Goal: Task Accomplishment & Management: Complete application form

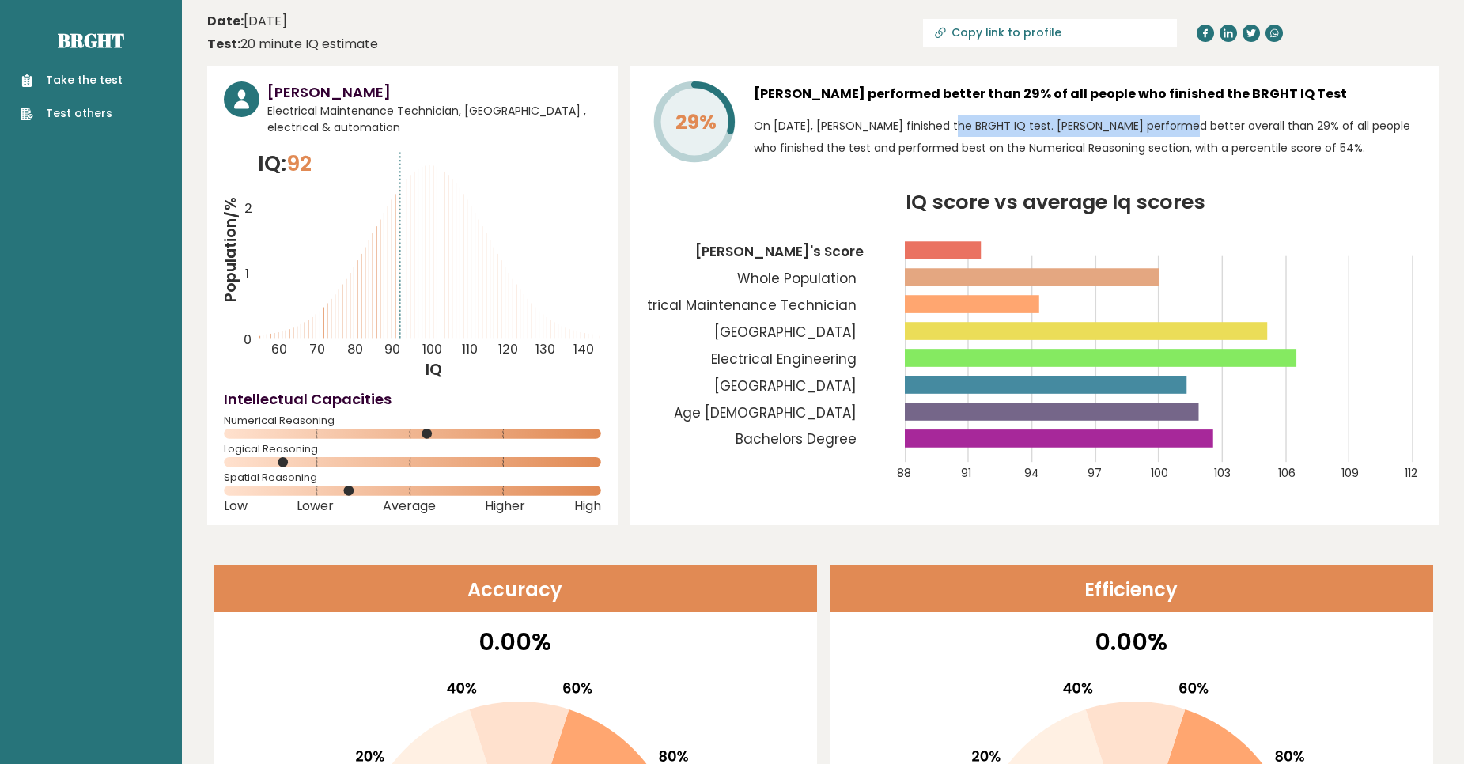
drag, startPoint x: 910, startPoint y: 122, endPoint x: 1082, endPoint y: 124, distance: 171.7
click at [1082, 124] on p "On January 11, 2023, Mohamed Salah finished the BRGHT IQ test. Mohamed performe…" at bounding box center [1088, 137] width 668 height 44
click at [71, 85] on link "Take the test" at bounding box center [72, 80] width 102 height 17
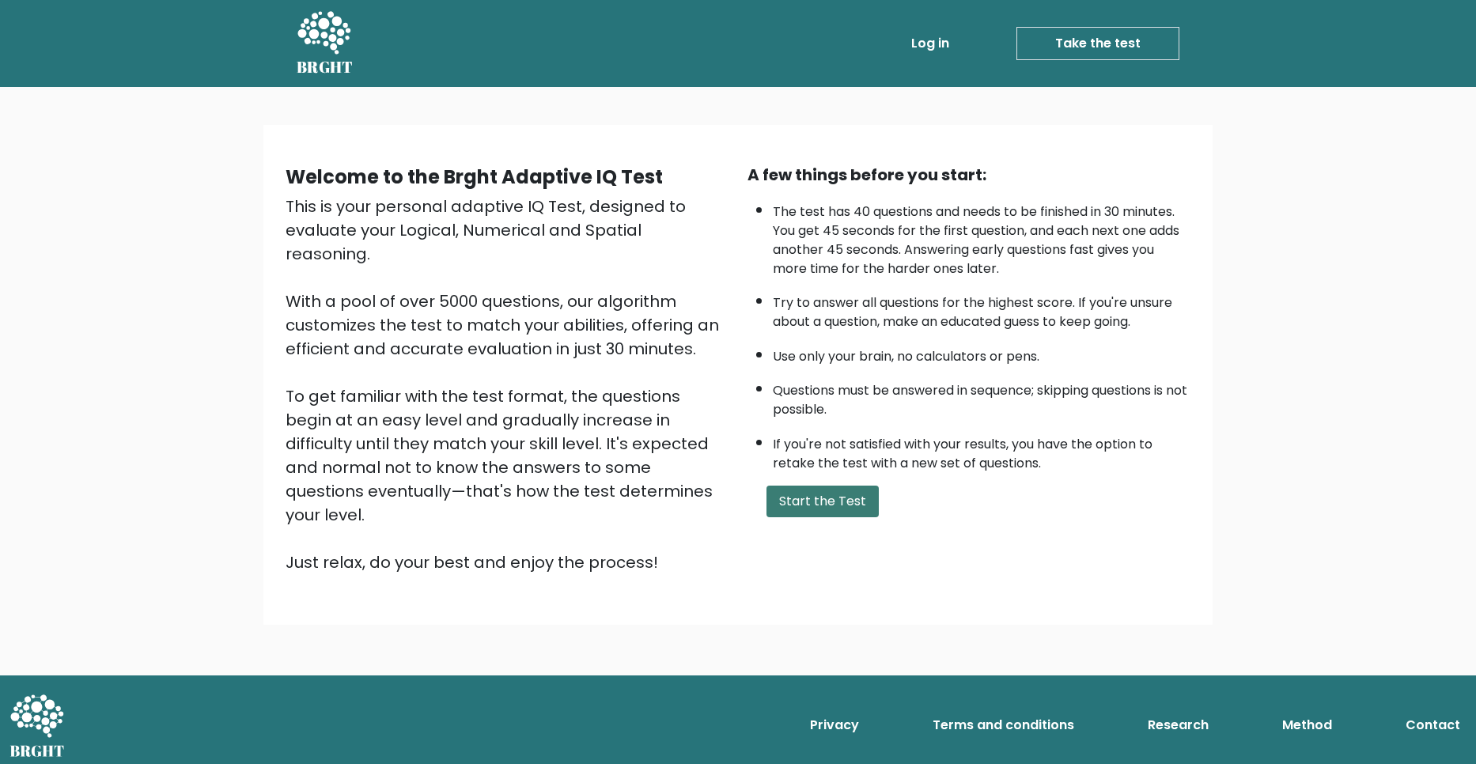
click at [819, 501] on button "Start the Test" at bounding box center [822, 502] width 112 height 32
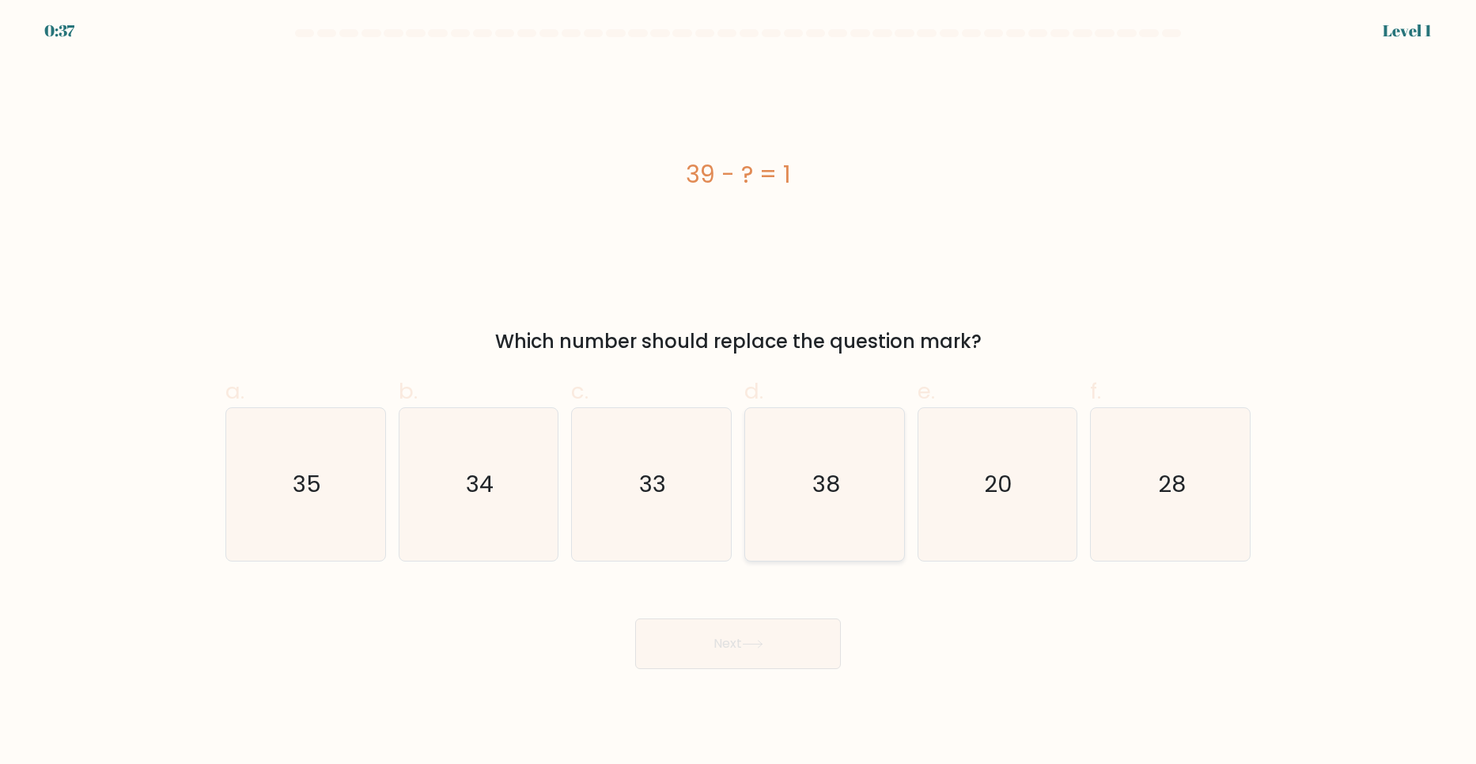
click at [868, 493] on icon "38" at bounding box center [824, 484] width 153 height 153
click at [739, 392] on input "d. 38" at bounding box center [738, 387] width 1 height 10
radio input "true"
click at [775, 647] on button "Next" at bounding box center [738, 644] width 206 height 51
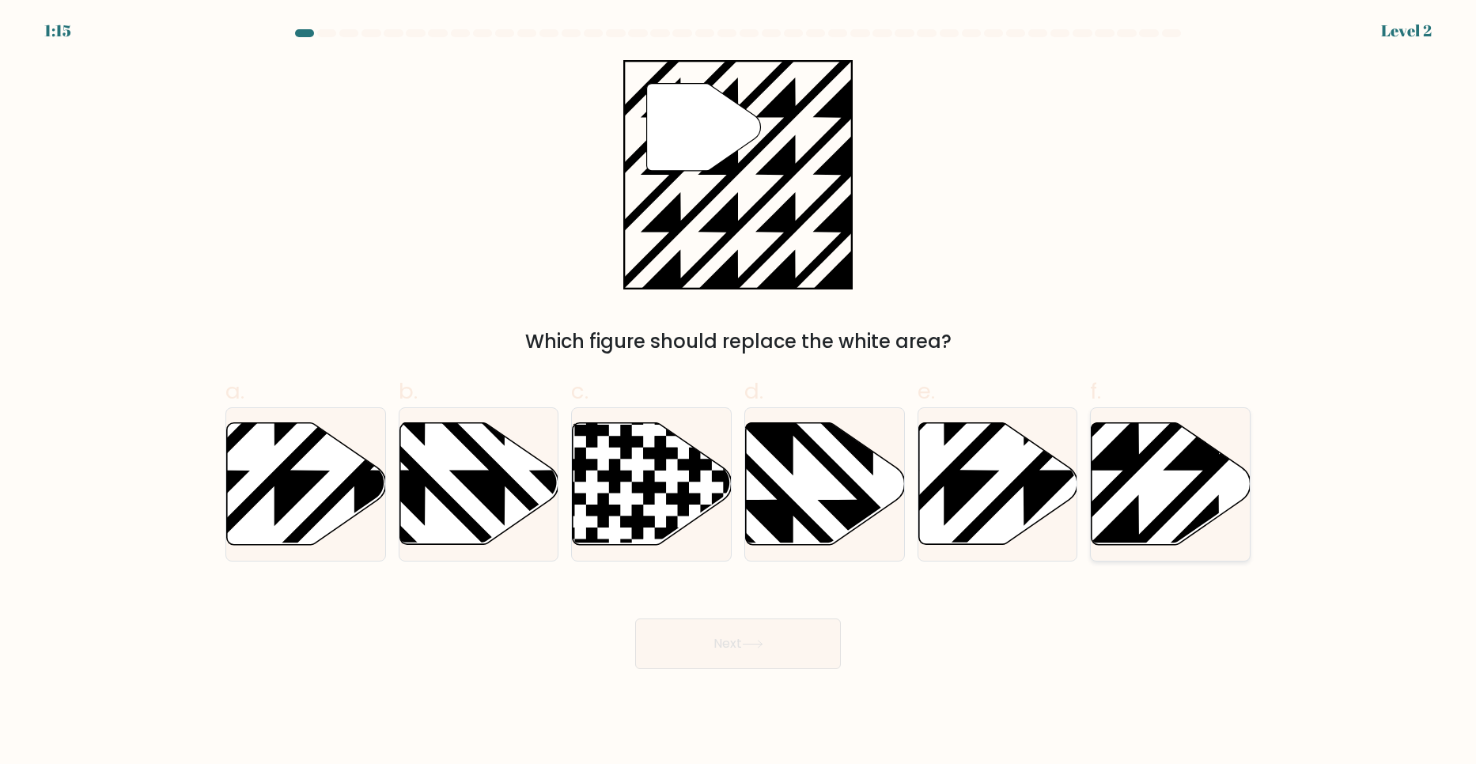
click at [1129, 493] on icon at bounding box center [1171, 484] width 159 height 122
click at [739, 392] on input "f." at bounding box center [738, 387] width 1 height 10
radio input "true"
click at [723, 648] on button "Next" at bounding box center [738, 644] width 206 height 51
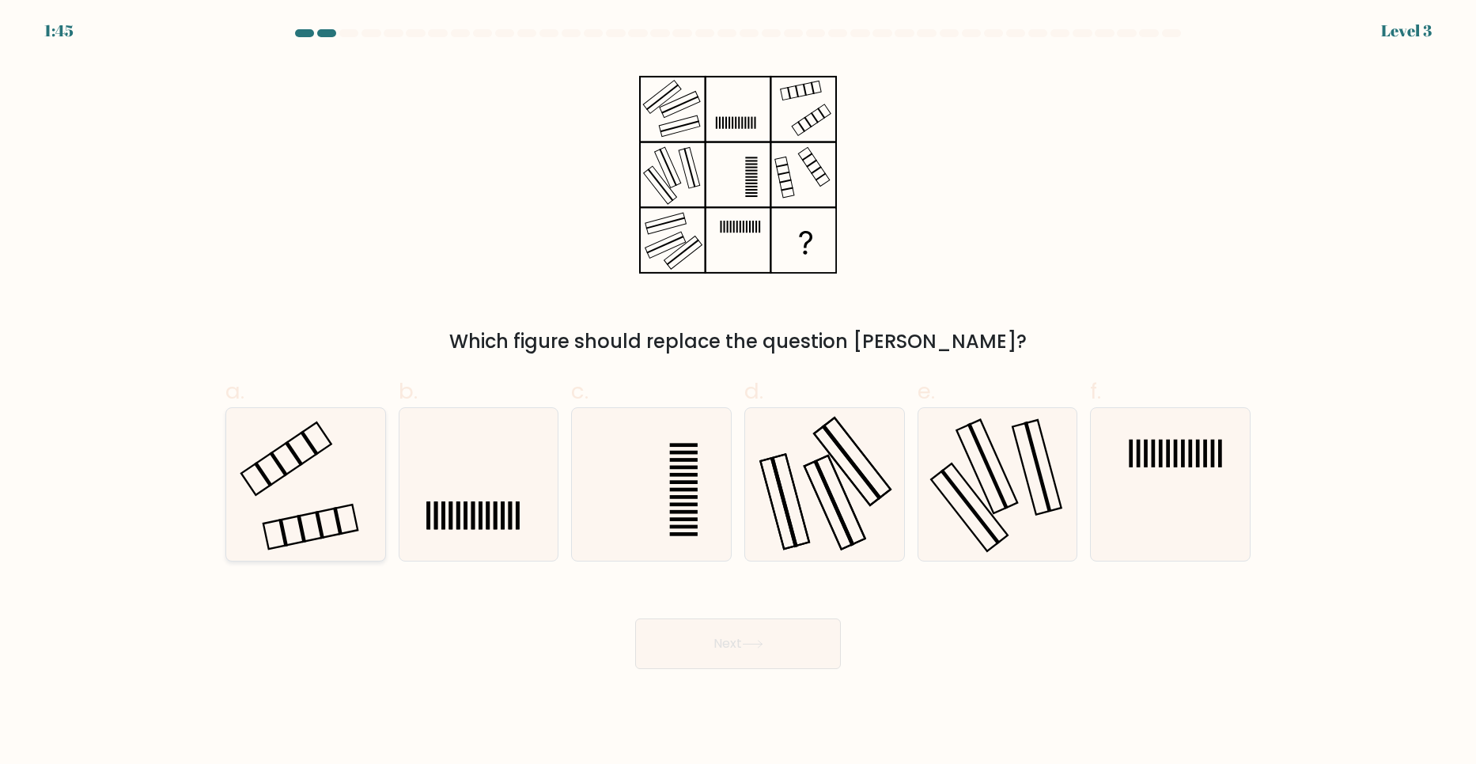
click at [320, 490] on icon at bounding box center [305, 484] width 153 height 153
click at [738, 392] on input "a." at bounding box center [738, 387] width 1 height 10
radio input "true"
click at [690, 653] on button "Next" at bounding box center [738, 644] width 206 height 51
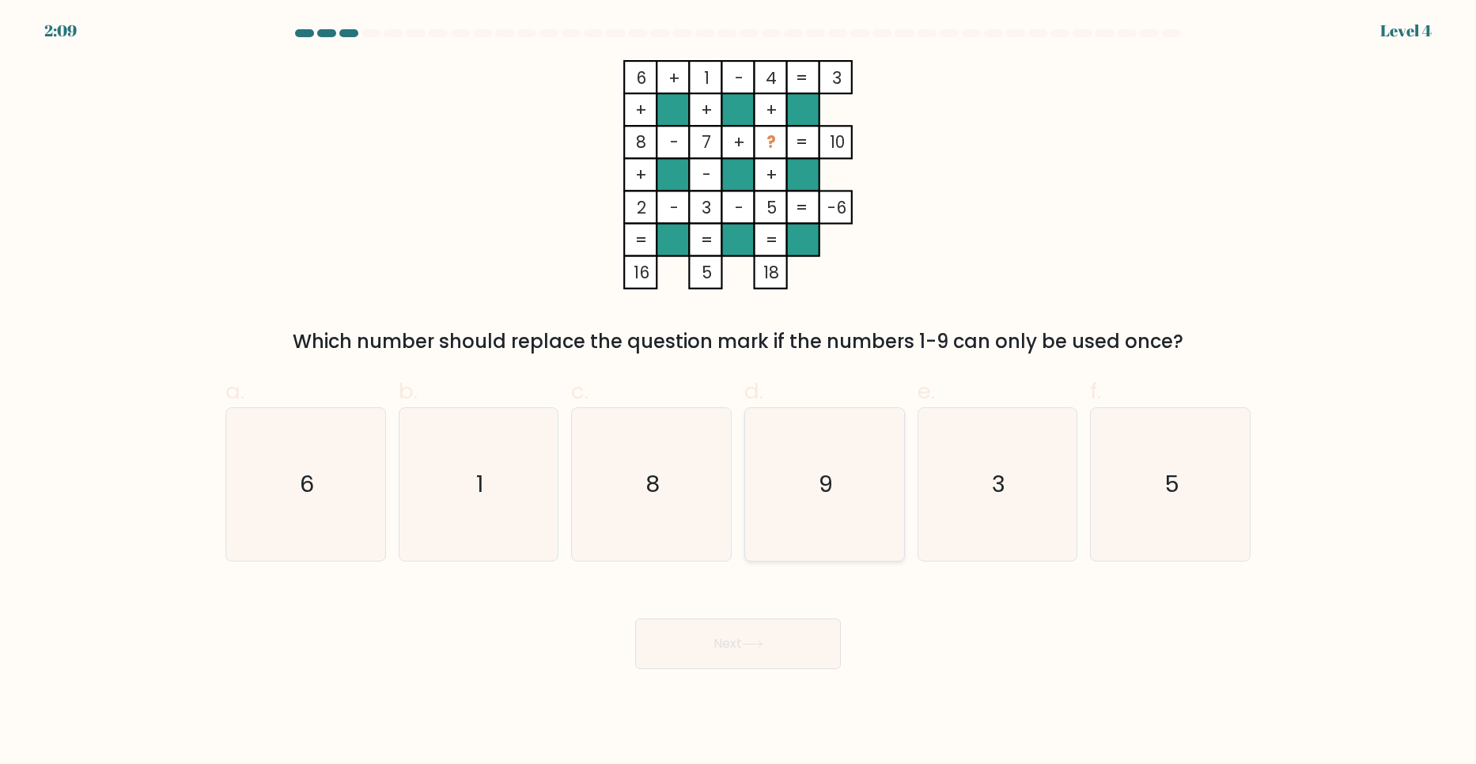
click at [834, 477] on icon "9" at bounding box center [824, 484] width 153 height 153
click at [739, 392] on input "d. 9" at bounding box center [738, 387] width 1 height 10
radio input "true"
click at [768, 633] on button "Next" at bounding box center [738, 644] width 206 height 51
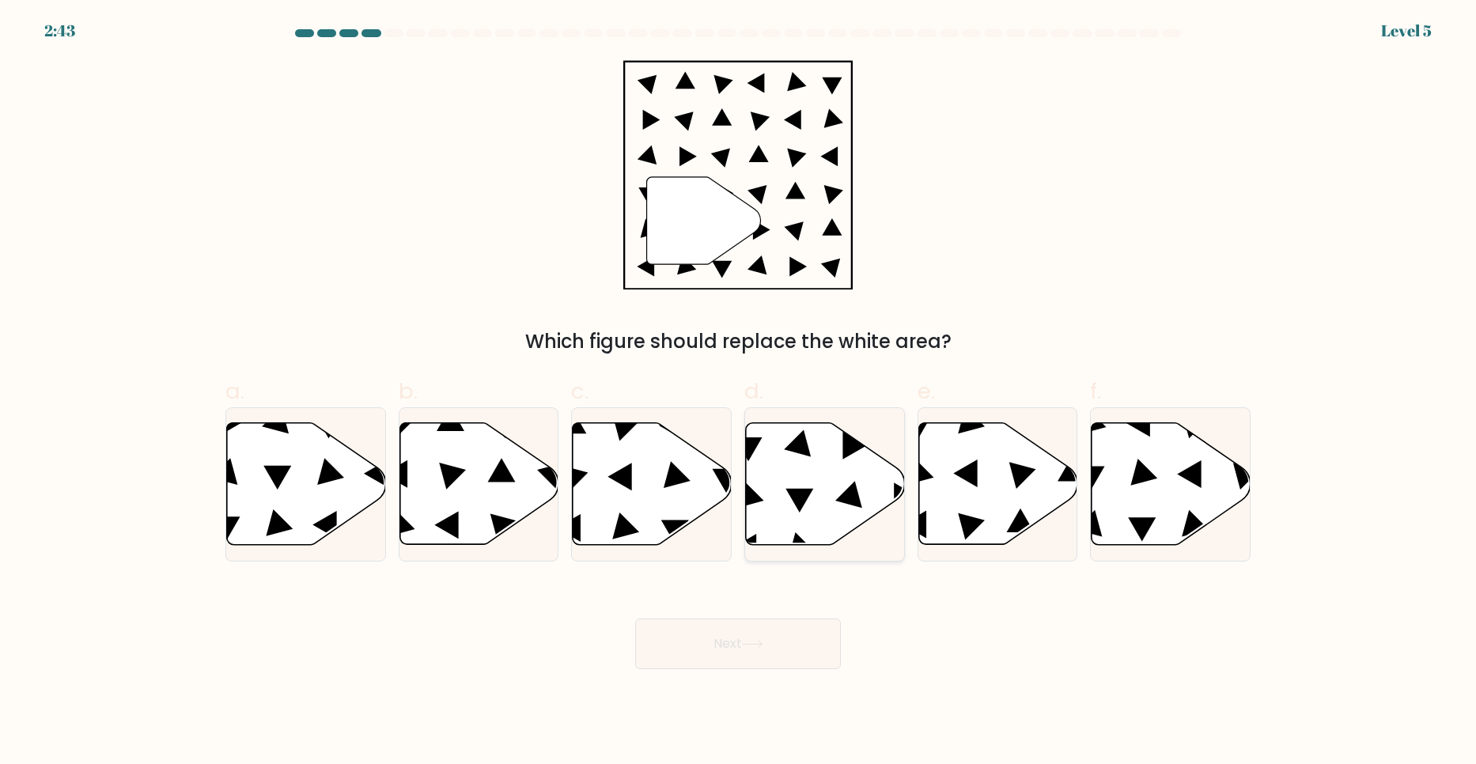
click at [824, 494] on icon at bounding box center [825, 484] width 159 height 122
click at [739, 392] on input "d." at bounding box center [738, 387] width 1 height 10
radio input "true"
click at [763, 642] on icon at bounding box center [752, 644] width 21 height 9
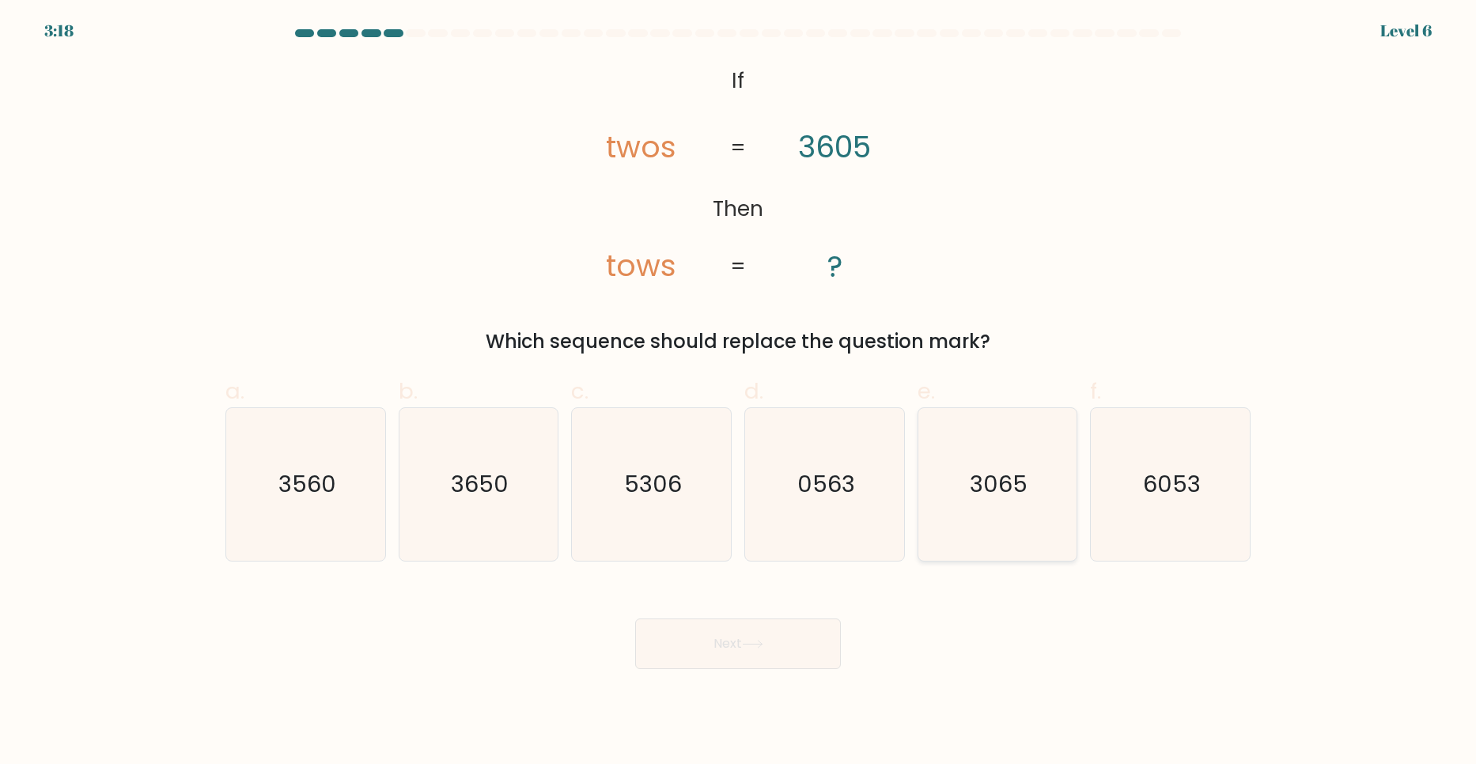
click at [1015, 512] on icon "3065" at bounding box center [997, 484] width 153 height 153
click at [739, 392] on input "e. 3065" at bounding box center [738, 387] width 1 height 10
radio input "true"
click at [798, 649] on button "Next" at bounding box center [738, 644] width 206 height 51
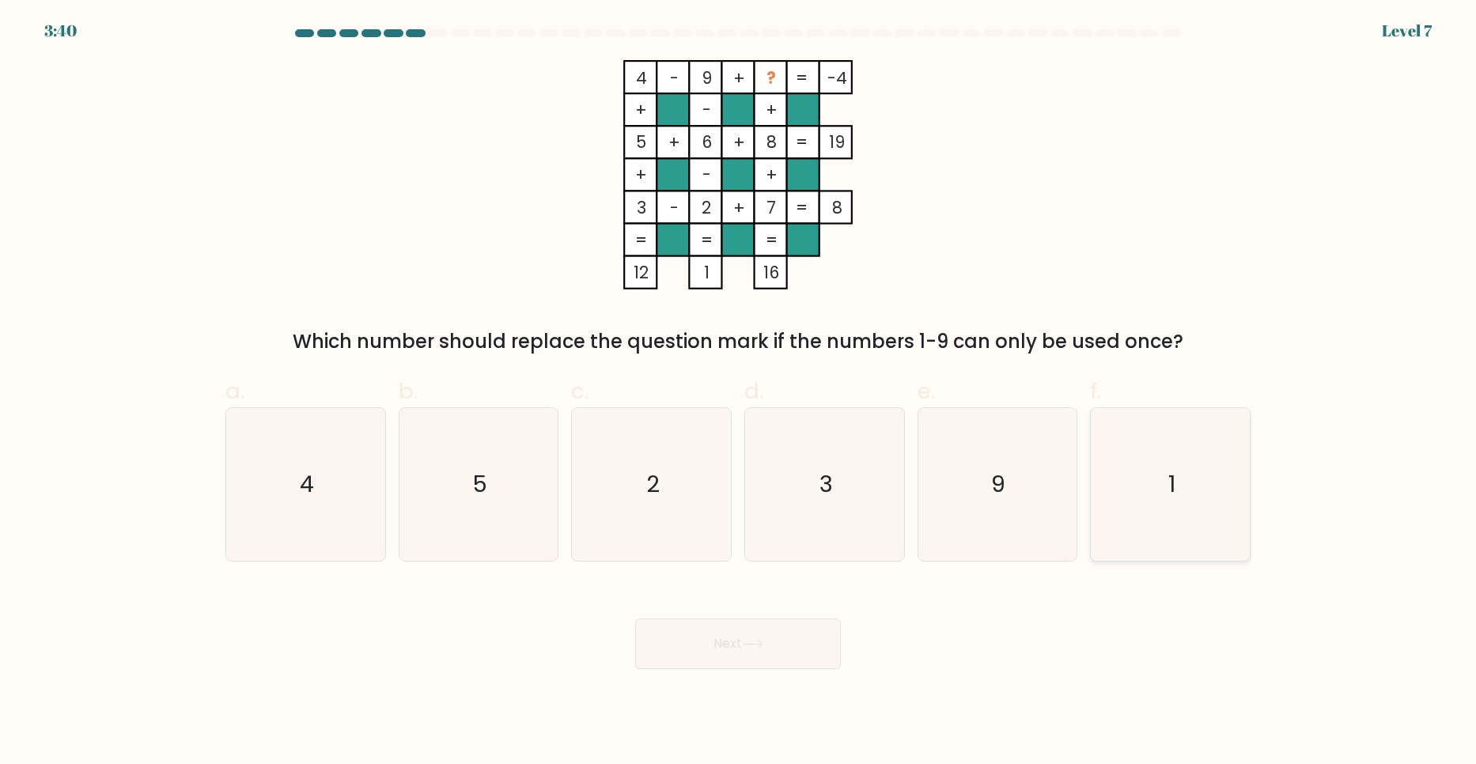
click at [1136, 484] on icon "1" at bounding box center [1170, 484] width 153 height 153
click at [739, 392] on input "f. 1" at bounding box center [738, 387] width 1 height 10
radio input "true"
click at [728, 648] on button "Next" at bounding box center [738, 644] width 206 height 51
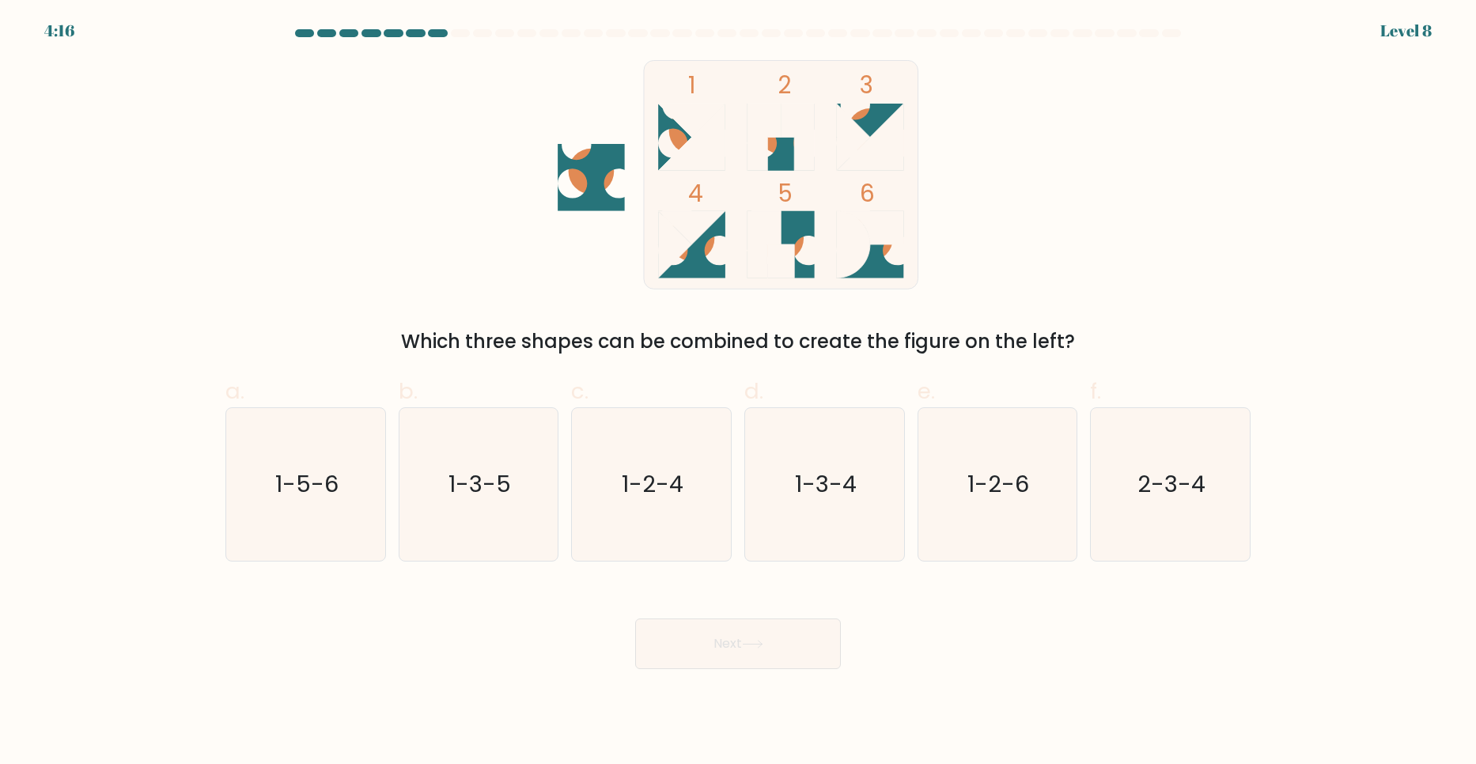
drag, startPoint x: 619, startPoint y: 339, endPoint x: 1024, endPoint y: 336, distance: 405.0
click at [1024, 336] on div "Which three shapes can be combined to create the figure on the left?" at bounding box center [738, 341] width 1006 height 28
click at [822, 500] on text "1-3-4" at bounding box center [826, 484] width 62 height 32
click at [739, 392] on input "d. 1-3-4" at bounding box center [738, 387] width 1 height 10
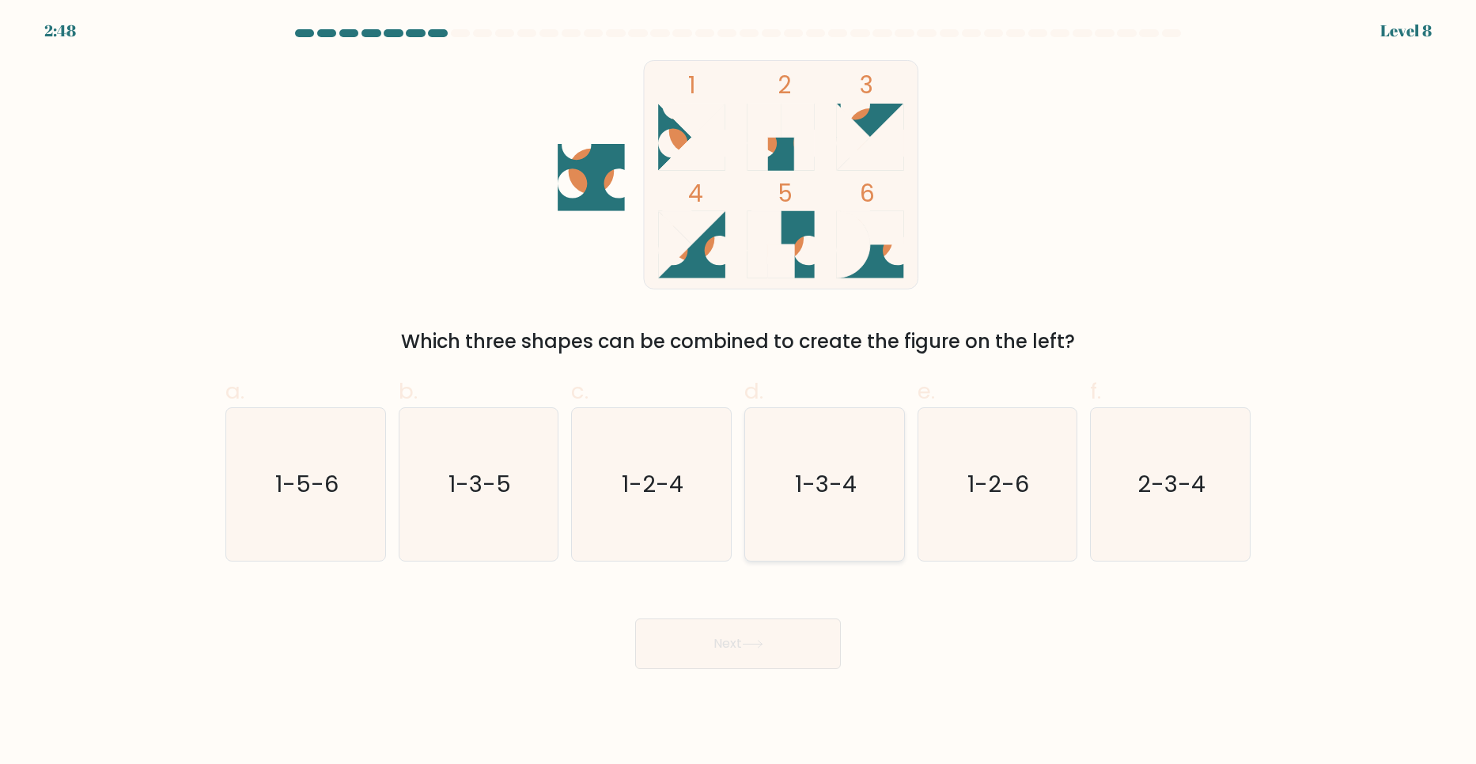
radio input "true"
click at [736, 642] on button "Next" at bounding box center [738, 644] width 206 height 51
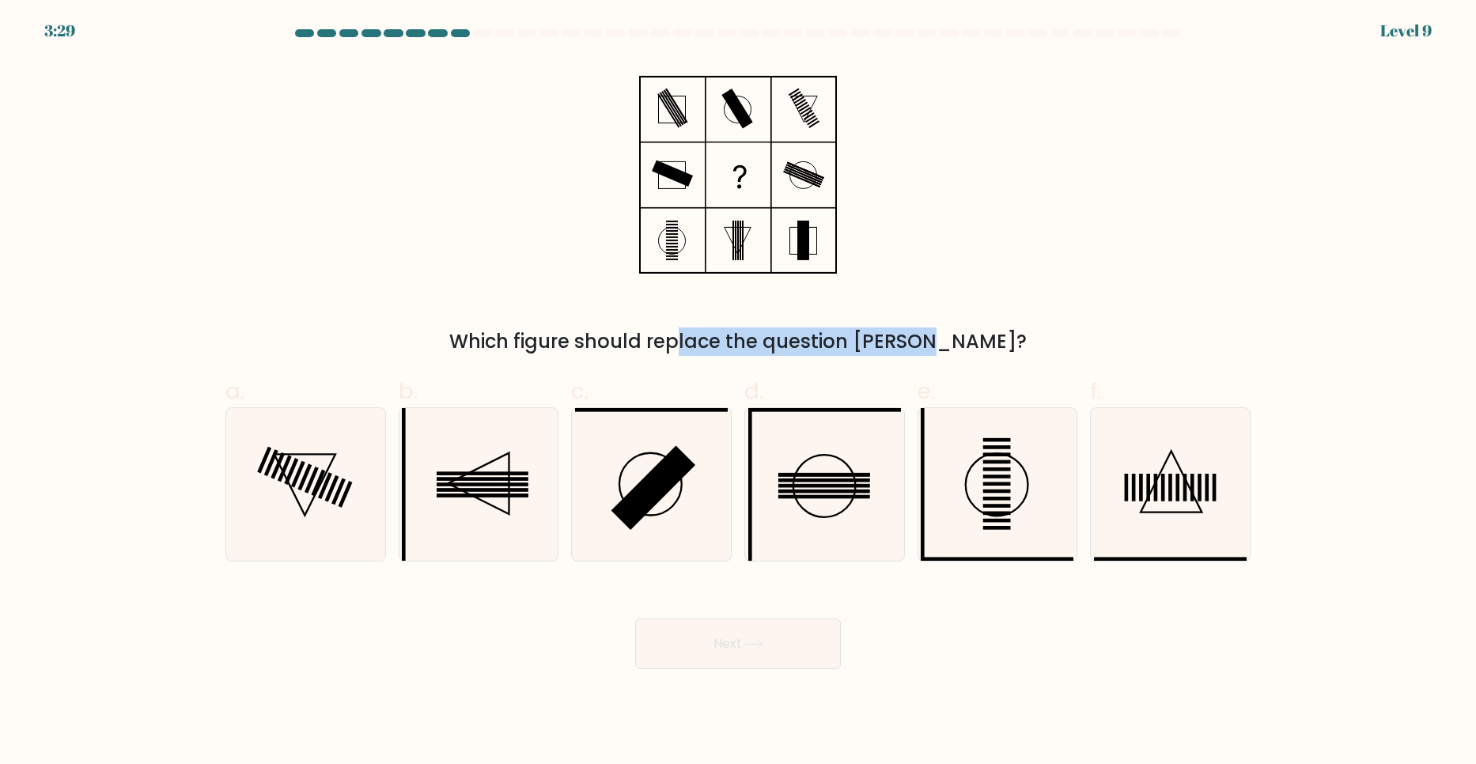
drag, startPoint x: 596, startPoint y: 348, endPoint x: 842, endPoint y: 350, distance: 246.8
click at [842, 350] on div "Which figure should replace the question [PERSON_NAME]?" at bounding box center [738, 341] width 1006 height 28
click at [842, 350] on div "Which figure should replace the question mark?" at bounding box center [738, 341] width 1006 height 28
click at [286, 492] on icon at bounding box center [305, 484] width 153 height 153
click at [738, 392] on input "a." at bounding box center [738, 387] width 1 height 10
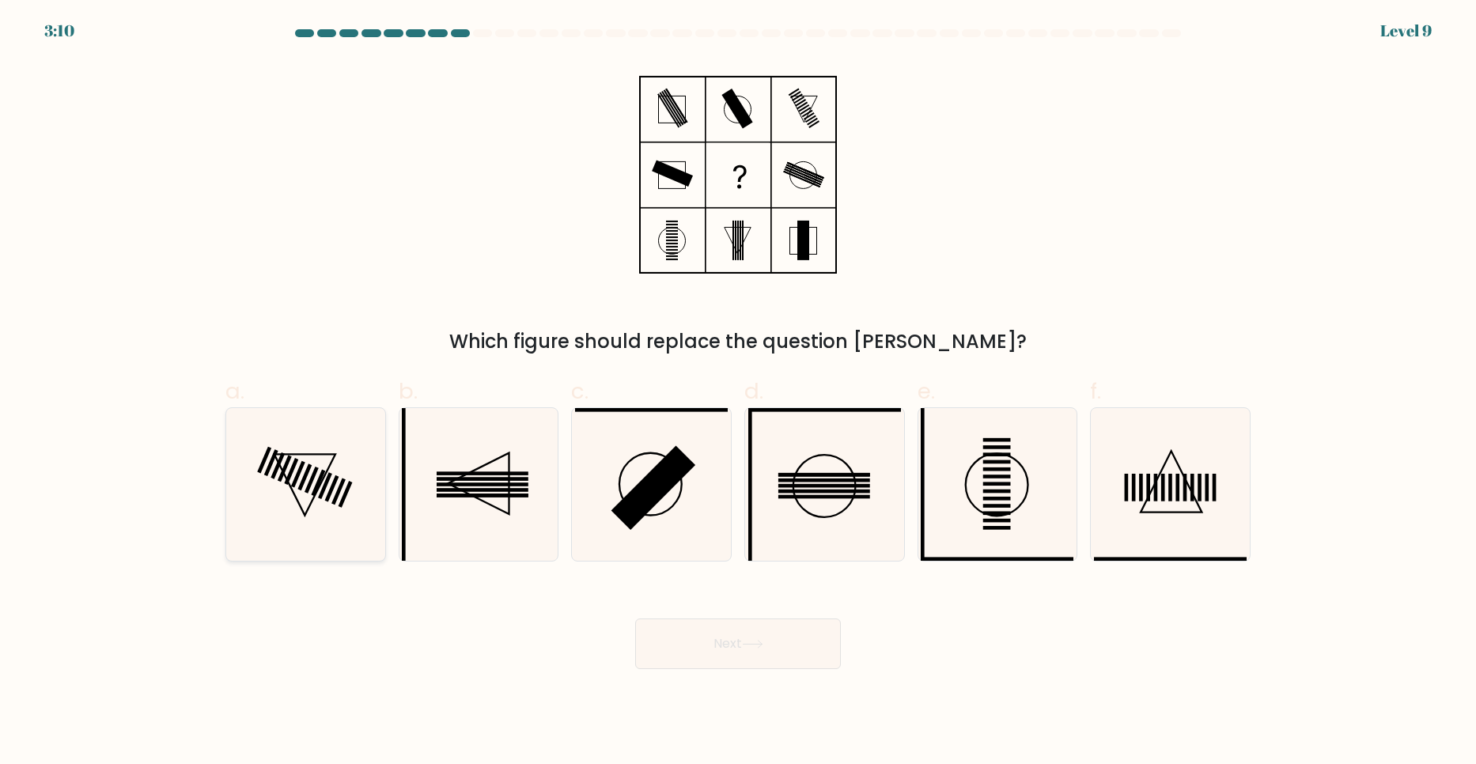
radio input "true"
click at [708, 637] on button "Next" at bounding box center [738, 644] width 206 height 51
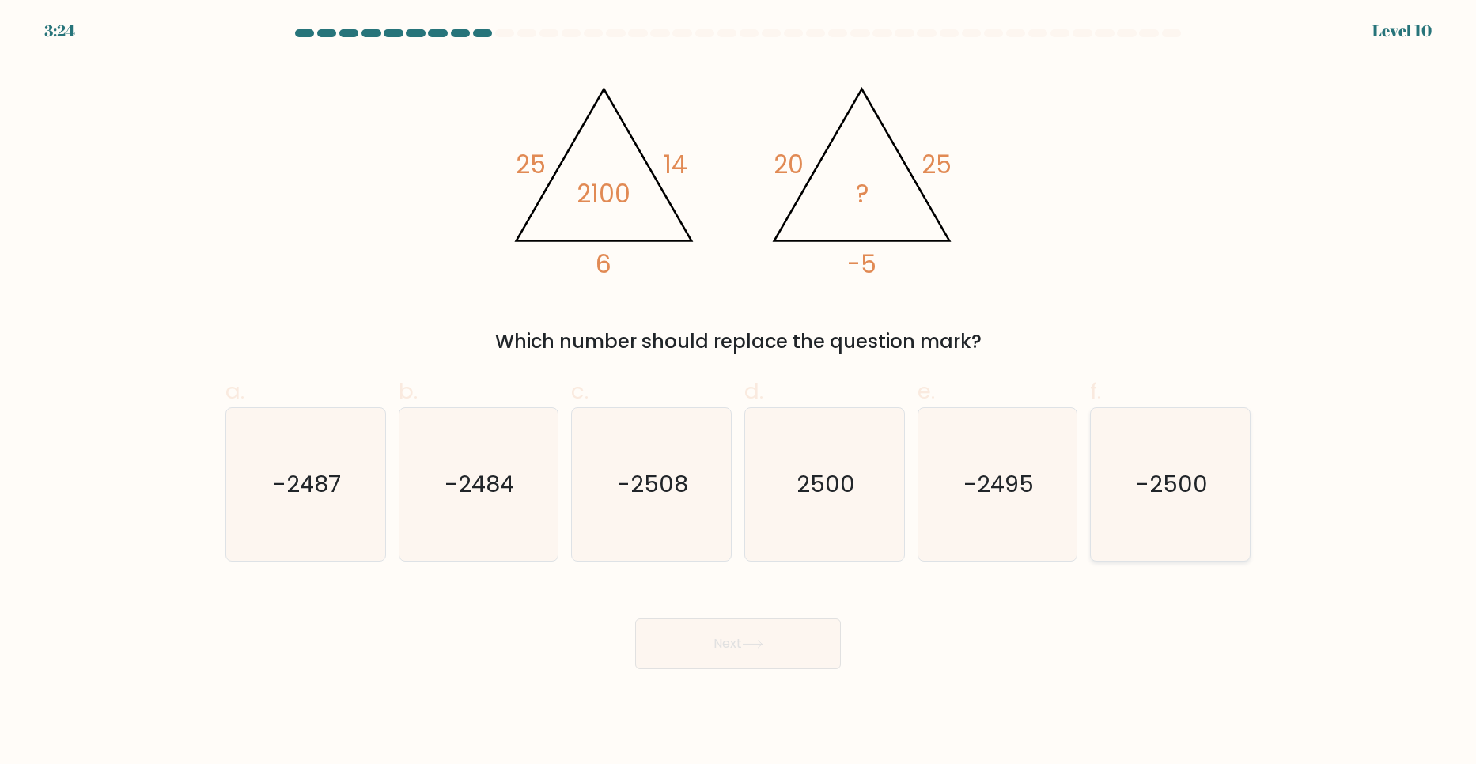
click at [1159, 445] on icon "-2500" at bounding box center [1170, 484] width 153 height 153
click at [739, 392] on input "f. -2500" at bounding box center [738, 387] width 1 height 10
radio input "true"
click at [793, 651] on button "Next" at bounding box center [738, 644] width 206 height 51
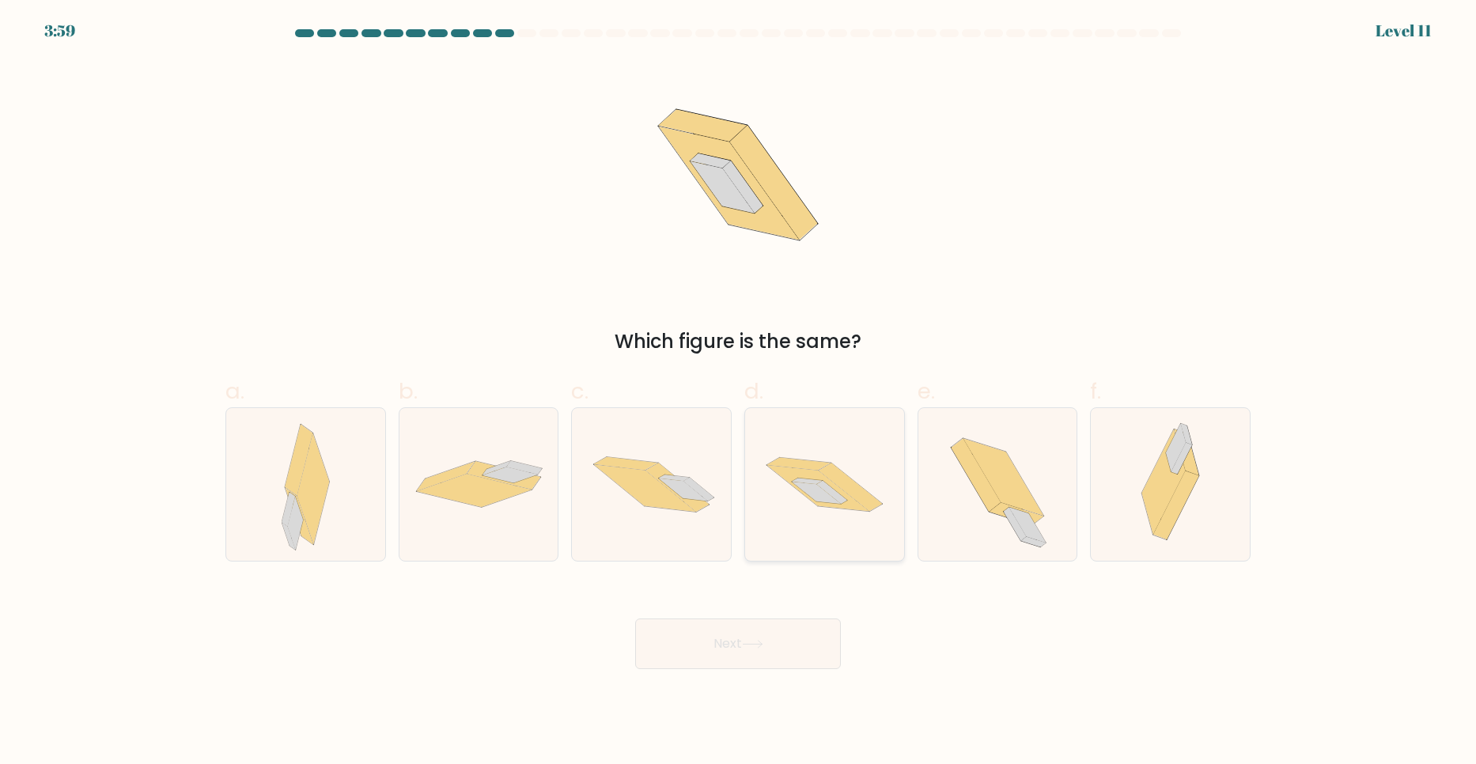
click at [855, 490] on icon at bounding box center [850, 487] width 63 height 48
click at [739, 392] on input "d." at bounding box center [738, 387] width 1 height 10
radio input "true"
click at [778, 634] on button "Next" at bounding box center [738, 644] width 206 height 51
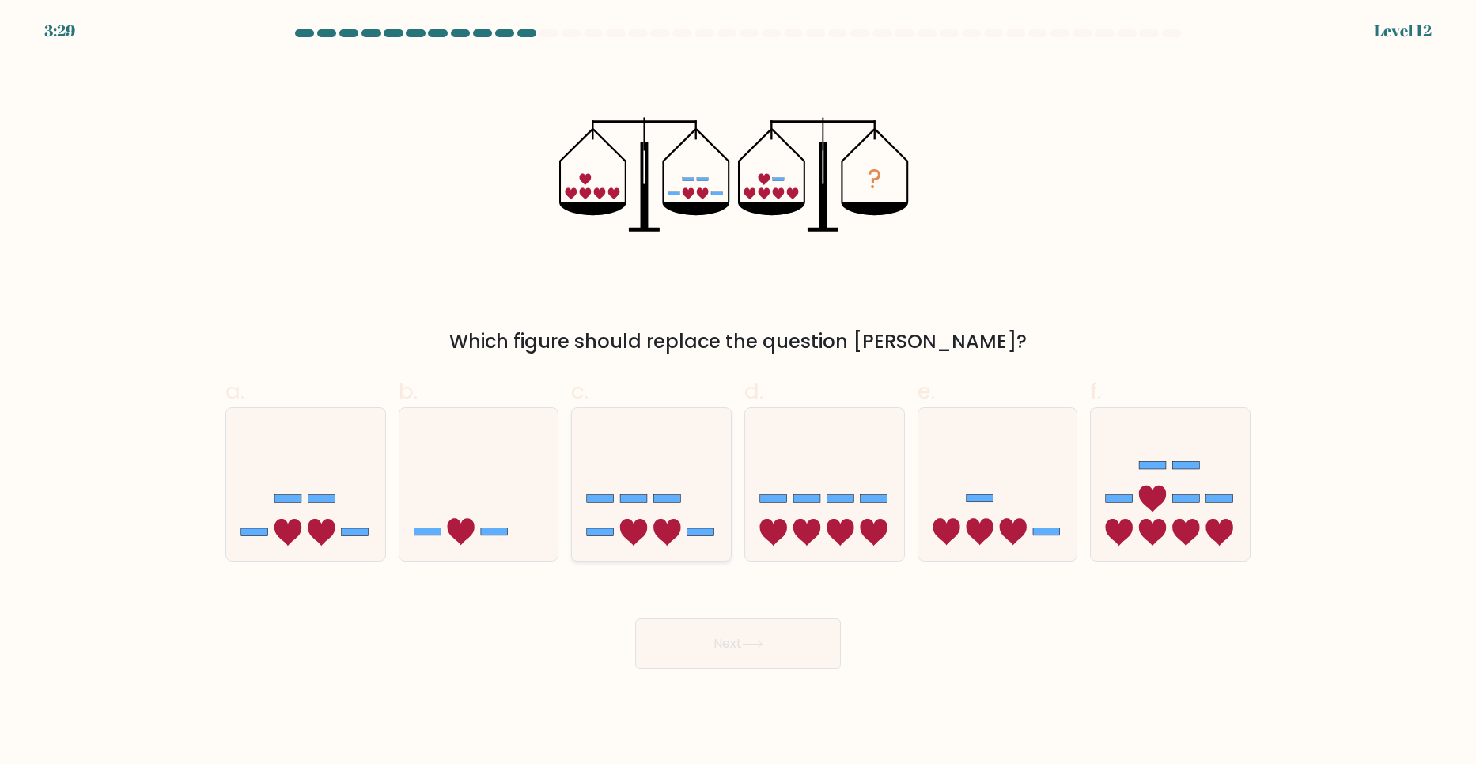
click at [607, 523] on icon at bounding box center [651, 483] width 159 height 131
click at [738, 392] on input "c." at bounding box center [738, 387] width 1 height 10
radio input "true"
click at [717, 653] on button "Next" at bounding box center [738, 644] width 206 height 51
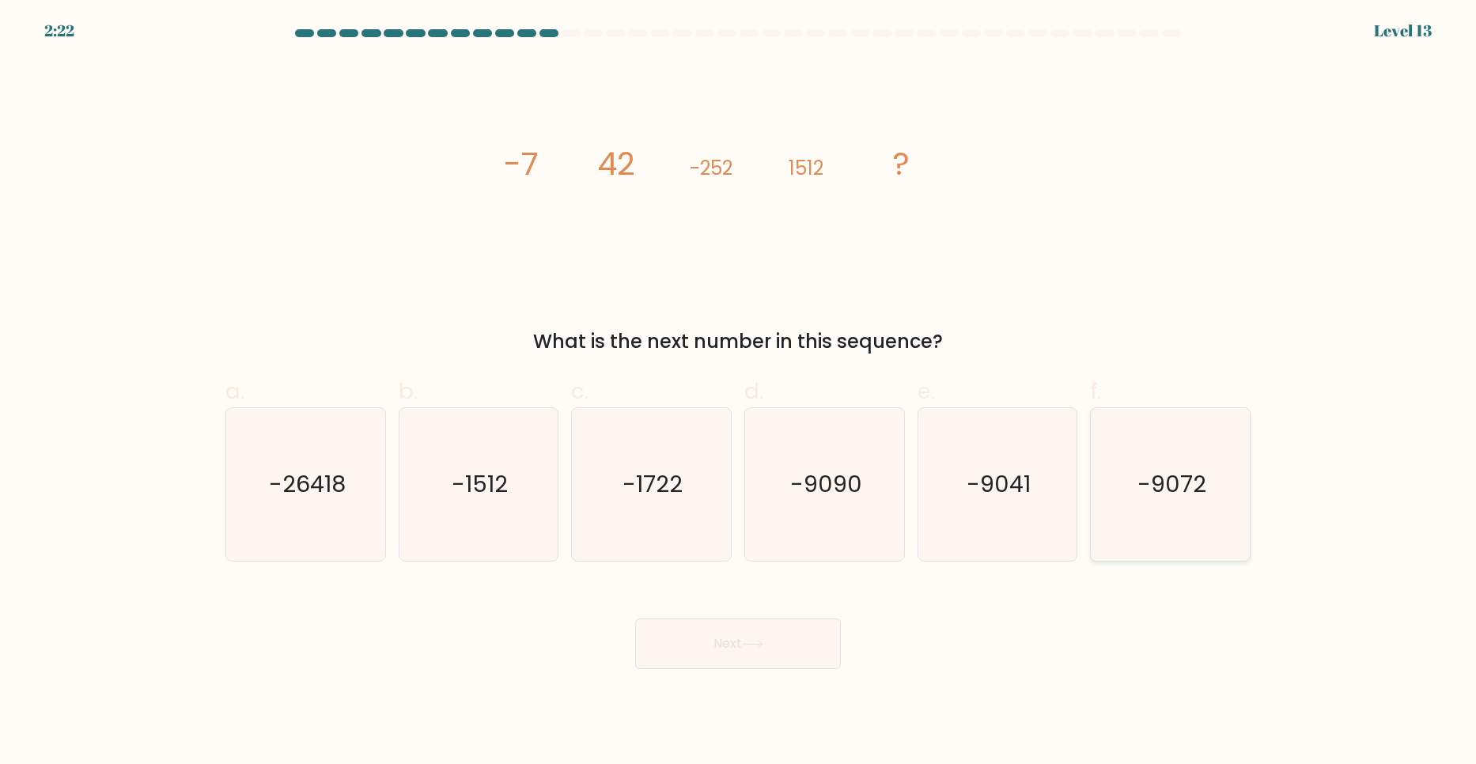
click at [1247, 469] on div "-9072" at bounding box center [1170, 484] width 161 height 154
click at [739, 392] on input "f. -9072" at bounding box center [738, 387] width 1 height 10
radio input "true"
click at [747, 651] on button "Next" at bounding box center [738, 644] width 206 height 51
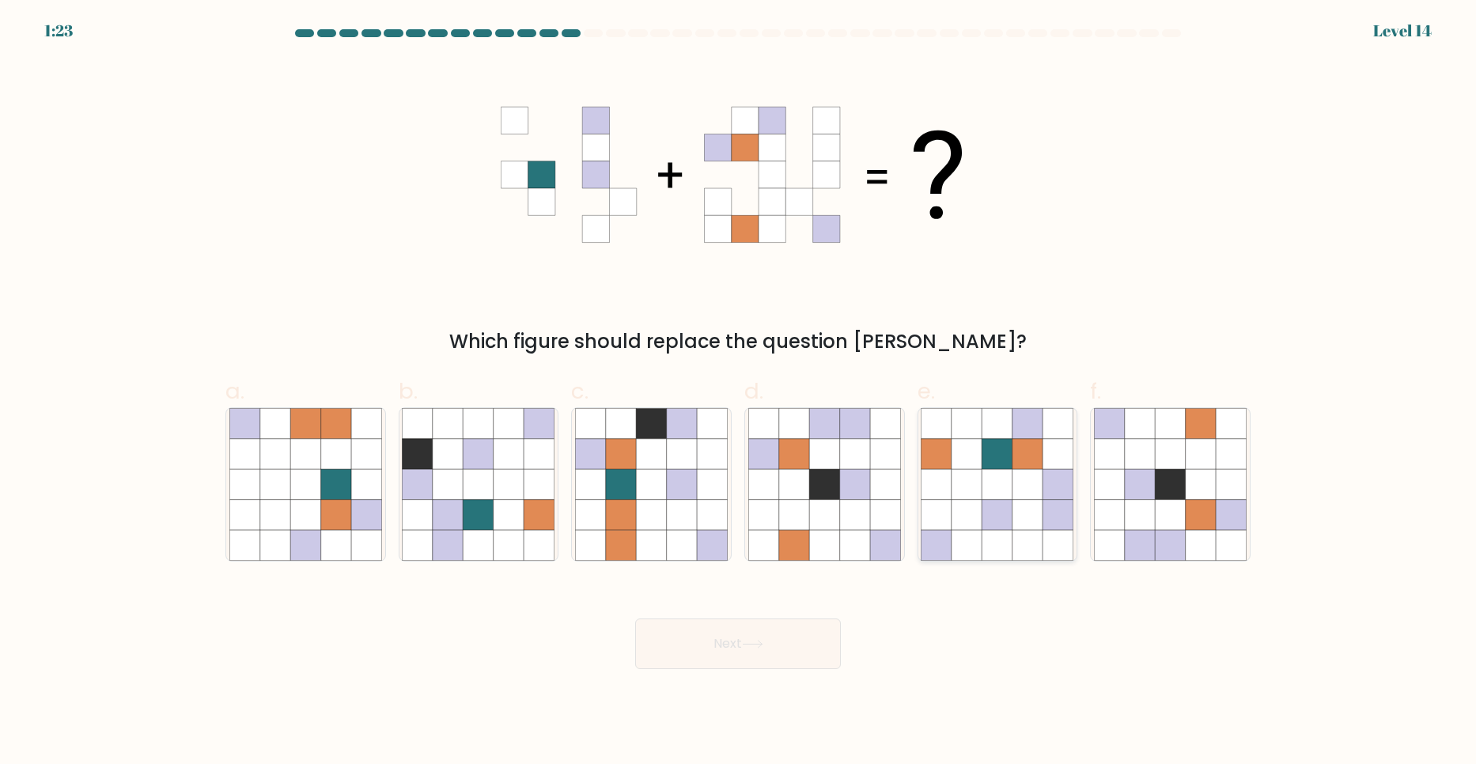
click at [1037, 494] on icon at bounding box center [1027, 484] width 30 height 30
click at [739, 392] on input "e." at bounding box center [738, 387] width 1 height 10
radio input "true"
click at [737, 655] on button "Next" at bounding box center [738, 644] width 206 height 51
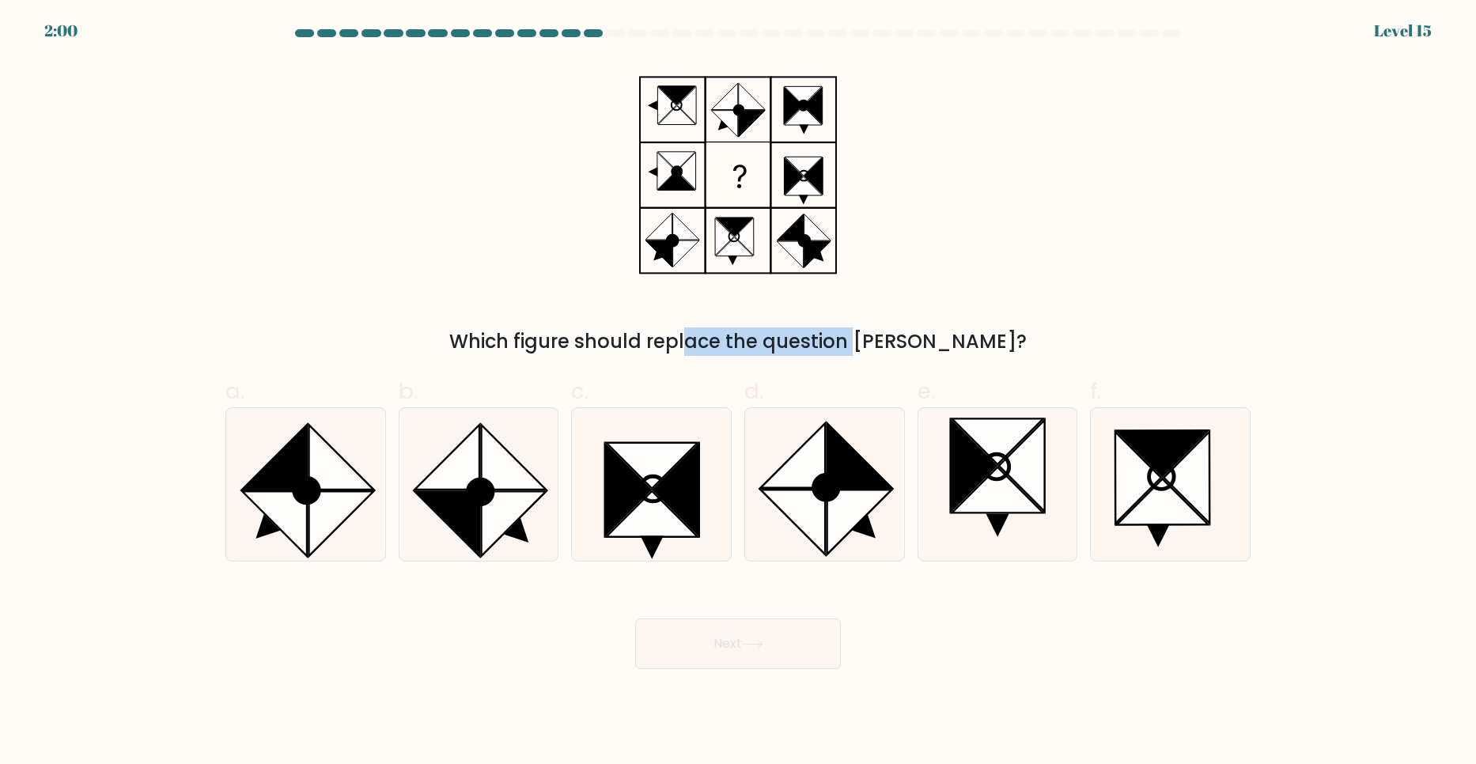
drag, startPoint x: 609, startPoint y: 342, endPoint x: 780, endPoint y: 344, distance: 170.9
click at [780, 344] on div "Which figure should replace the question mark?" at bounding box center [738, 341] width 1006 height 28
click at [362, 499] on icon at bounding box center [340, 523] width 65 height 65
click at [738, 392] on input "a." at bounding box center [738, 387] width 1 height 10
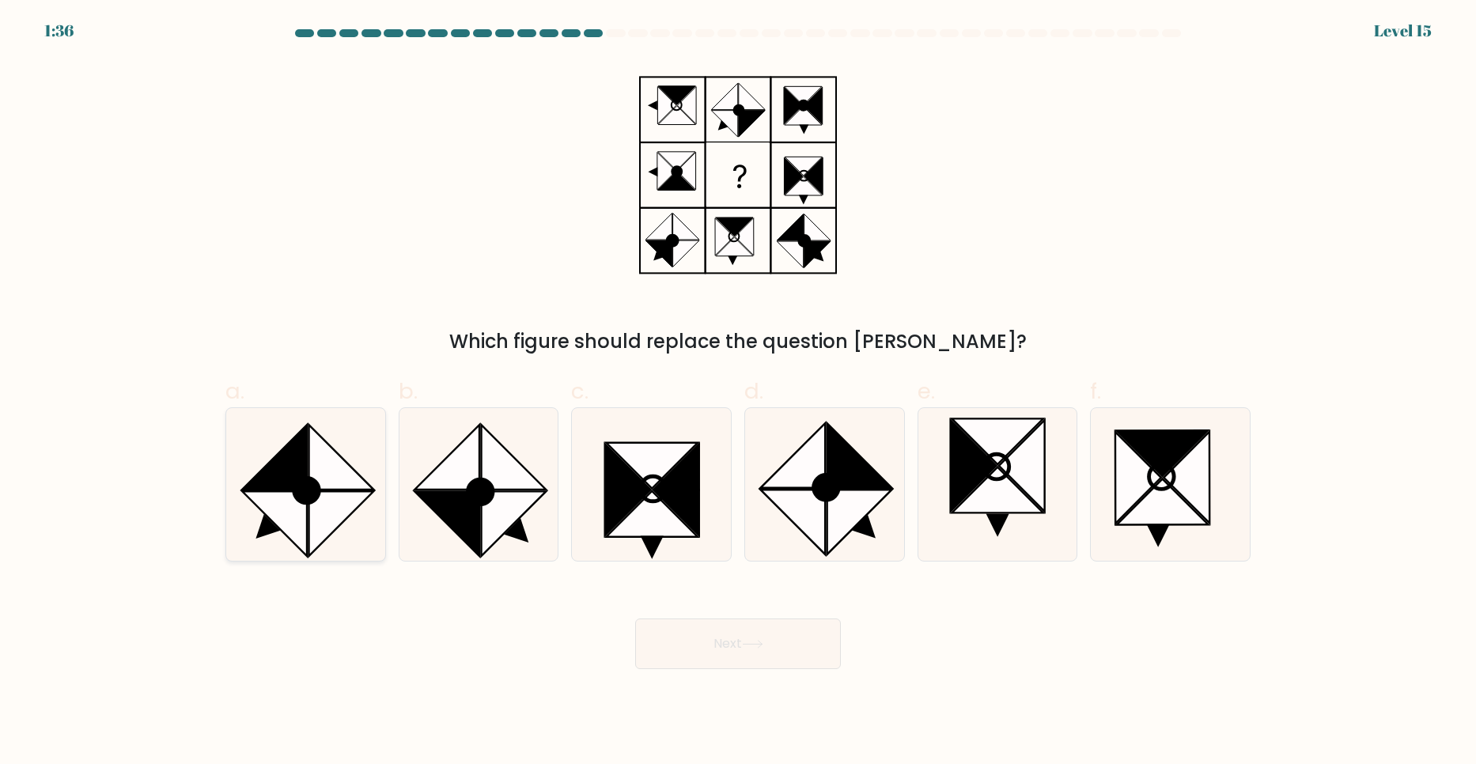
radio input "true"
click at [737, 652] on button "Next" at bounding box center [738, 644] width 206 height 51
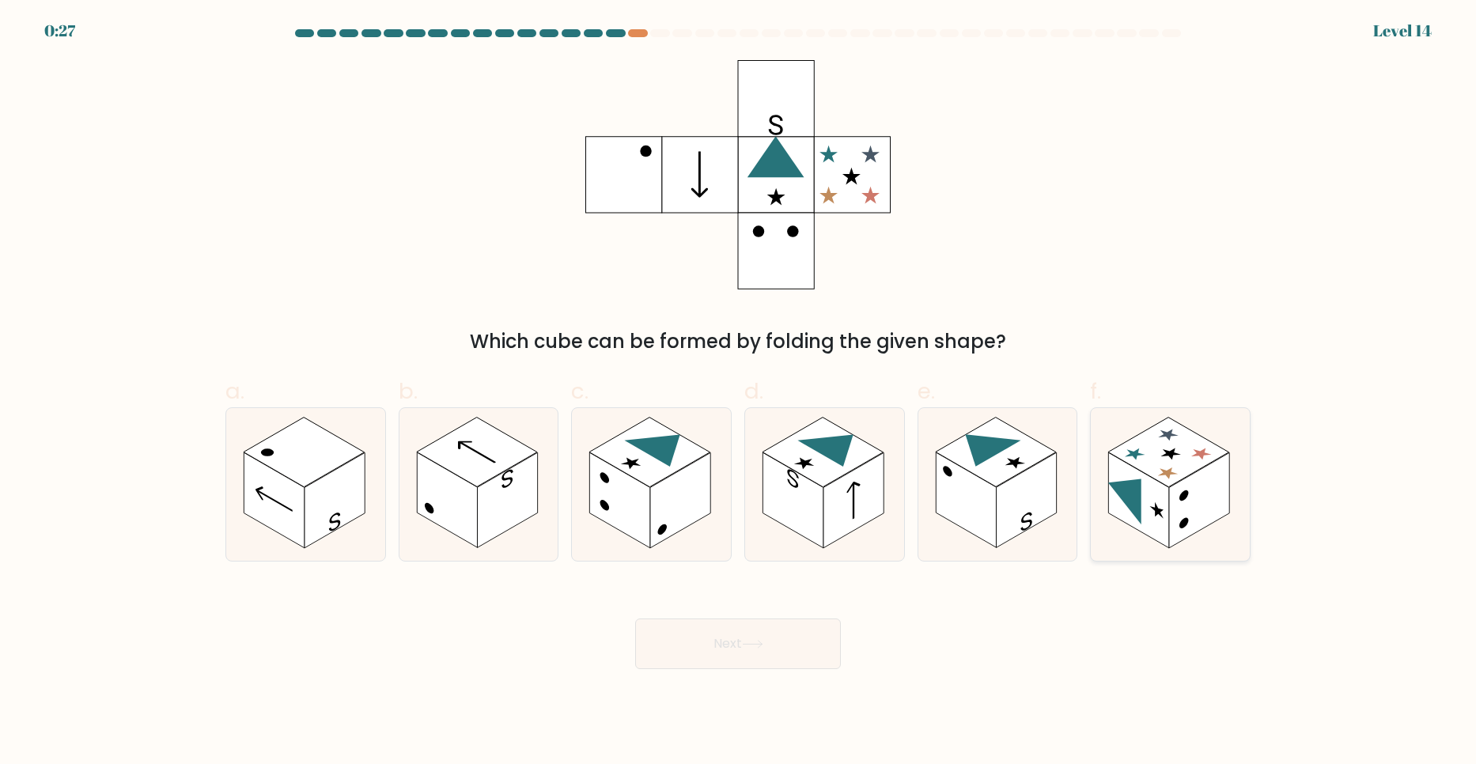
click at [1187, 501] on rect at bounding box center [1199, 501] width 60 height 96
click at [739, 392] on input "f." at bounding box center [738, 387] width 1 height 10
radio input "true"
click at [758, 661] on button "Next" at bounding box center [738, 644] width 206 height 51
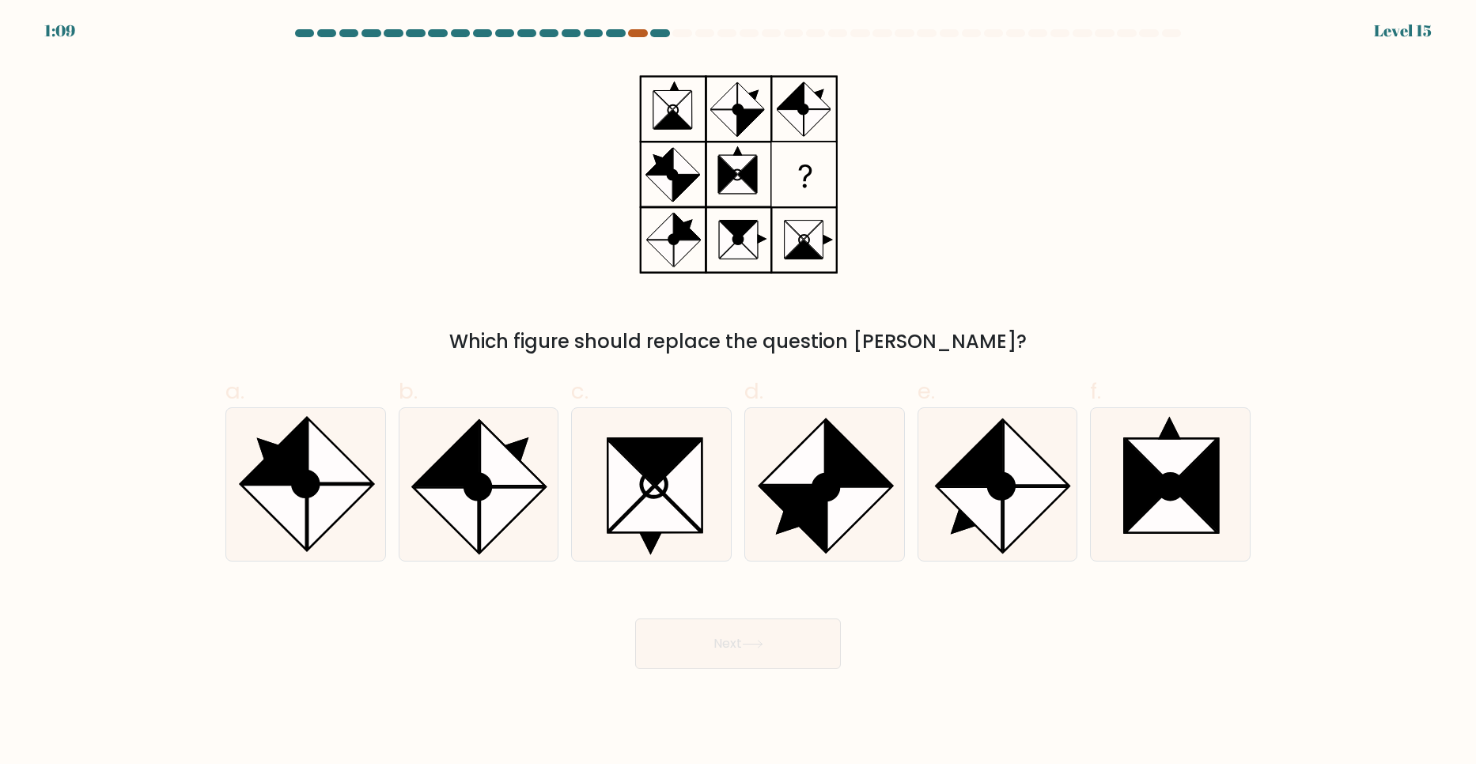
click at [635, 35] on div at bounding box center [637, 33] width 19 height 8
drag, startPoint x: 588, startPoint y: 337, endPoint x: 827, endPoint y: 354, distance: 240.2
click at [827, 354] on div "Which figure should replace the question [PERSON_NAME]?" at bounding box center [738, 341] width 1006 height 28
click at [1128, 464] on icon at bounding box center [1147, 485] width 46 height 91
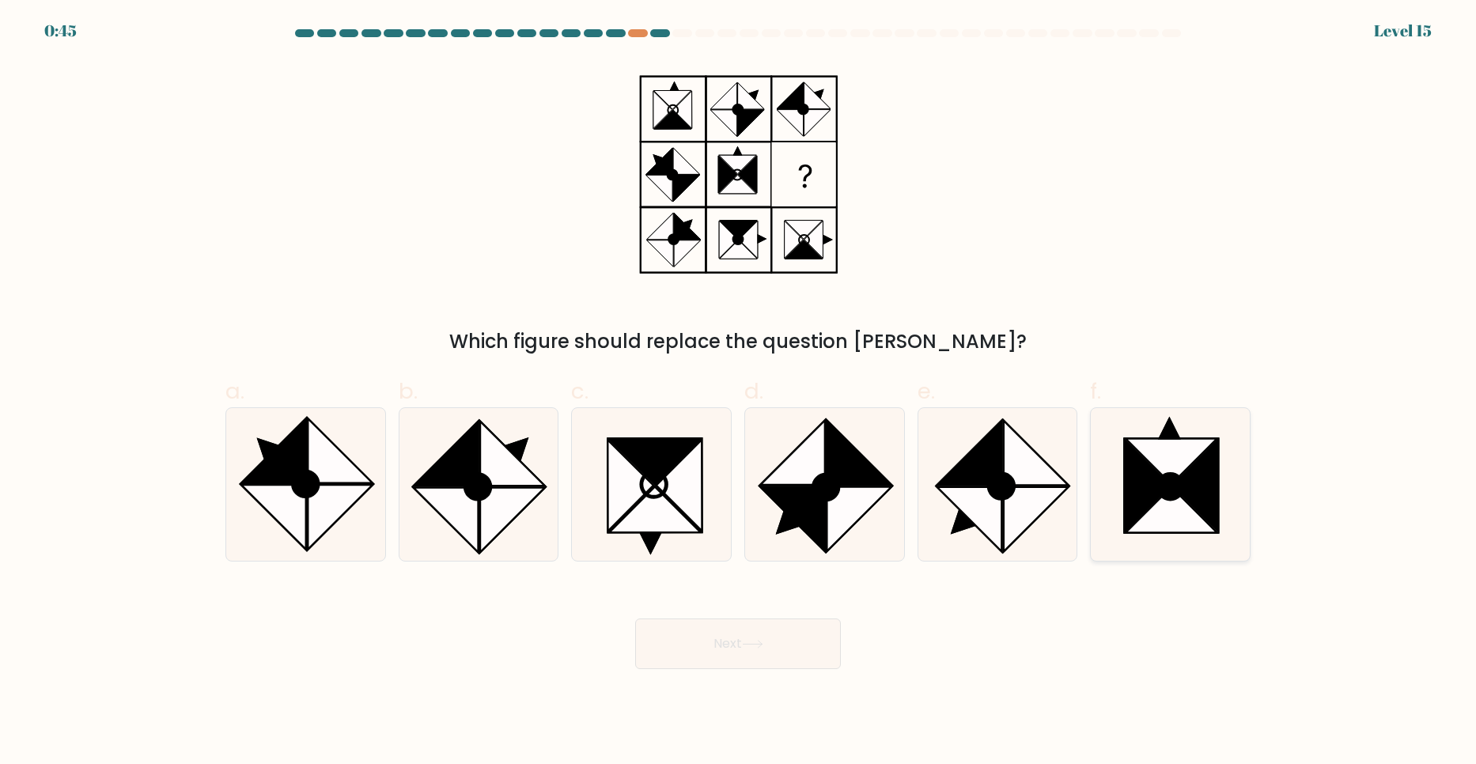
click at [739, 392] on input "f." at bounding box center [738, 387] width 1 height 10
radio input "true"
click at [805, 648] on button "Next" at bounding box center [738, 644] width 206 height 51
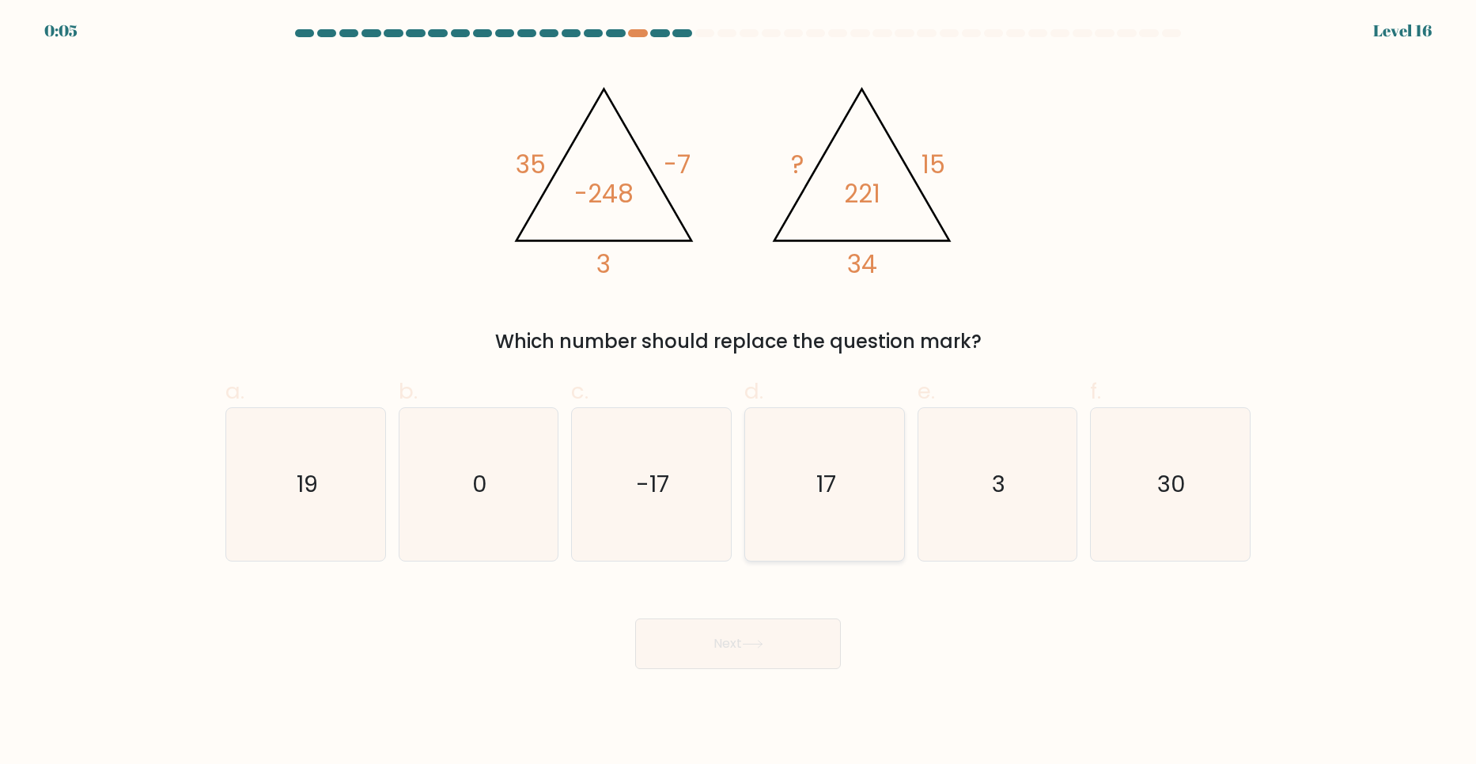
click at [826, 424] on icon "17" at bounding box center [824, 484] width 153 height 153
click at [739, 392] on input "d. 17" at bounding box center [738, 387] width 1 height 10
radio input "true"
click at [762, 652] on button "Next" at bounding box center [738, 644] width 206 height 51
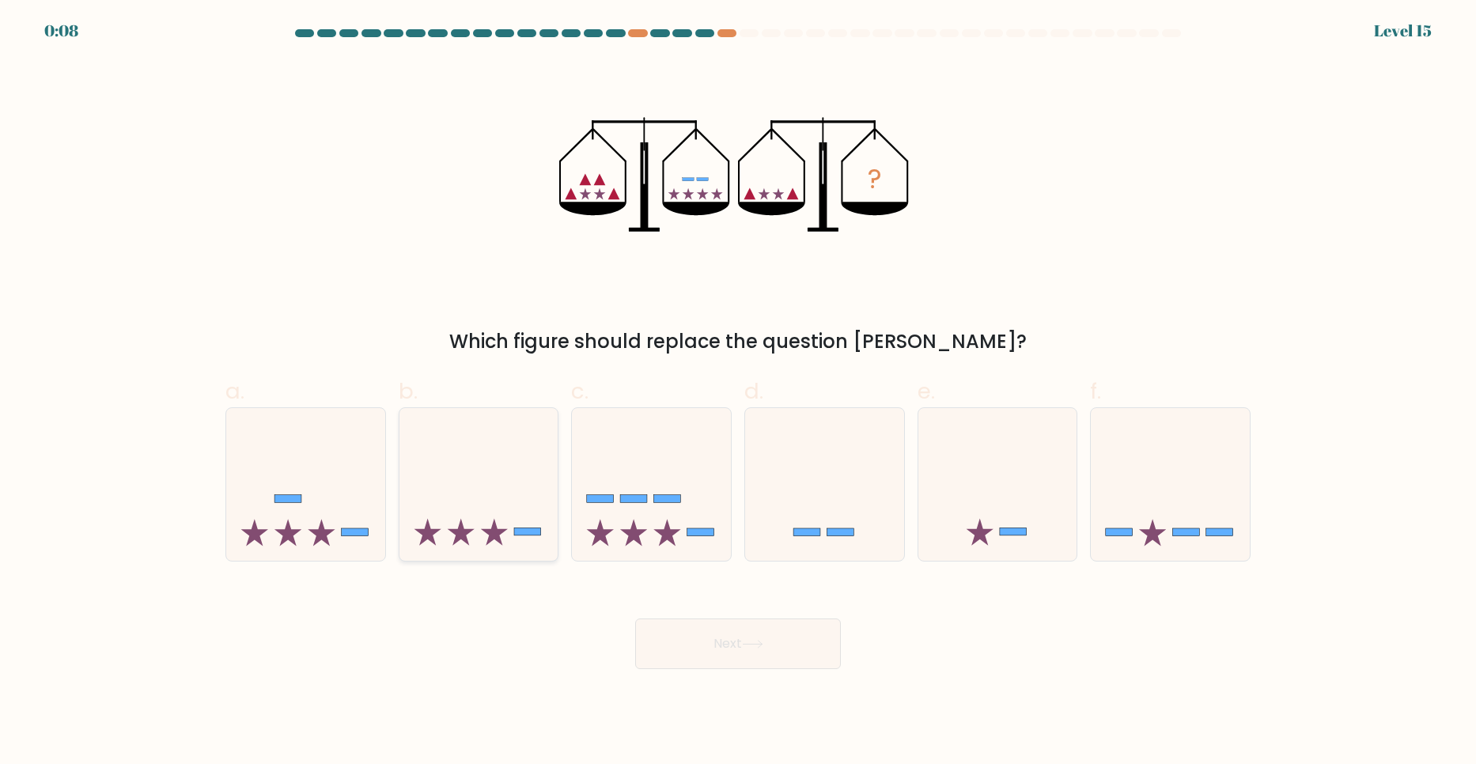
click at [487, 530] on icon at bounding box center [494, 532] width 27 height 27
click at [738, 392] on input "b." at bounding box center [738, 387] width 1 height 10
radio input "true"
click at [747, 649] on button "Next" at bounding box center [738, 644] width 206 height 51
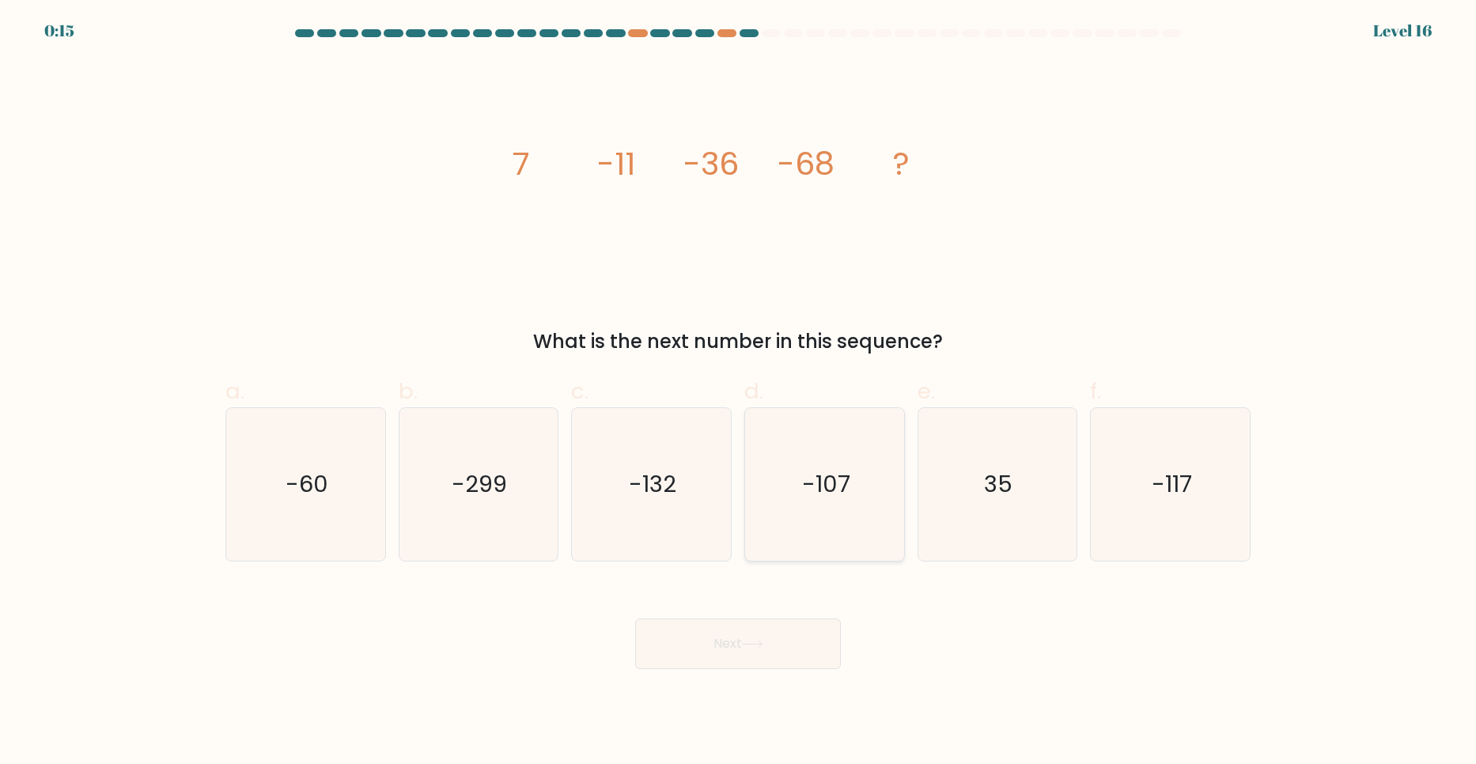
click at [834, 492] on text "-107" at bounding box center [826, 484] width 48 height 32
click at [739, 392] on input "d. -107" at bounding box center [738, 387] width 1 height 10
radio input "true"
click at [725, 641] on button "Next" at bounding box center [738, 644] width 206 height 51
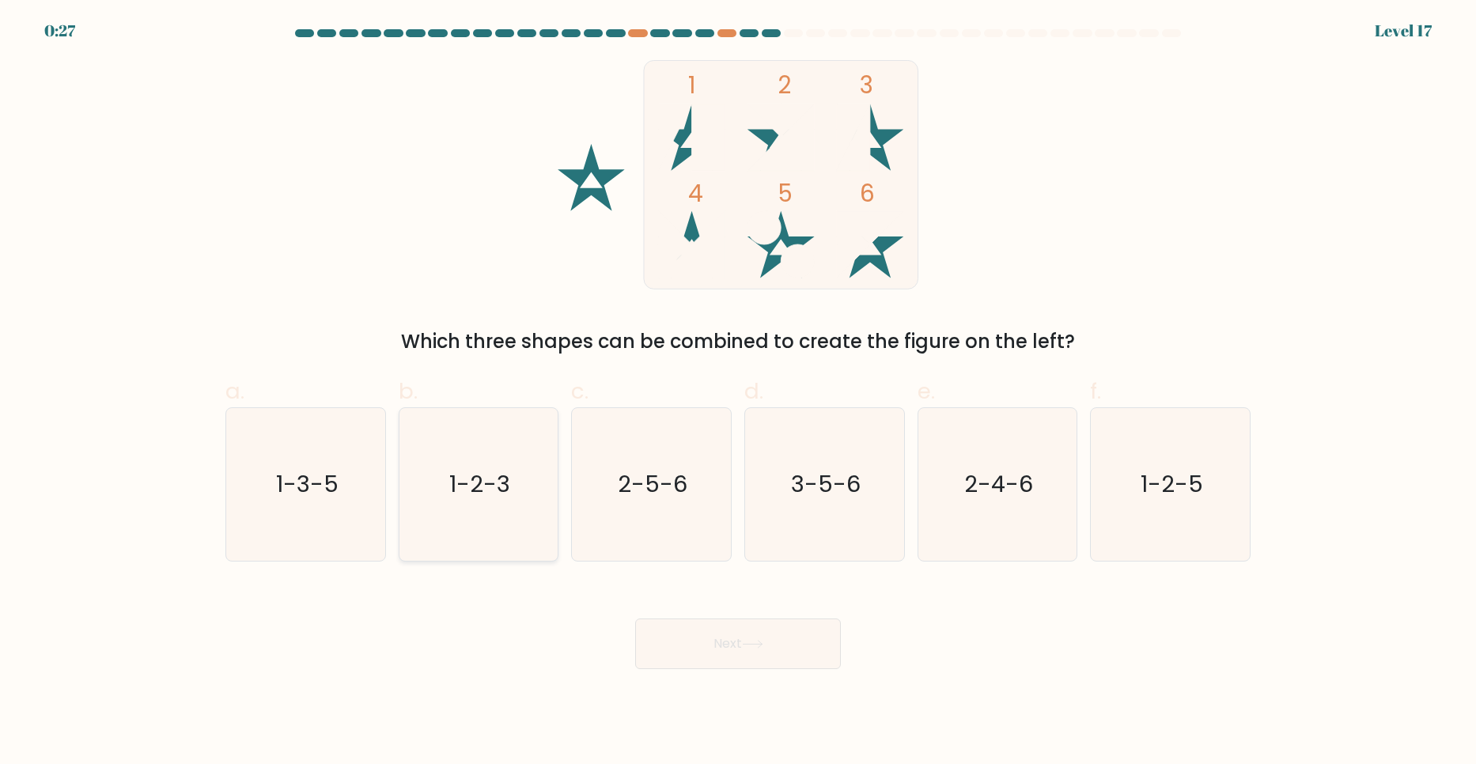
click at [501, 516] on icon "1-2-3" at bounding box center [478, 484] width 153 height 153
click at [738, 392] on input "b. 1-2-3" at bounding box center [738, 387] width 1 height 10
radio input "true"
click at [763, 649] on button "Next" at bounding box center [738, 644] width 206 height 51
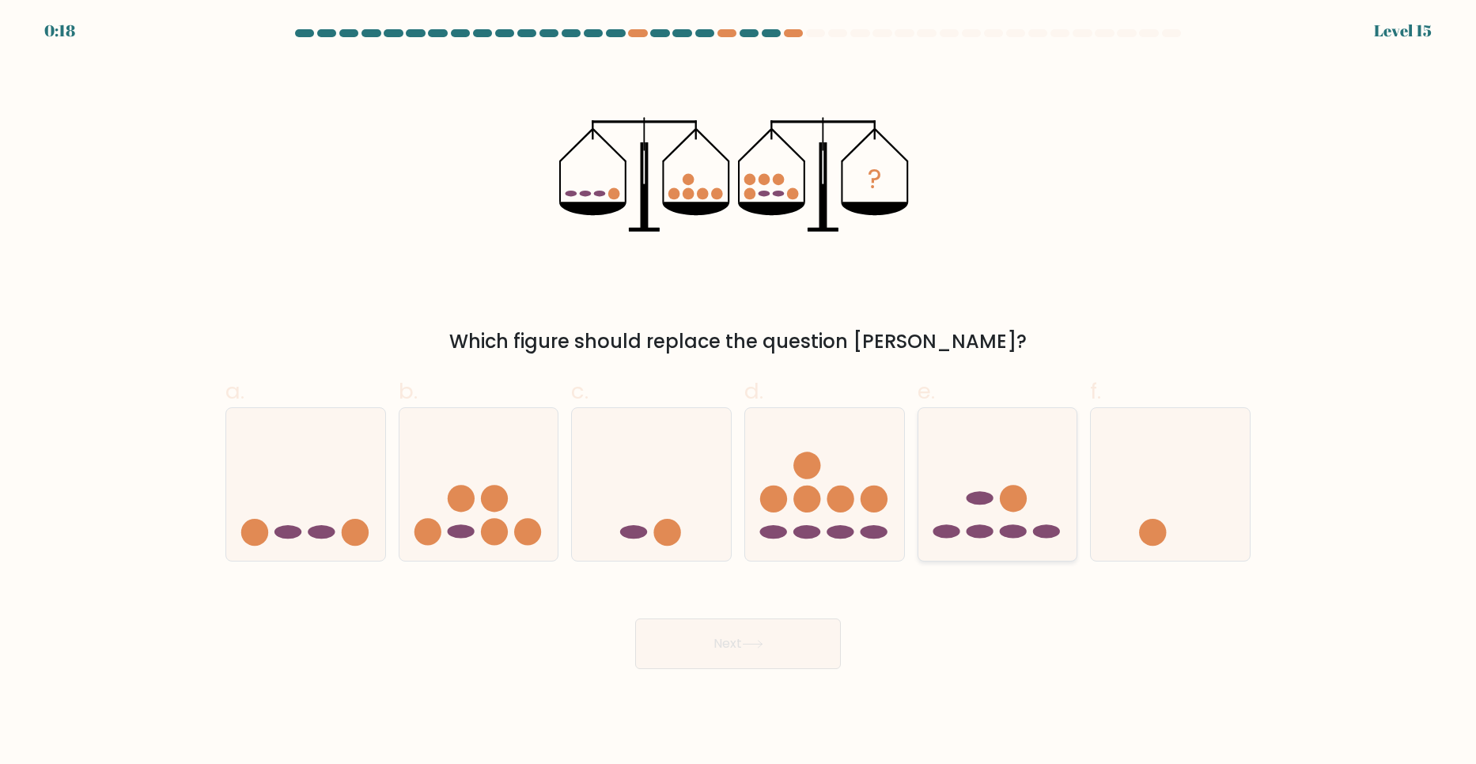
click at [1003, 510] on icon at bounding box center [997, 483] width 159 height 131
click at [739, 392] on input "e." at bounding box center [738, 387] width 1 height 10
radio input "true"
click at [793, 664] on button "Next" at bounding box center [738, 644] width 206 height 51
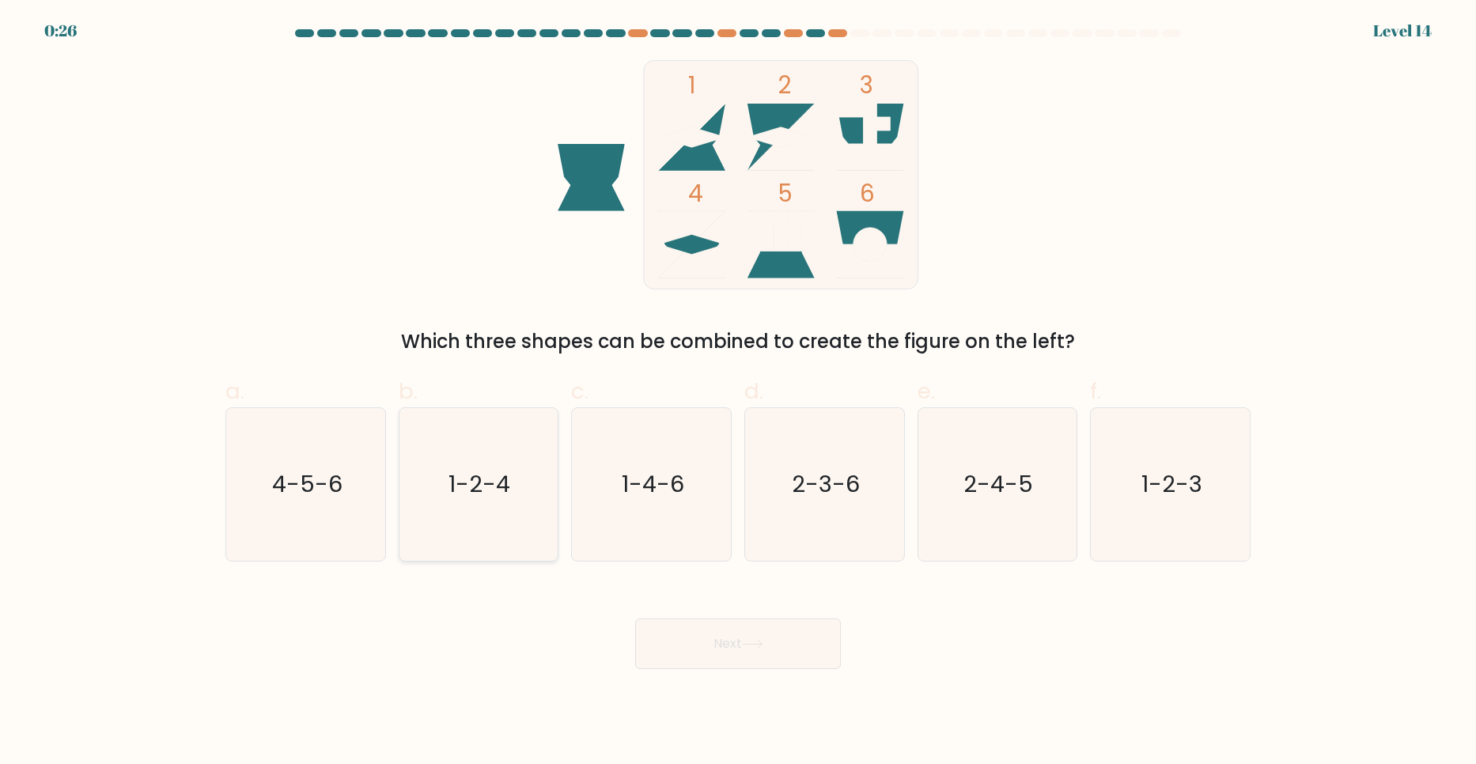
click at [510, 474] on icon "1-2-4" at bounding box center [478, 484] width 153 height 153
click at [738, 392] on input "b. 1-2-4" at bounding box center [738, 387] width 1 height 10
radio input "true"
click at [755, 645] on icon at bounding box center [752, 644] width 19 height 7
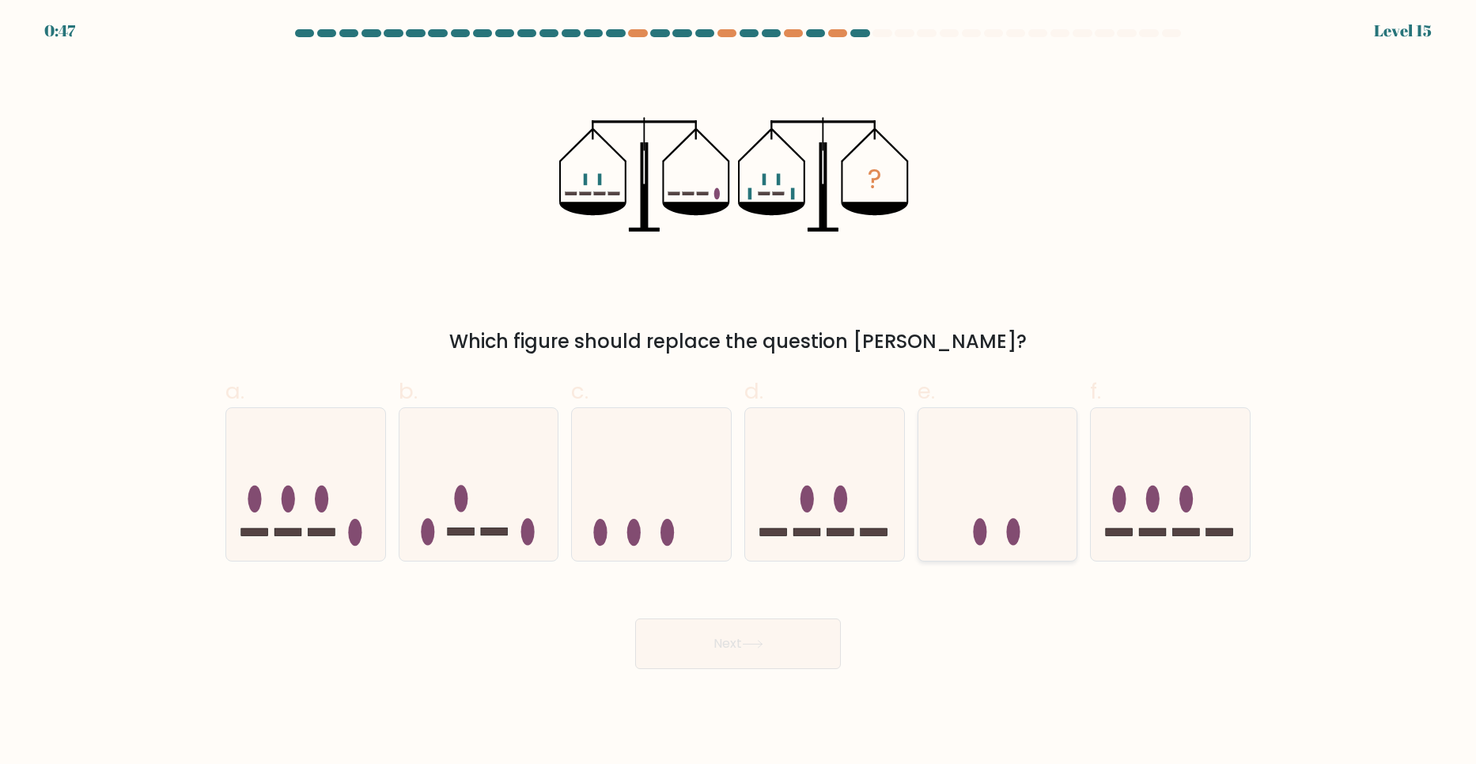
click at [1038, 543] on icon at bounding box center [997, 483] width 159 height 131
click at [739, 392] on input "e." at bounding box center [738, 387] width 1 height 10
radio input "true"
click at [781, 641] on button "Next" at bounding box center [738, 644] width 206 height 51
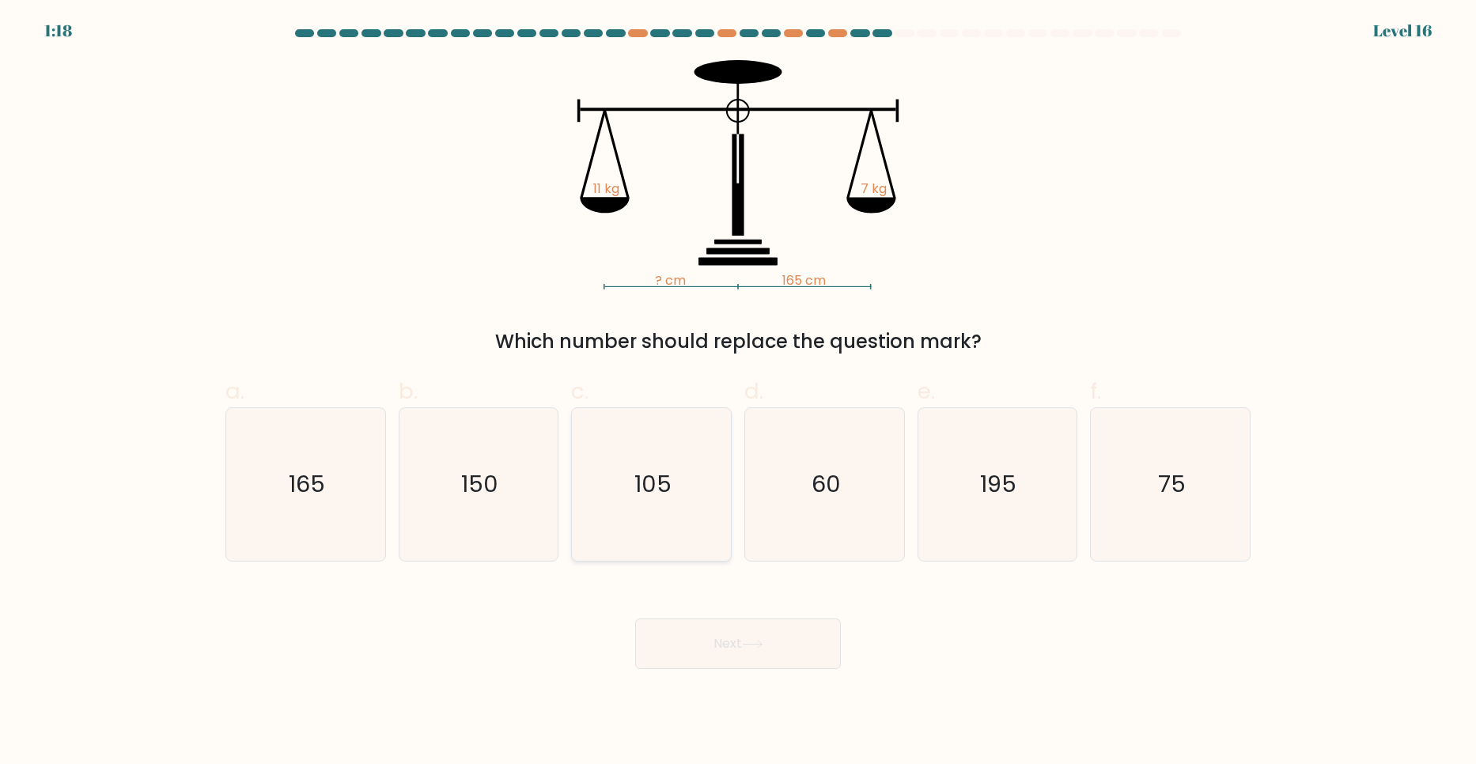
click at [634, 418] on icon "105" at bounding box center [651, 484] width 153 height 153
click at [738, 392] on input "c. 105" at bounding box center [738, 387] width 1 height 10
radio input "true"
click at [738, 641] on button "Next" at bounding box center [738, 644] width 206 height 51
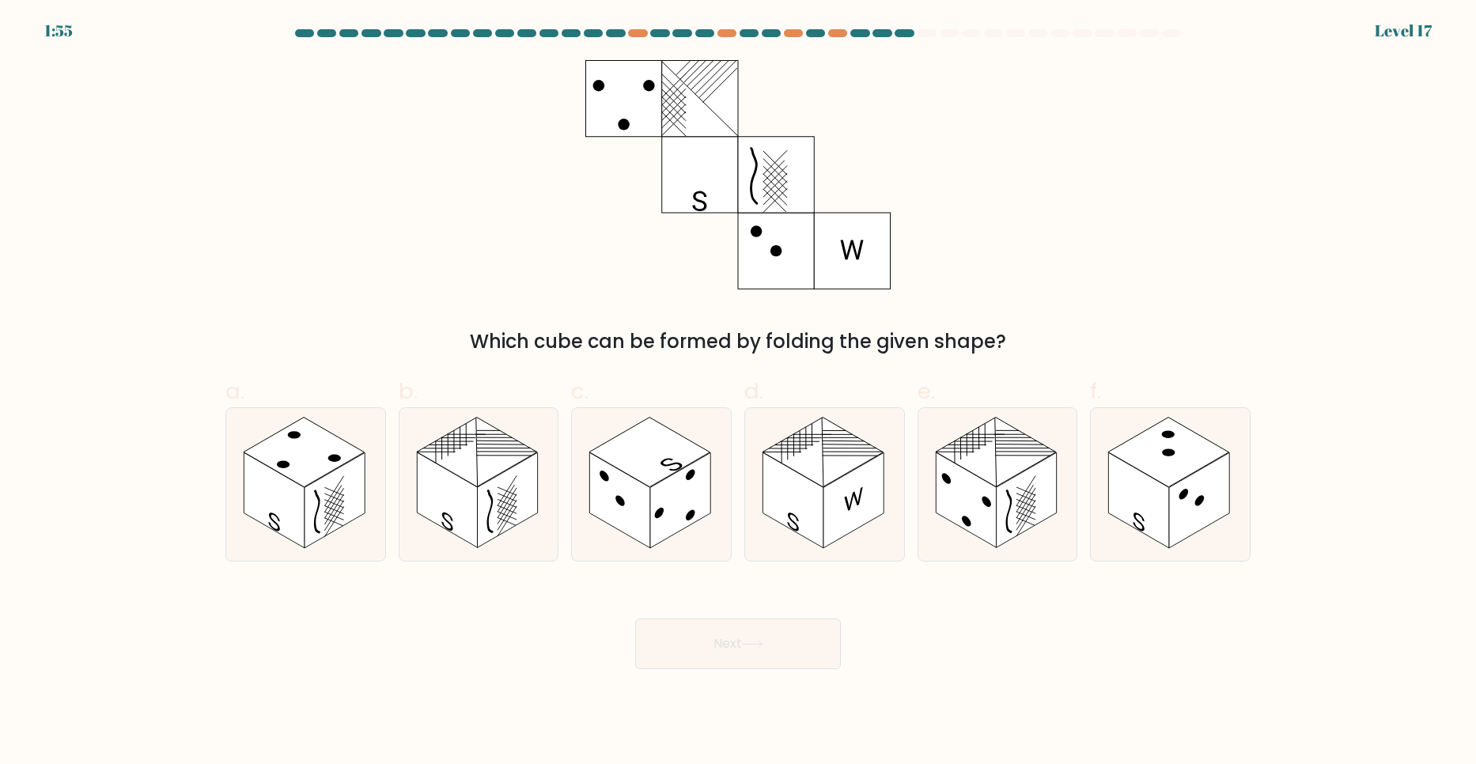
drag, startPoint x: 636, startPoint y: 339, endPoint x: 939, endPoint y: 337, distance: 302.9
click at [939, 337] on div "Which cube can be formed by folding the given shape?" at bounding box center [738, 341] width 1006 height 28
click at [474, 518] on rect at bounding box center [447, 500] width 60 height 96
click at [738, 392] on input "b." at bounding box center [738, 387] width 1 height 10
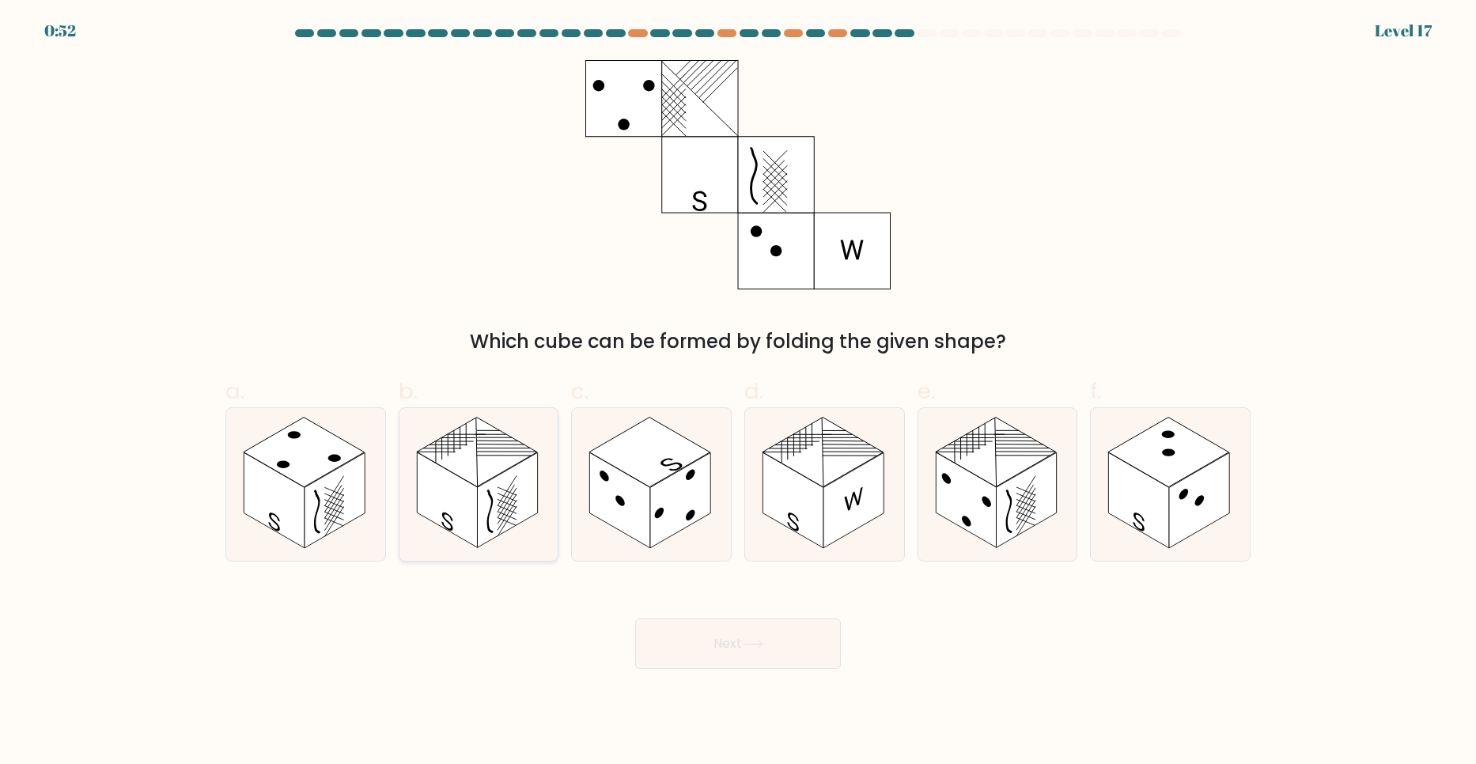
radio input "true"
click at [732, 643] on button "Next" at bounding box center [738, 644] width 206 height 51
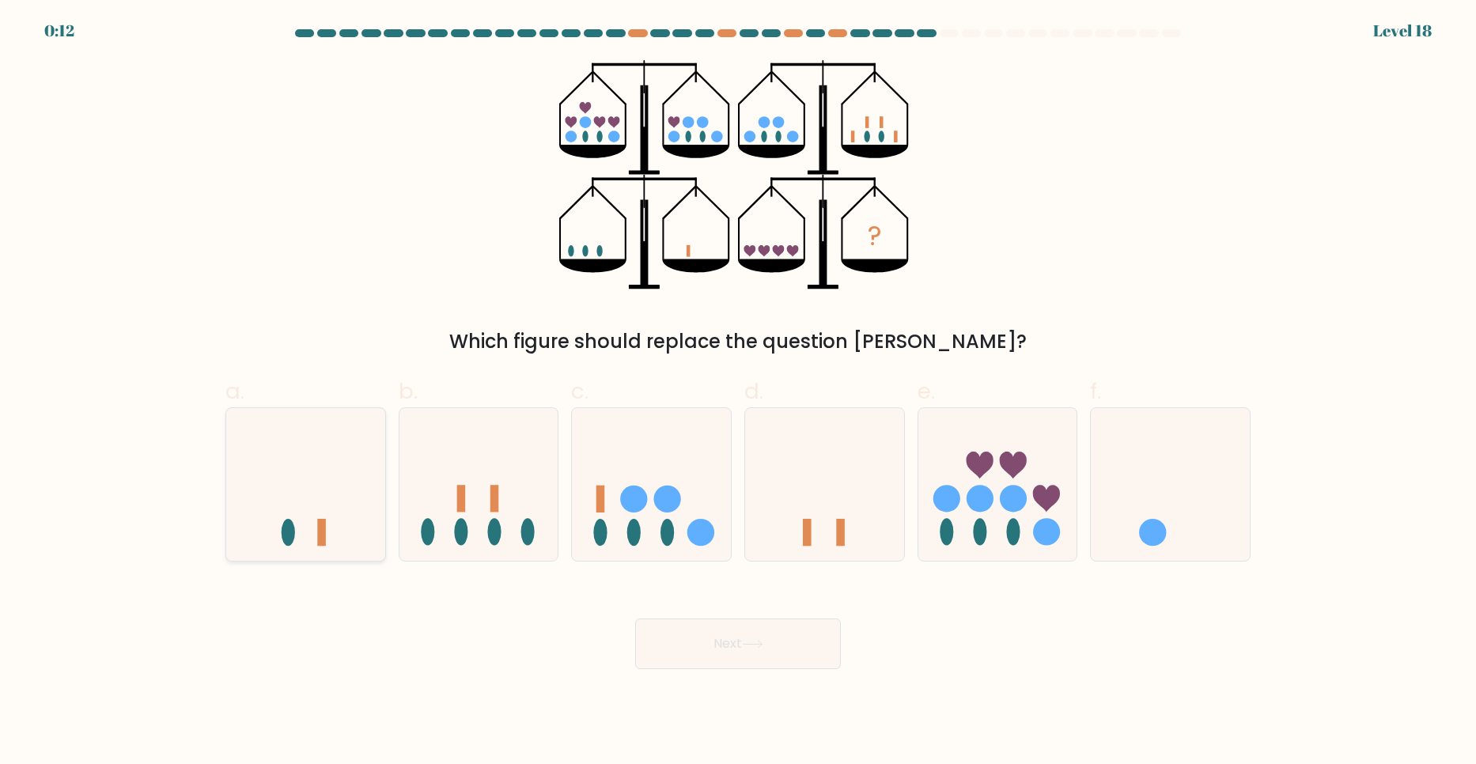
click at [367, 551] on div at bounding box center [305, 484] width 161 height 154
click at [738, 392] on input "a." at bounding box center [738, 387] width 1 height 10
radio input "true"
click at [697, 647] on button "Next" at bounding box center [738, 644] width 206 height 51
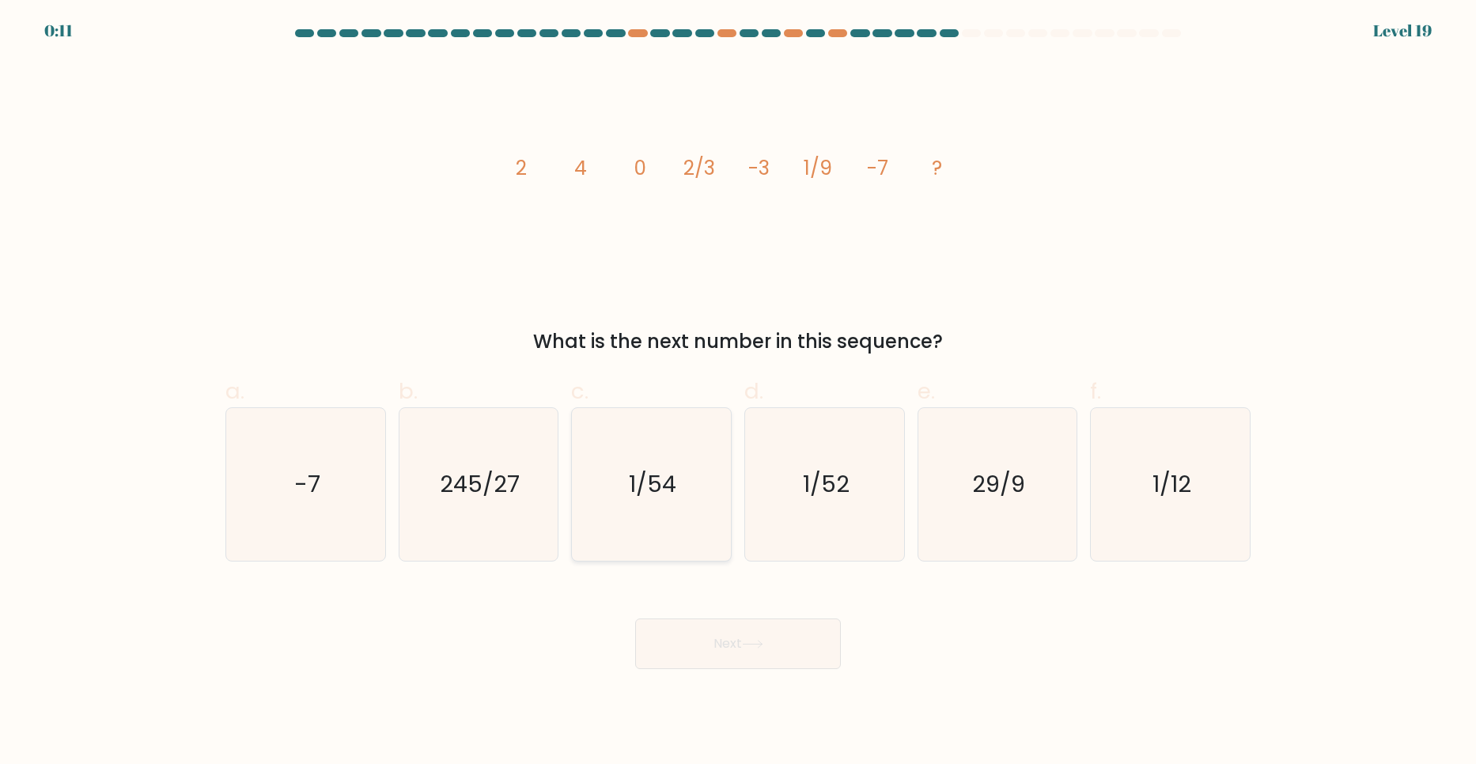
click at [645, 490] on text "1/54" at bounding box center [653, 484] width 47 height 32
click at [738, 392] on input "c. 1/54" at bounding box center [738, 387] width 1 height 10
radio input "true"
click at [763, 646] on icon at bounding box center [752, 644] width 21 height 9
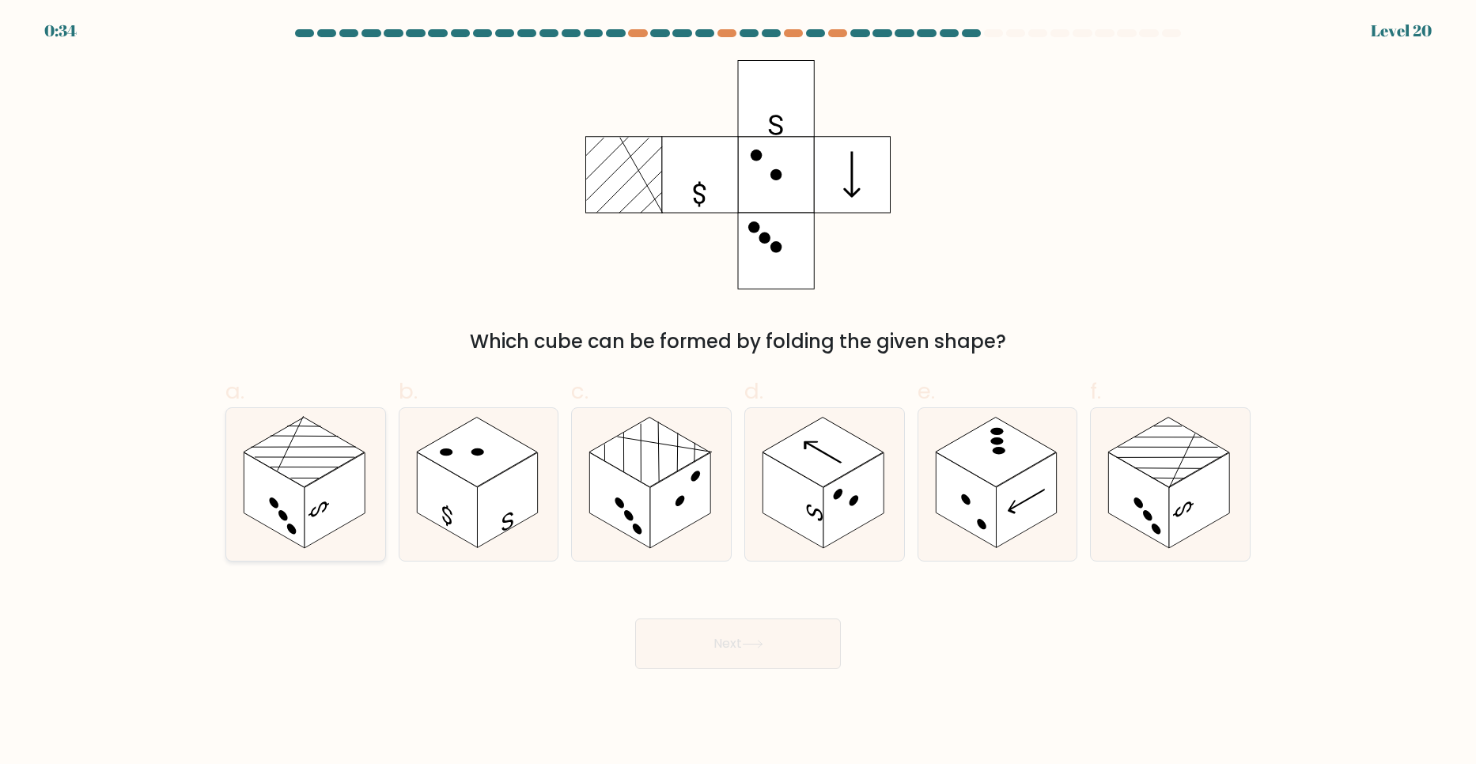
click at [306, 478] on rect at bounding box center [304, 453] width 121 height 70
click at [738, 392] on input "a." at bounding box center [738, 387] width 1 height 10
radio input "true"
click at [1181, 485] on rect at bounding box center [1199, 501] width 60 height 96
click at [739, 392] on input "f." at bounding box center [738, 387] width 1 height 10
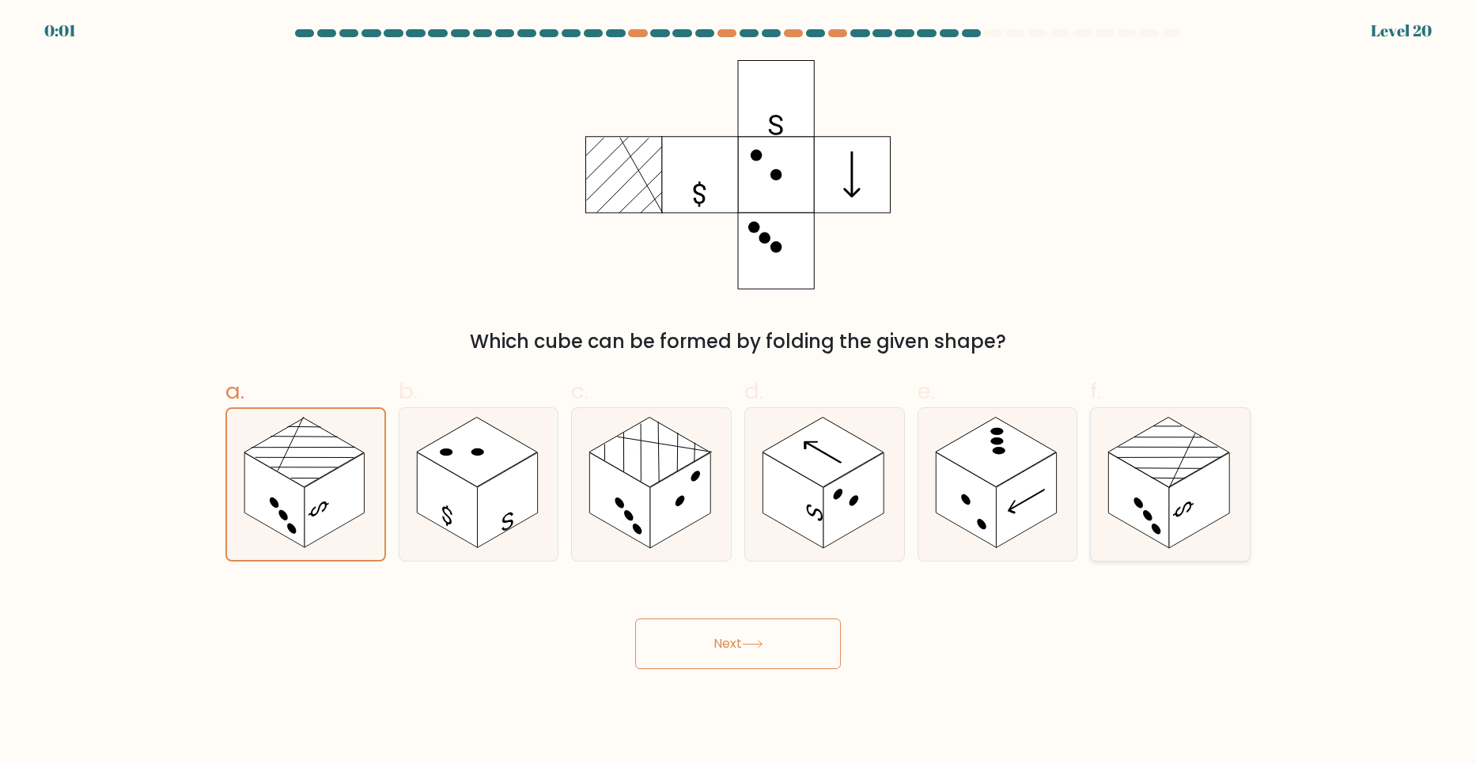
radio input "true"
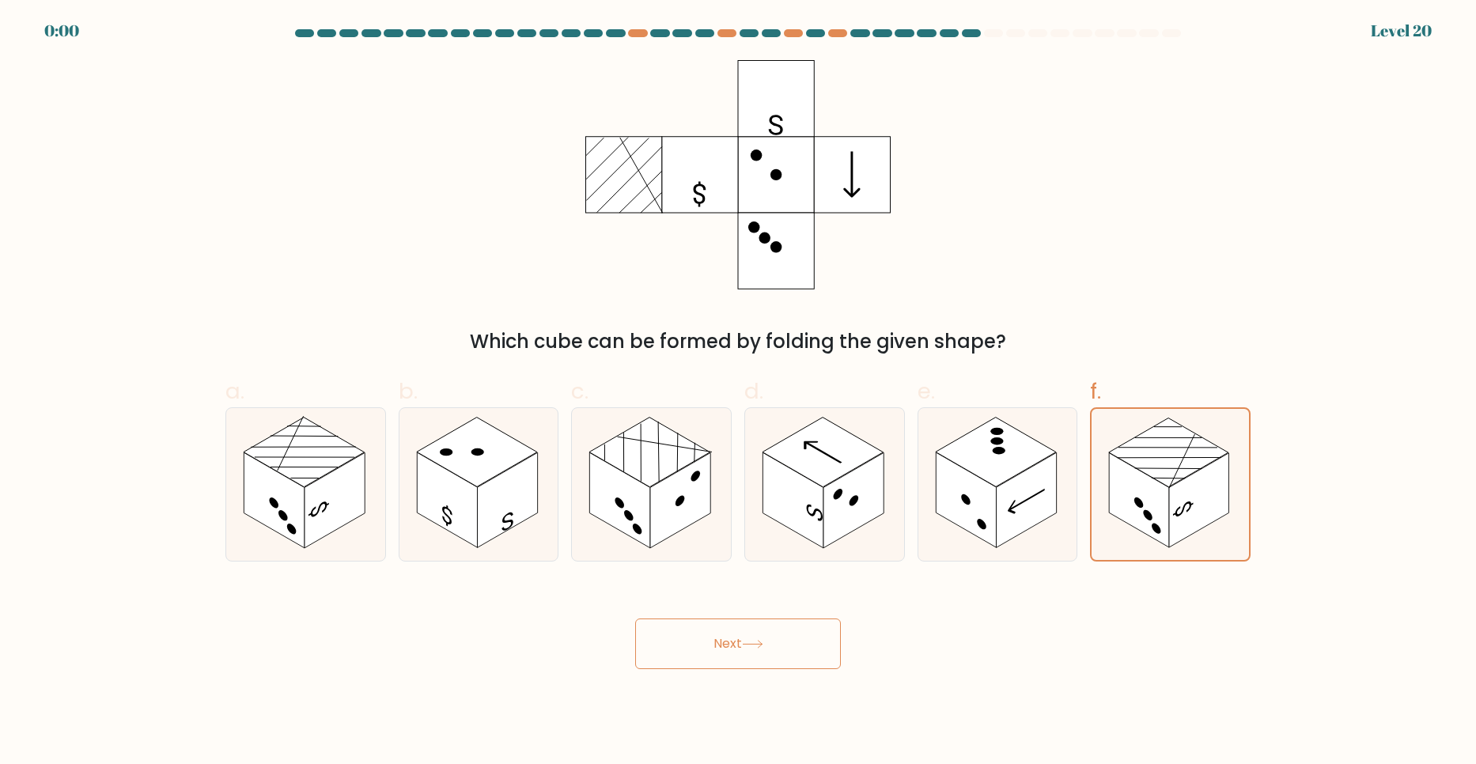
click at [820, 643] on button "Next" at bounding box center [738, 644] width 206 height 51
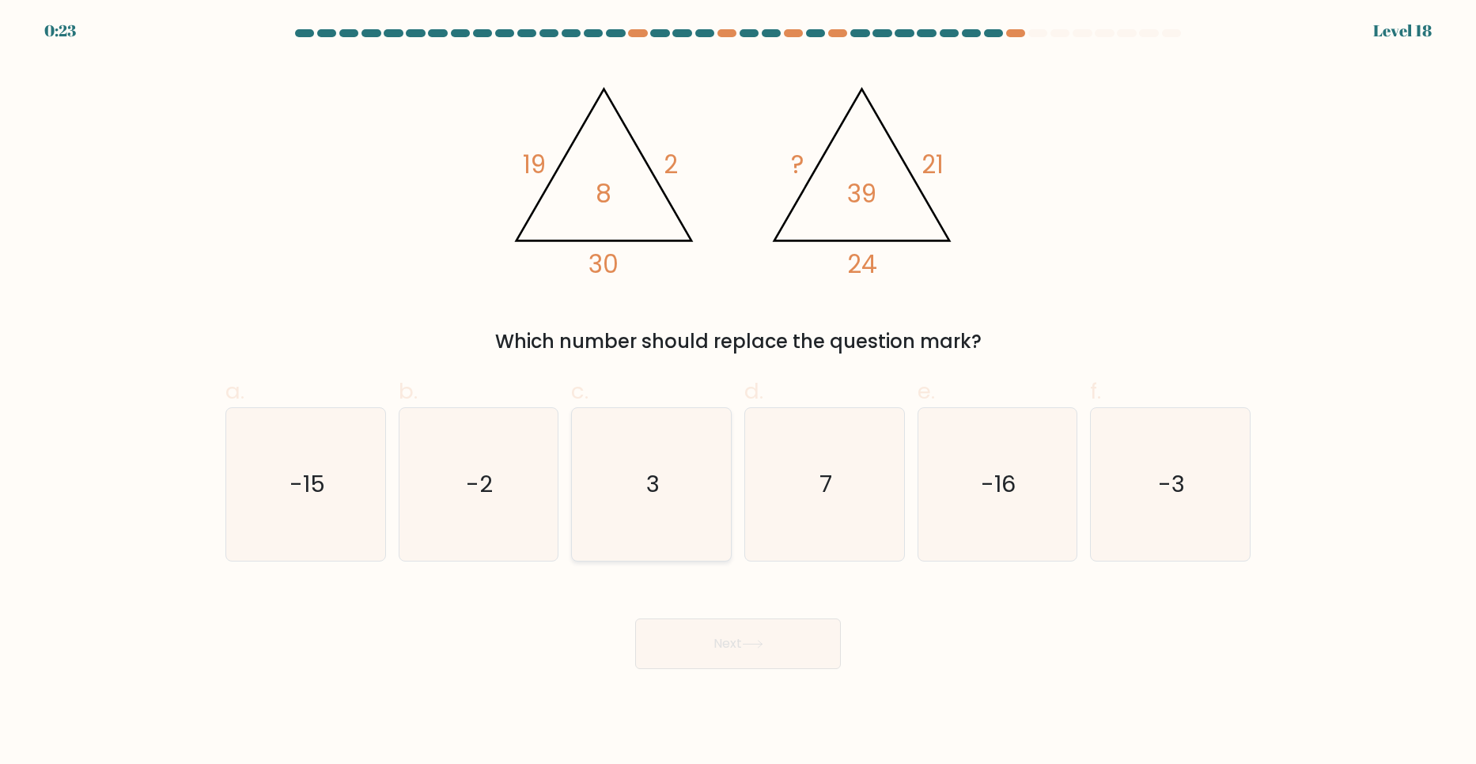
click at [633, 514] on icon "3" at bounding box center [651, 484] width 153 height 153
click at [738, 392] on input "c. 3" at bounding box center [738, 387] width 1 height 10
radio input "true"
click at [709, 639] on button "Next" at bounding box center [738, 644] width 206 height 51
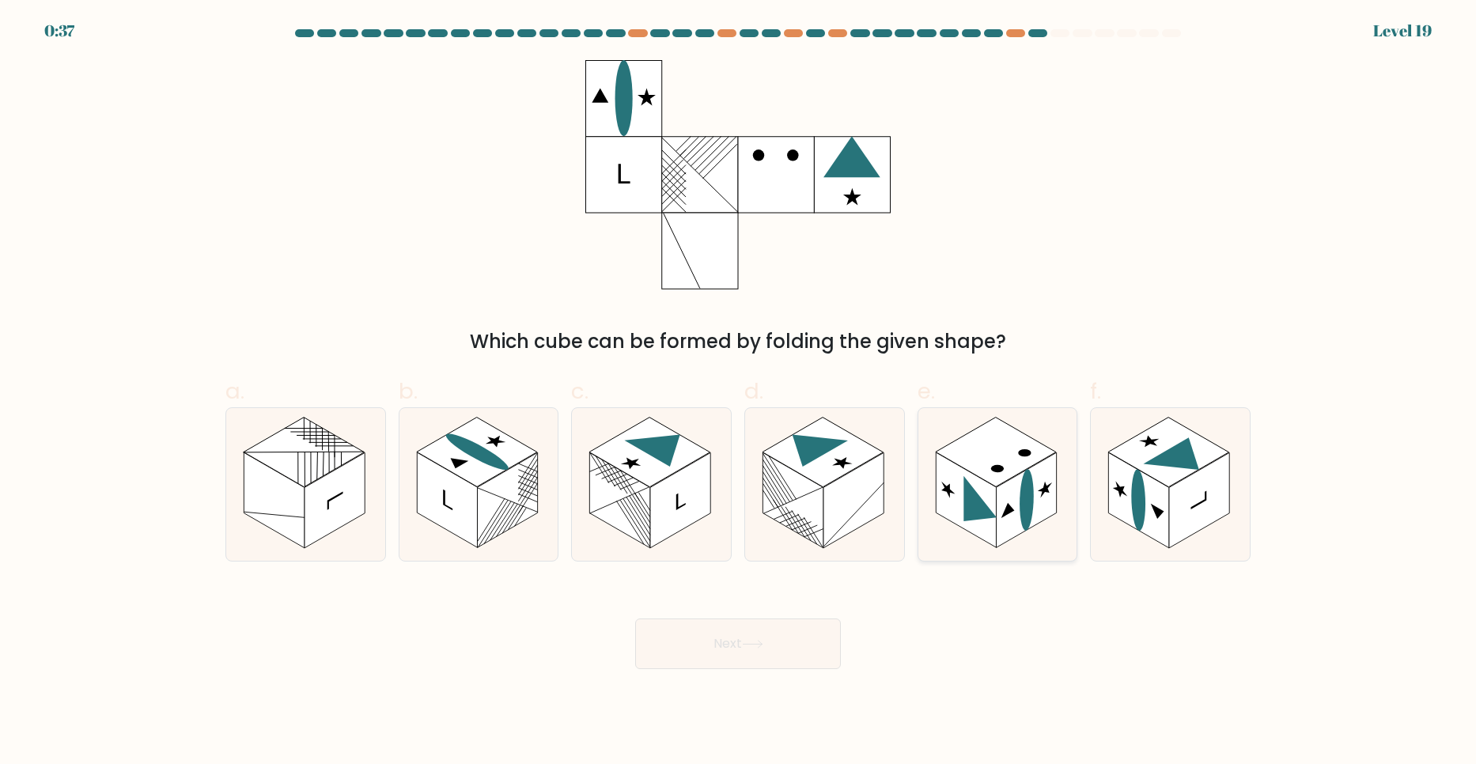
click at [978, 475] on rect at bounding box center [996, 453] width 121 height 70
click at [739, 392] on input "e." at bounding box center [738, 387] width 1 height 10
radio input "true"
click at [780, 652] on button "Next" at bounding box center [738, 644] width 206 height 51
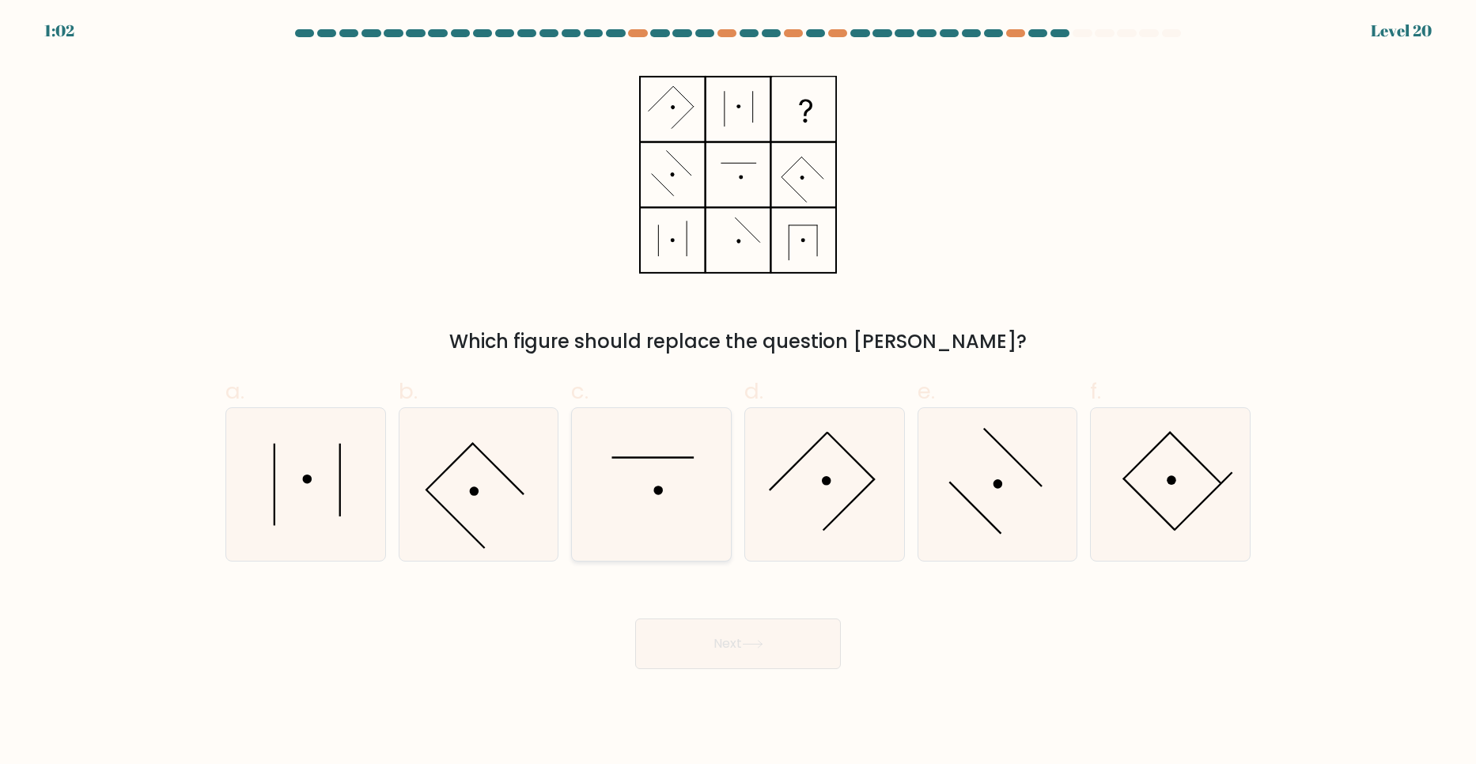
click at [659, 488] on circle at bounding box center [658, 490] width 9 height 9
click at [738, 392] on input "c." at bounding box center [738, 387] width 1 height 10
radio input "true"
click at [755, 645] on icon at bounding box center [752, 644] width 21 height 9
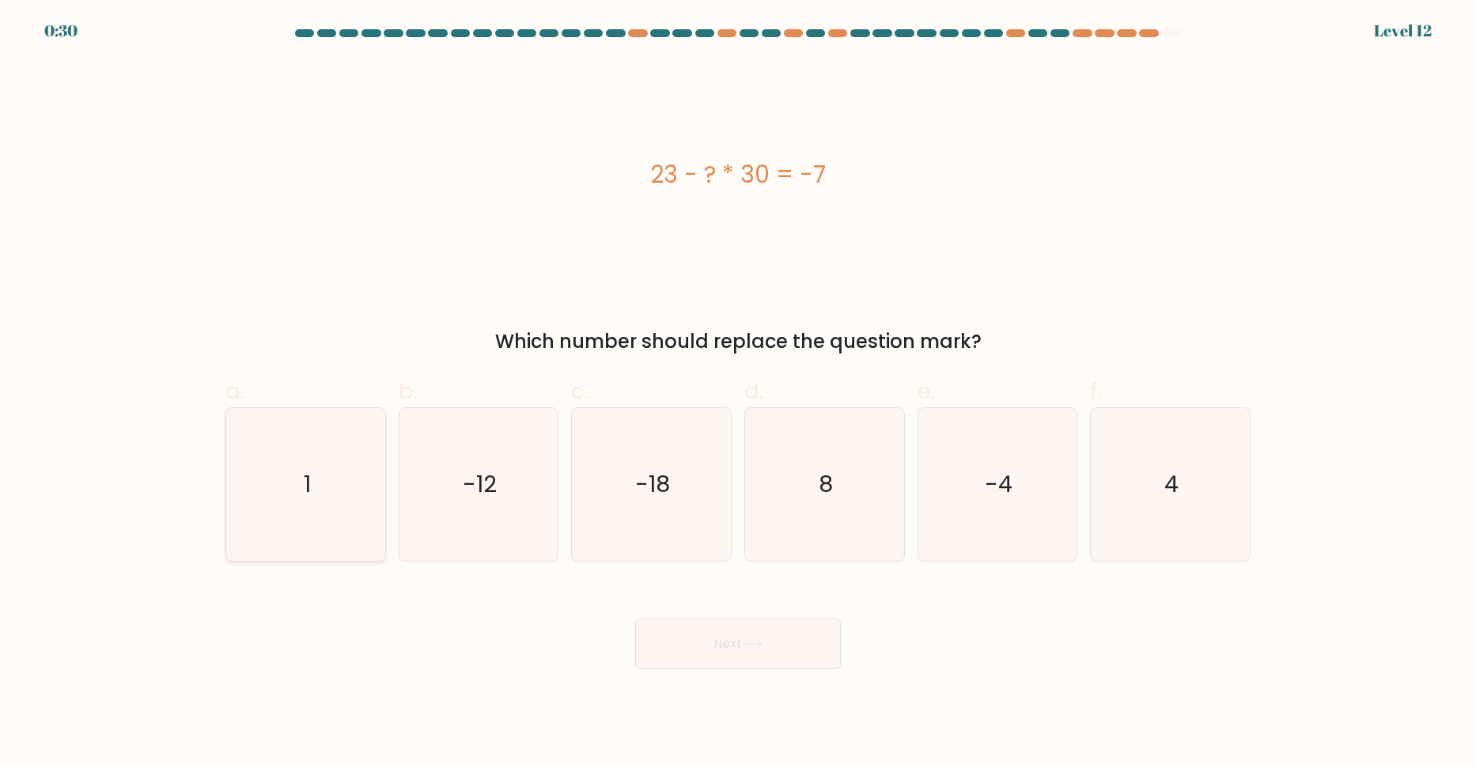
click at [301, 498] on icon "1" at bounding box center [305, 484] width 153 height 153
click at [738, 392] on input "a. 1" at bounding box center [738, 387] width 1 height 10
radio input "true"
click at [756, 634] on button "Next" at bounding box center [738, 644] width 206 height 51
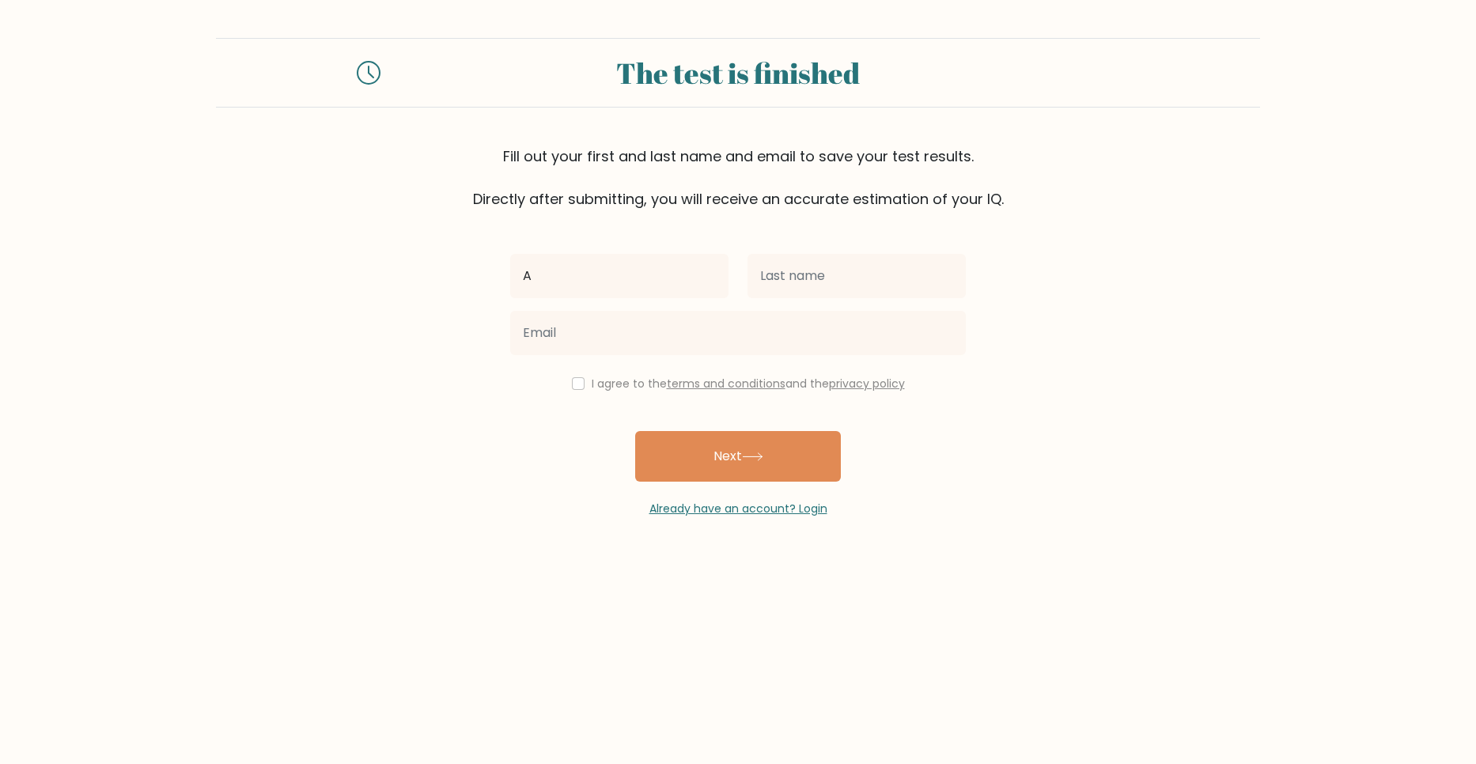
type input "[PERSON_NAME]"
click at [789, 287] on input "text" at bounding box center [856, 276] width 218 height 44
type input "[PERSON_NAME]"
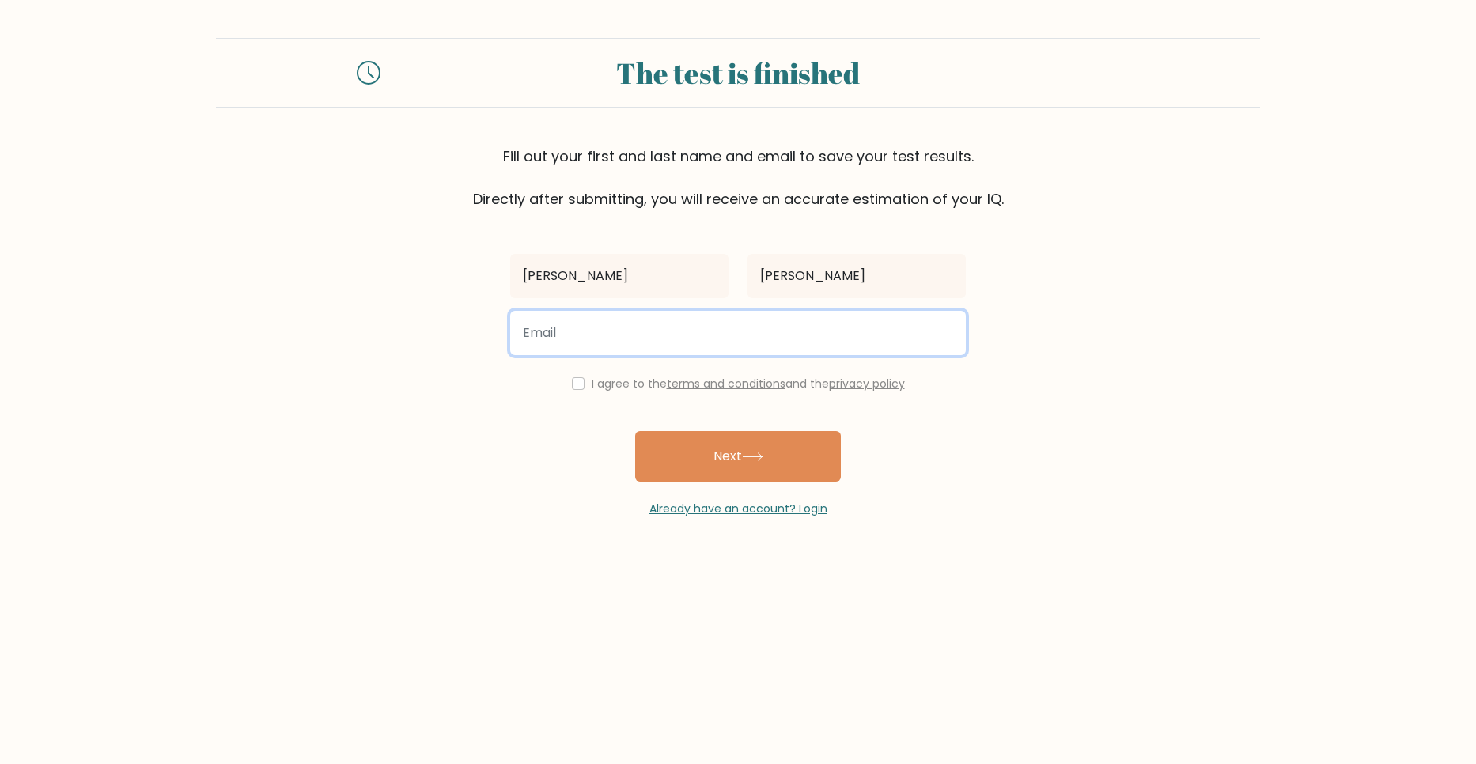
click at [755, 334] on input "email" at bounding box center [738, 333] width 456 height 44
click at [907, 330] on input "email" at bounding box center [738, 333] width 456 height 44
click at [760, 325] on input "ahmed." at bounding box center [738, 333] width 456 height 44
paste input "temp.osama8282@gmail.com"
type input "ahmed.temp.osama8282@gmail.com"
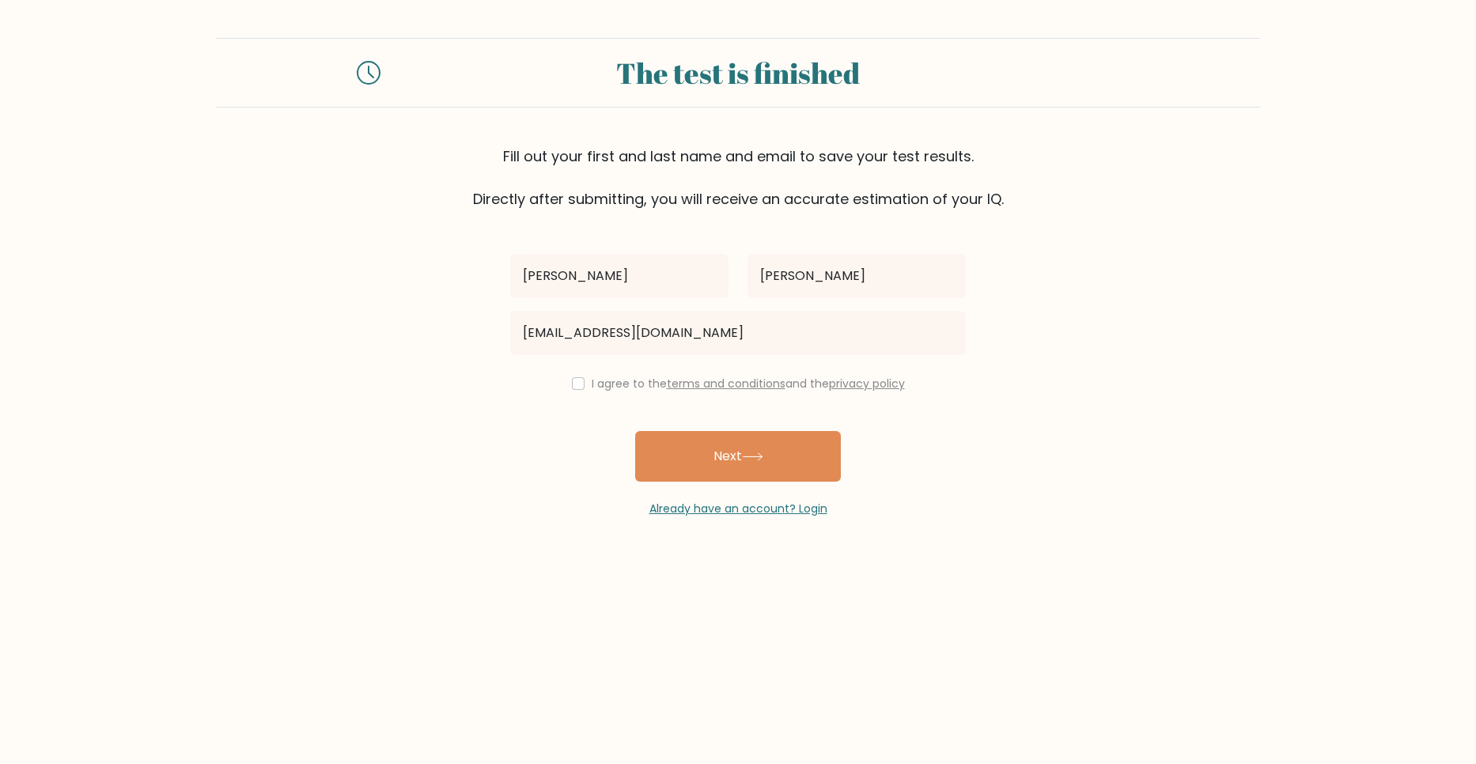
click at [592, 386] on label "I agree to the terms and conditions and the privacy policy" at bounding box center [748, 384] width 313 height 16
click at [580, 384] on input "checkbox" at bounding box center [578, 383] width 13 height 13
checkbox input "true"
click at [691, 444] on button "Next" at bounding box center [738, 456] width 206 height 51
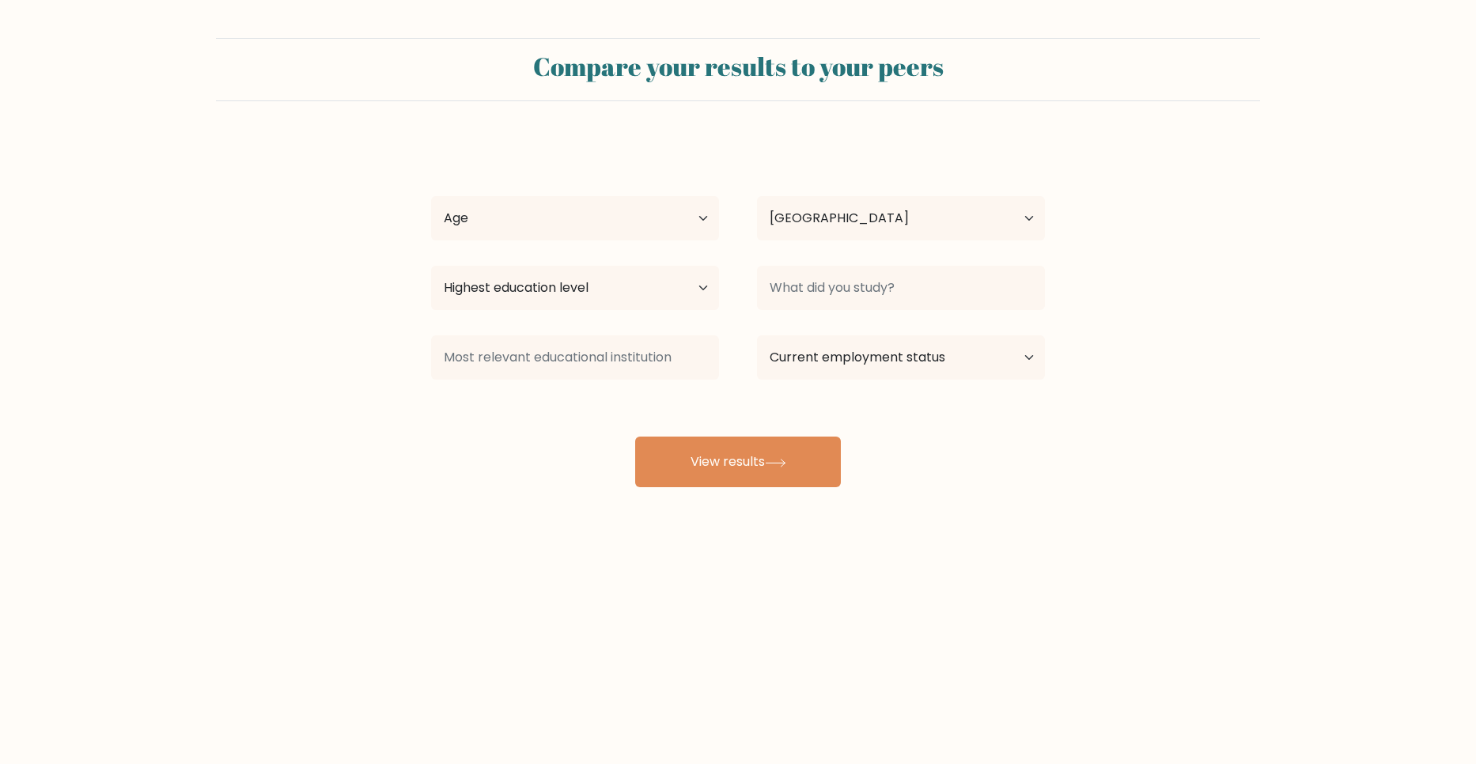
select select "EG"
click at [591, 212] on select "Age Under [DEMOGRAPHIC_DATA] [DEMOGRAPHIC_DATA] [DEMOGRAPHIC_DATA] [DEMOGRAPHIC…" at bounding box center [575, 218] width 288 height 44
select select "18_24"
click at [431, 196] on select "Age Under [DEMOGRAPHIC_DATA] [DEMOGRAPHIC_DATA] [DEMOGRAPHIC_DATA] [DEMOGRAPHIC…" at bounding box center [575, 218] width 288 height 44
select select "bachelors_degree"
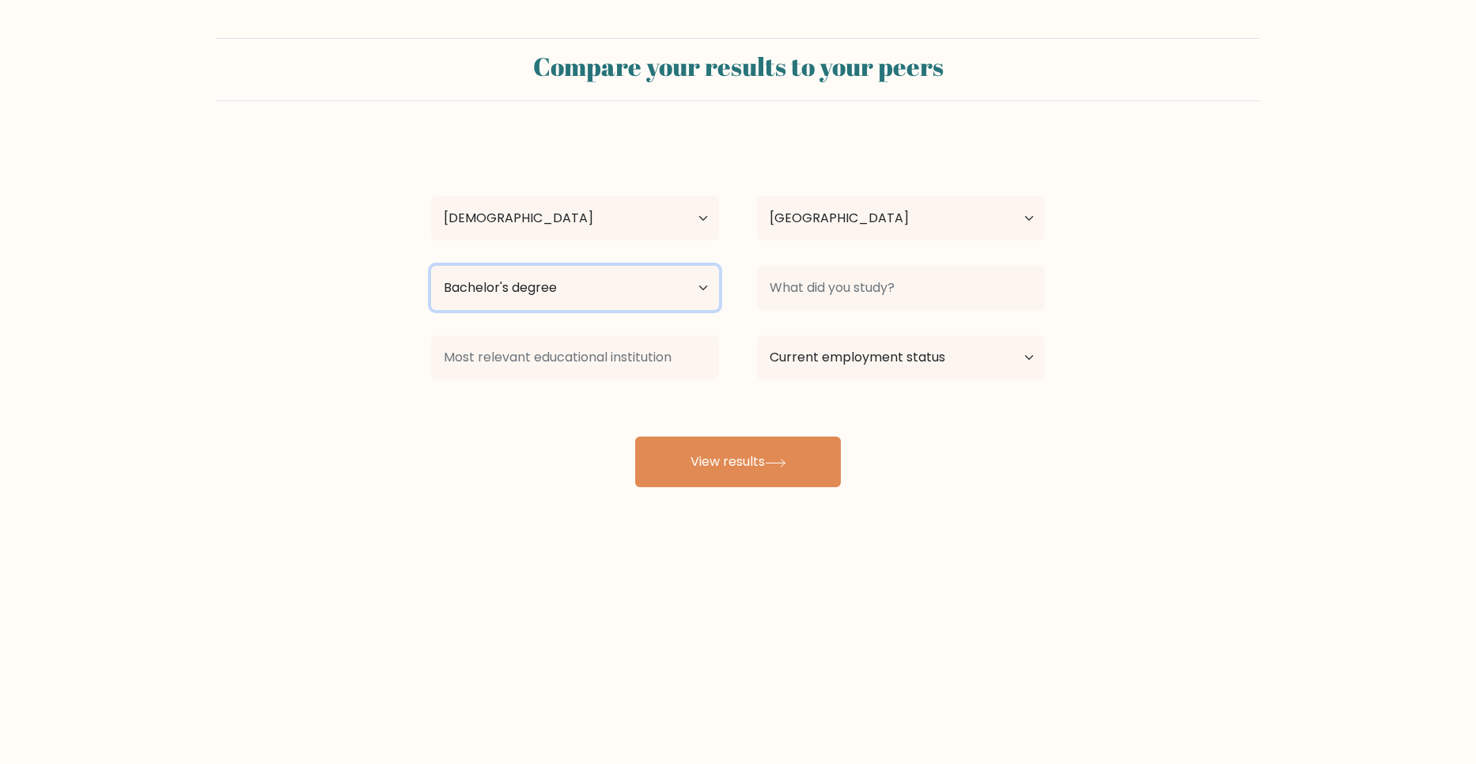
click at [431, 266] on select "Highest education level No schooling Primary Lower Secondary Upper Secondary Oc…" at bounding box center [575, 288] width 288 height 44
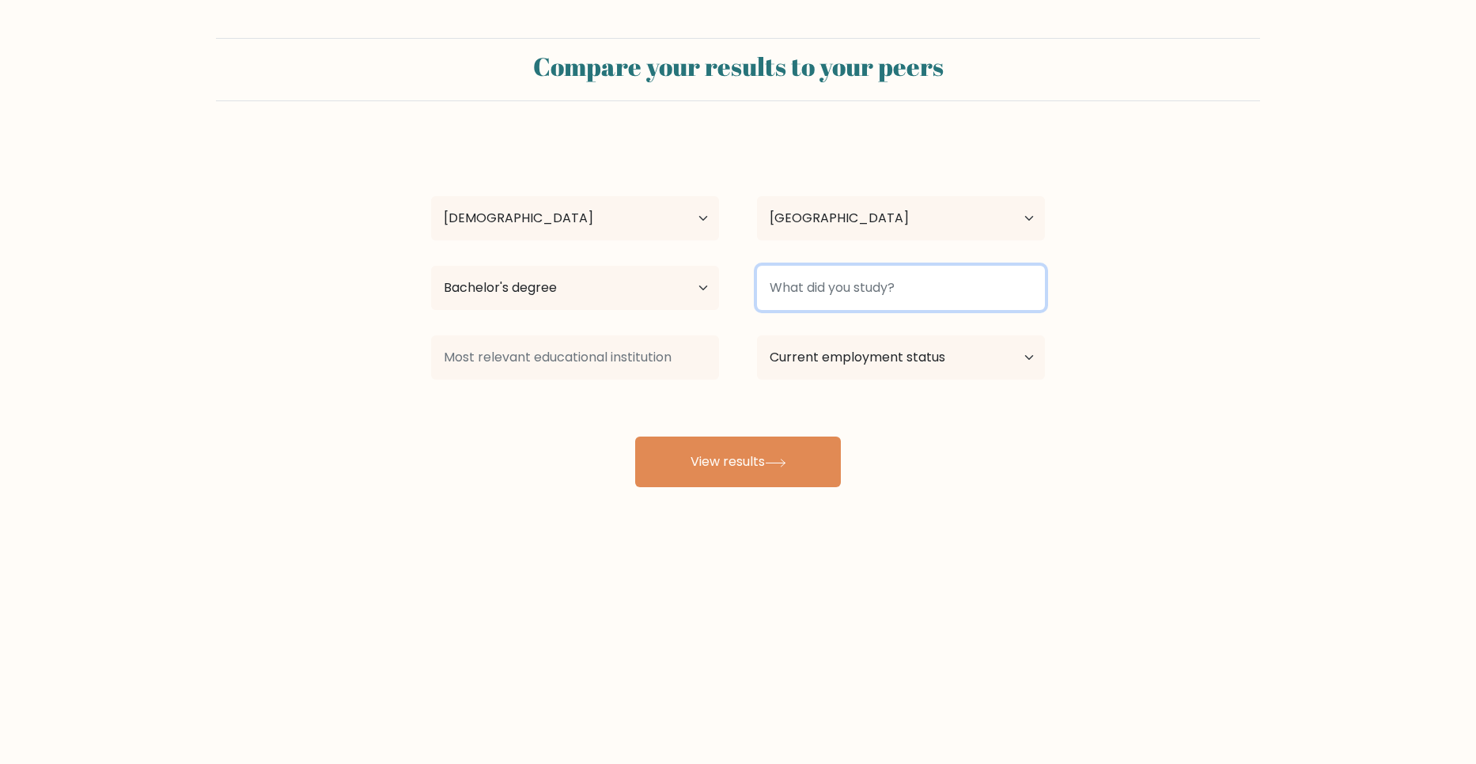
click at [824, 297] on input at bounding box center [901, 288] width 288 height 44
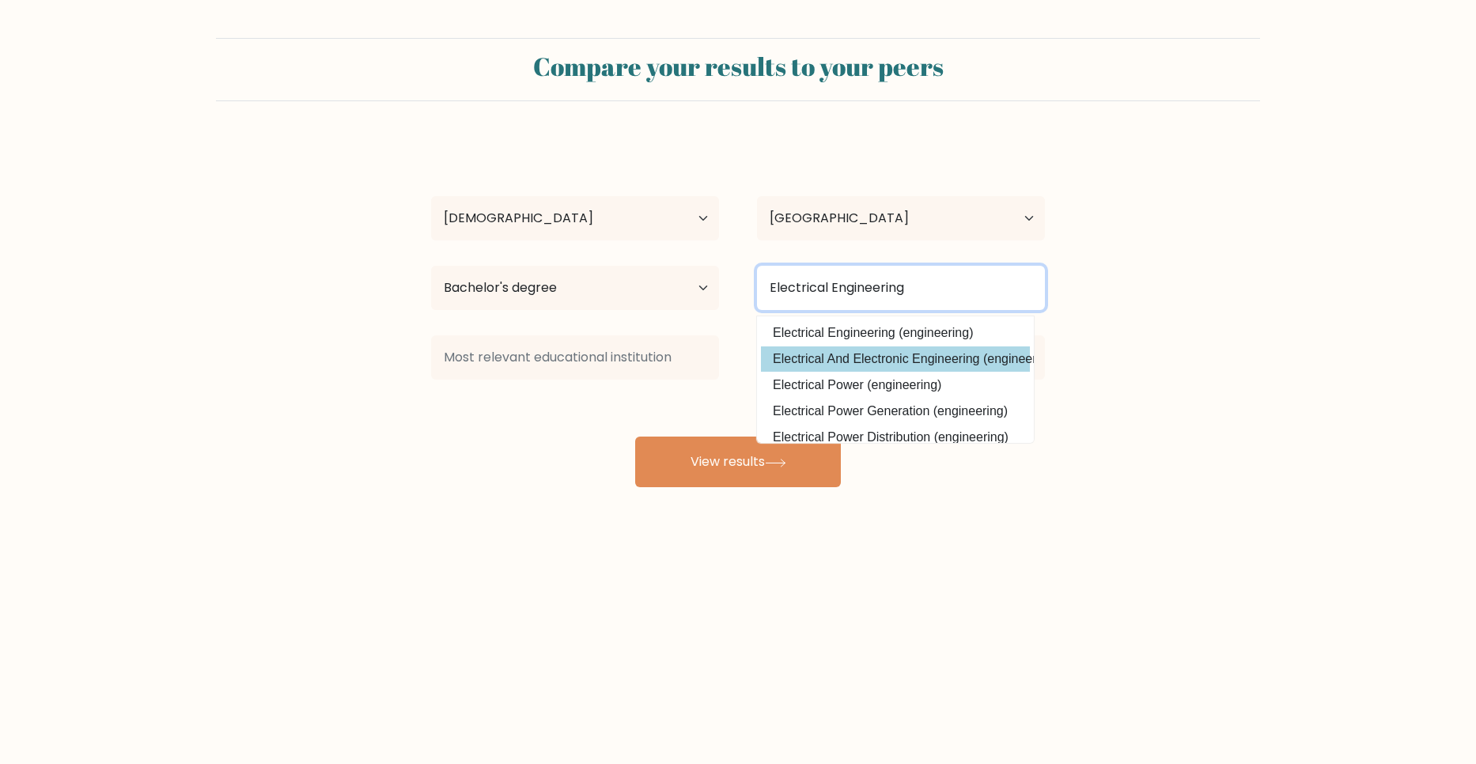
type input "Electrical Engineering"
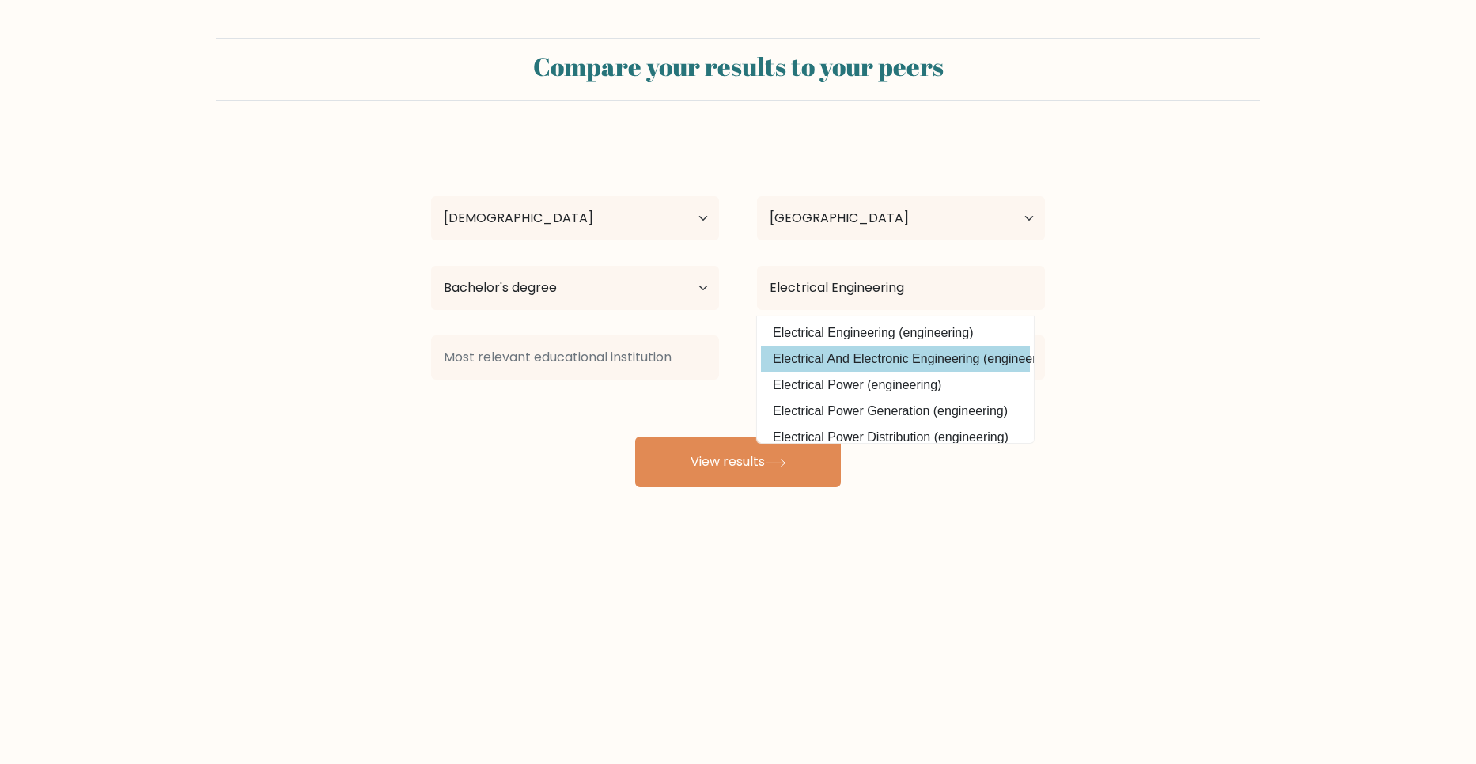
click at [840, 355] on div "[PERSON_NAME] Age Under [DEMOGRAPHIC_DATA] [DEMOGRAPHIC_DATA] [DEMOGRAPHIC_DATA…" at bounding box center [738, 313] width 633 height 348
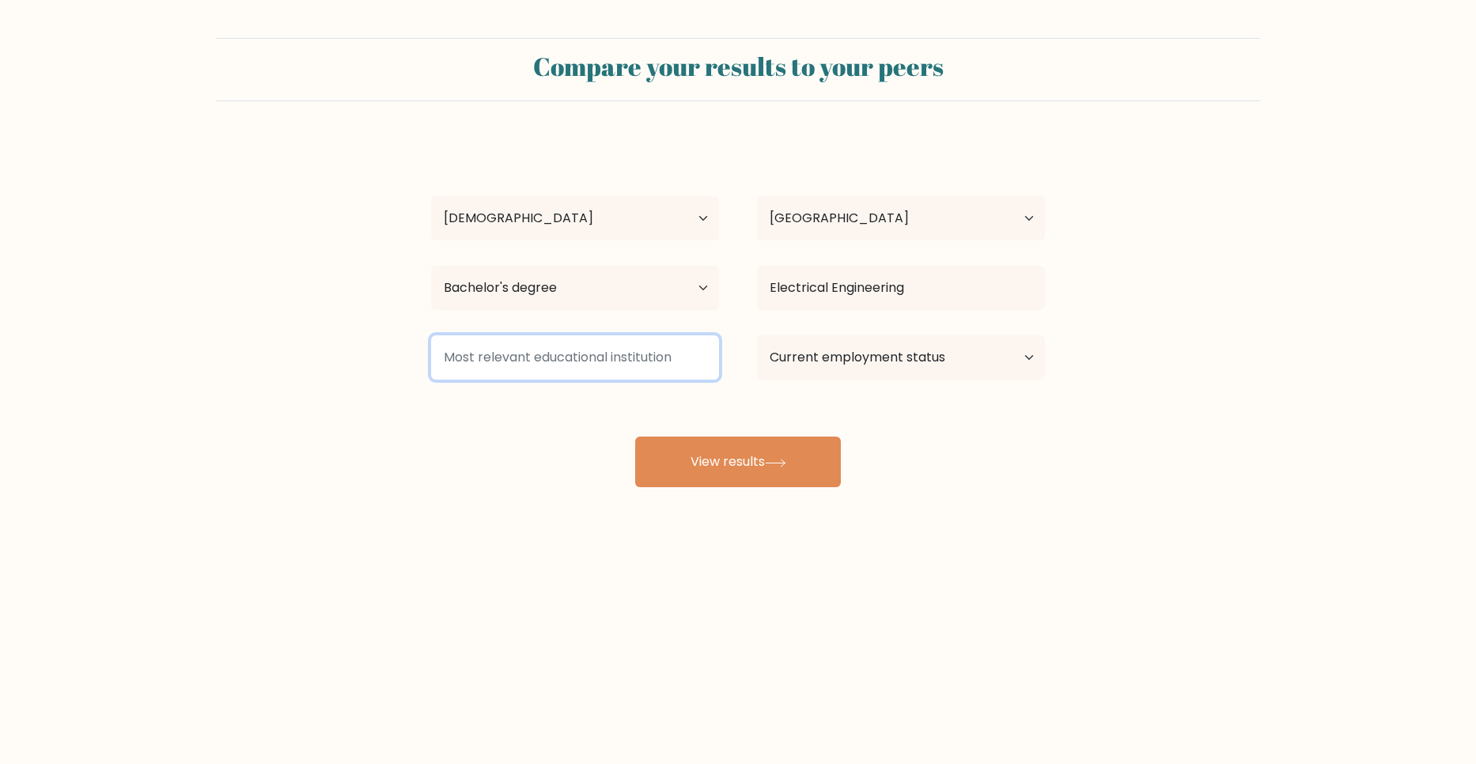
click at [499, 369] on input at bounding box center [575, 357] width 288 height 44
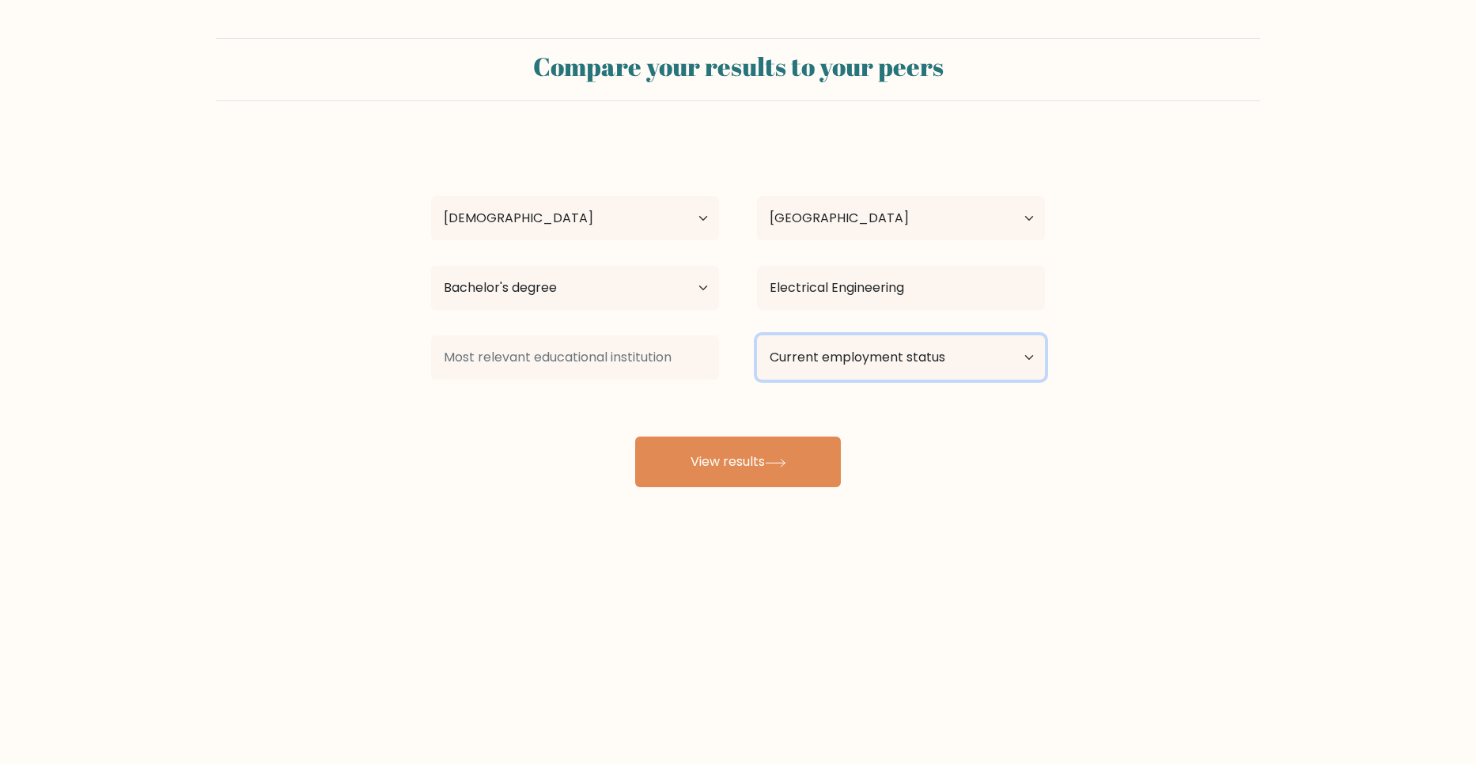
select select "other"
click at [757, 335] on select "Current employment status Employed Student Retired Other / prefer not to answer" at bounding box center [901, 357] width 288 height 44
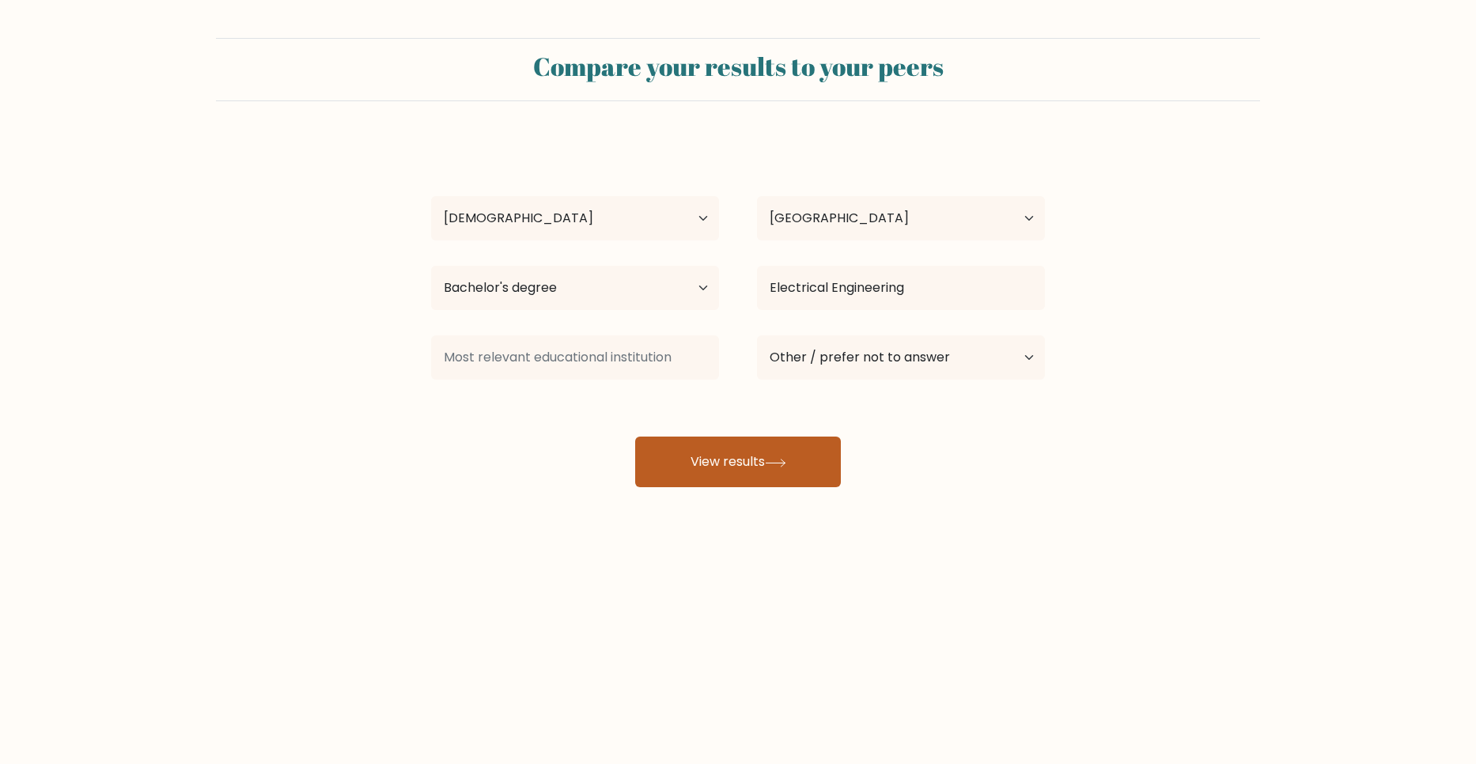
click at [732, 476] on button "View results" at bounding box center [738, 462] width 206 height 51
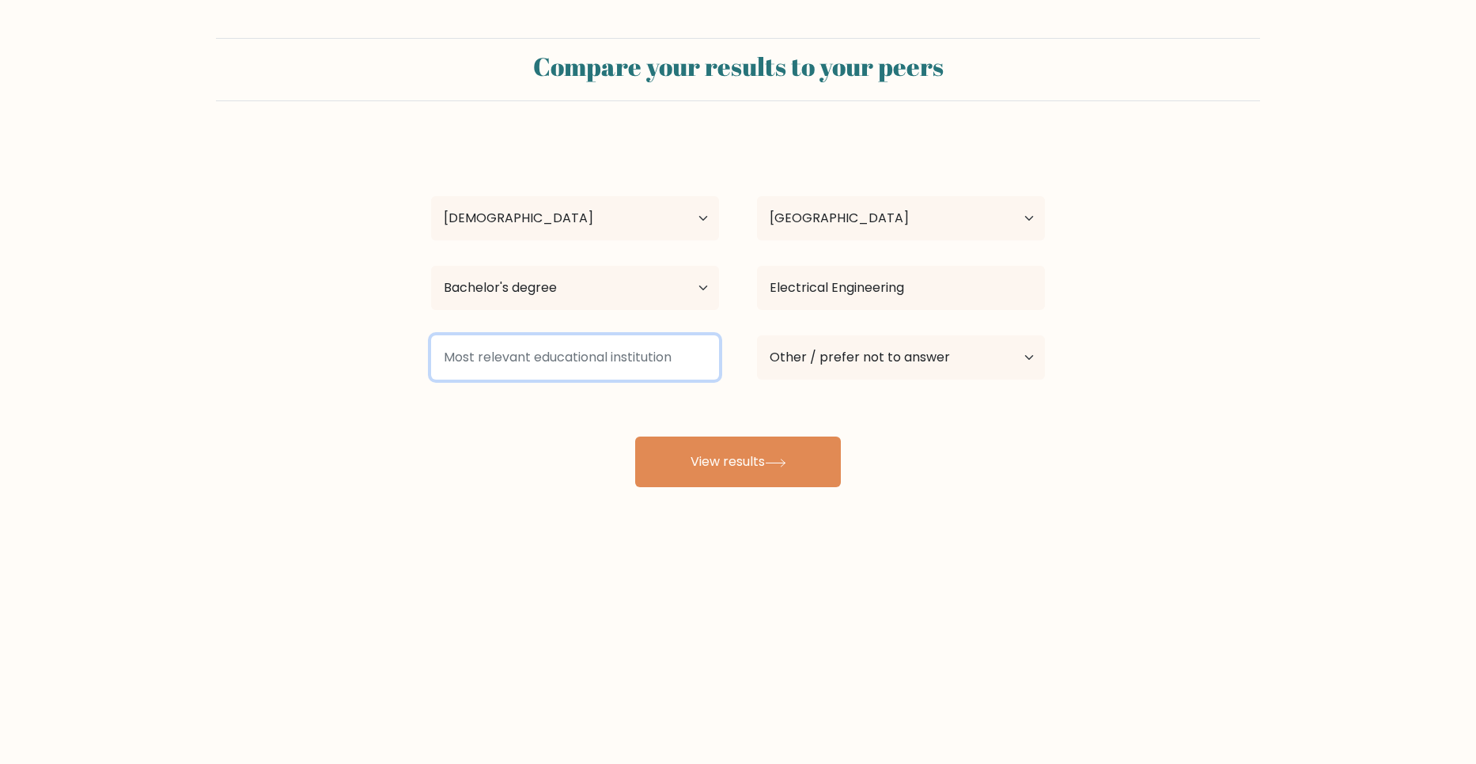
click at [609, 358] on input at bounding box center [575, 357] width 288 height 44
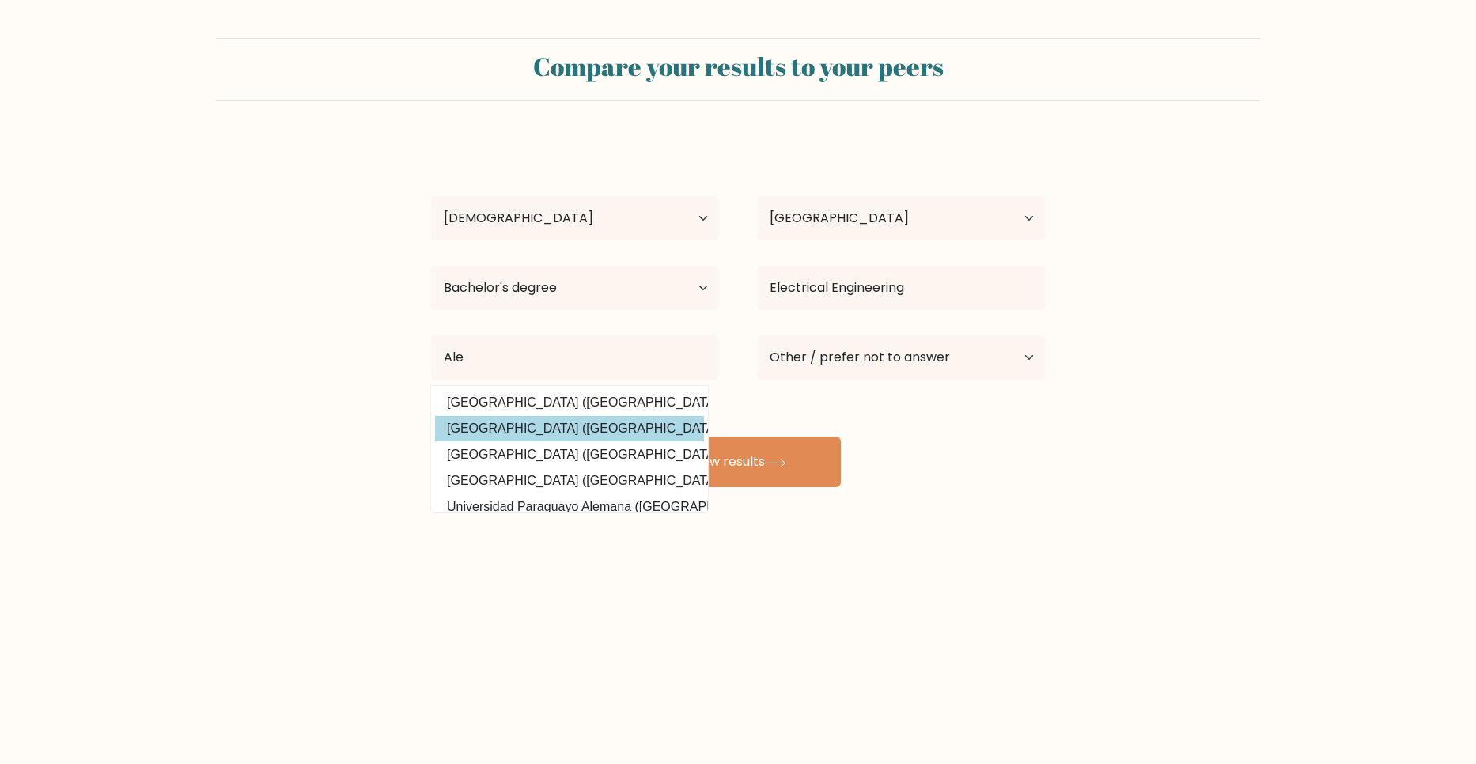
click at [595, 422] on div "[PERSON_NAME] Age Under [DEMOGRAPHIC_DATA] [DEMOGRAPHIC_DATA] [DEMOGRAPHIC_DATA…" at bounding box center [738, 313] width 633 height 348
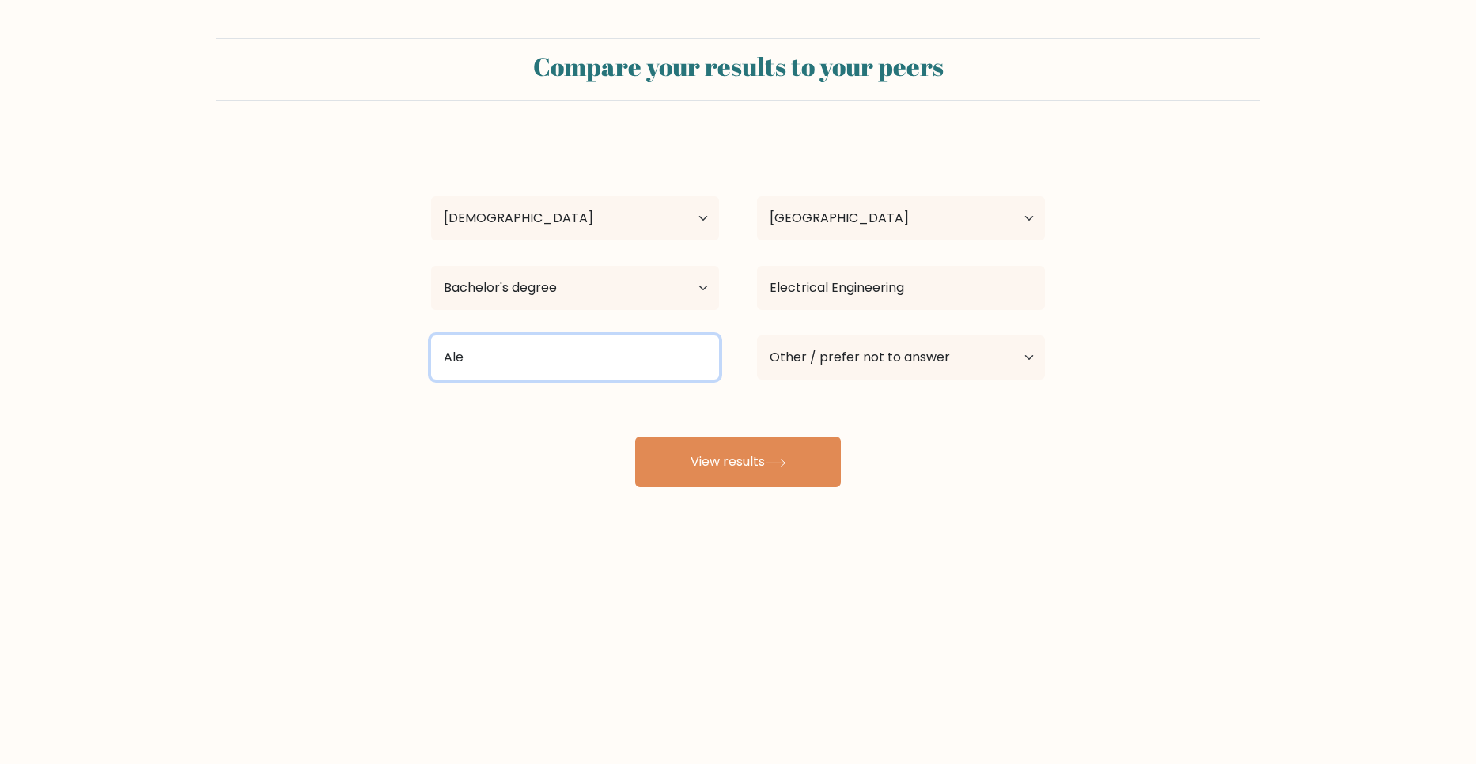
click at [578, 365] on input "Ale" at bounding box center [575, 357] width 288 height 44
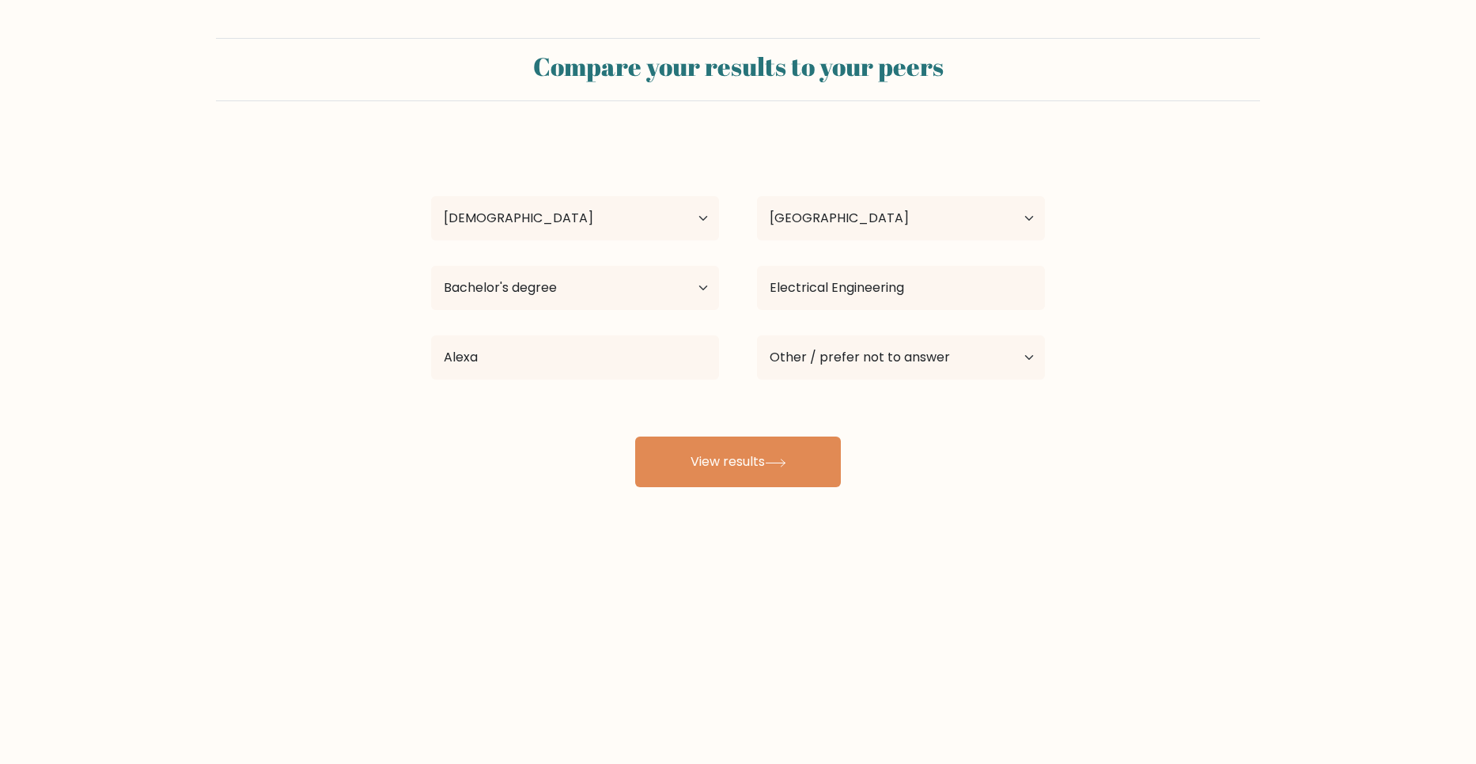
click at [539, 420] on div "[PERSON_NAME] Age Under [DEMOGRAPHIC_DATA] [DEMOGRAPHIC_DATA] [DEMOGRAPHIC_DATA…" at bounding box center [738, 313] width 633 height 348
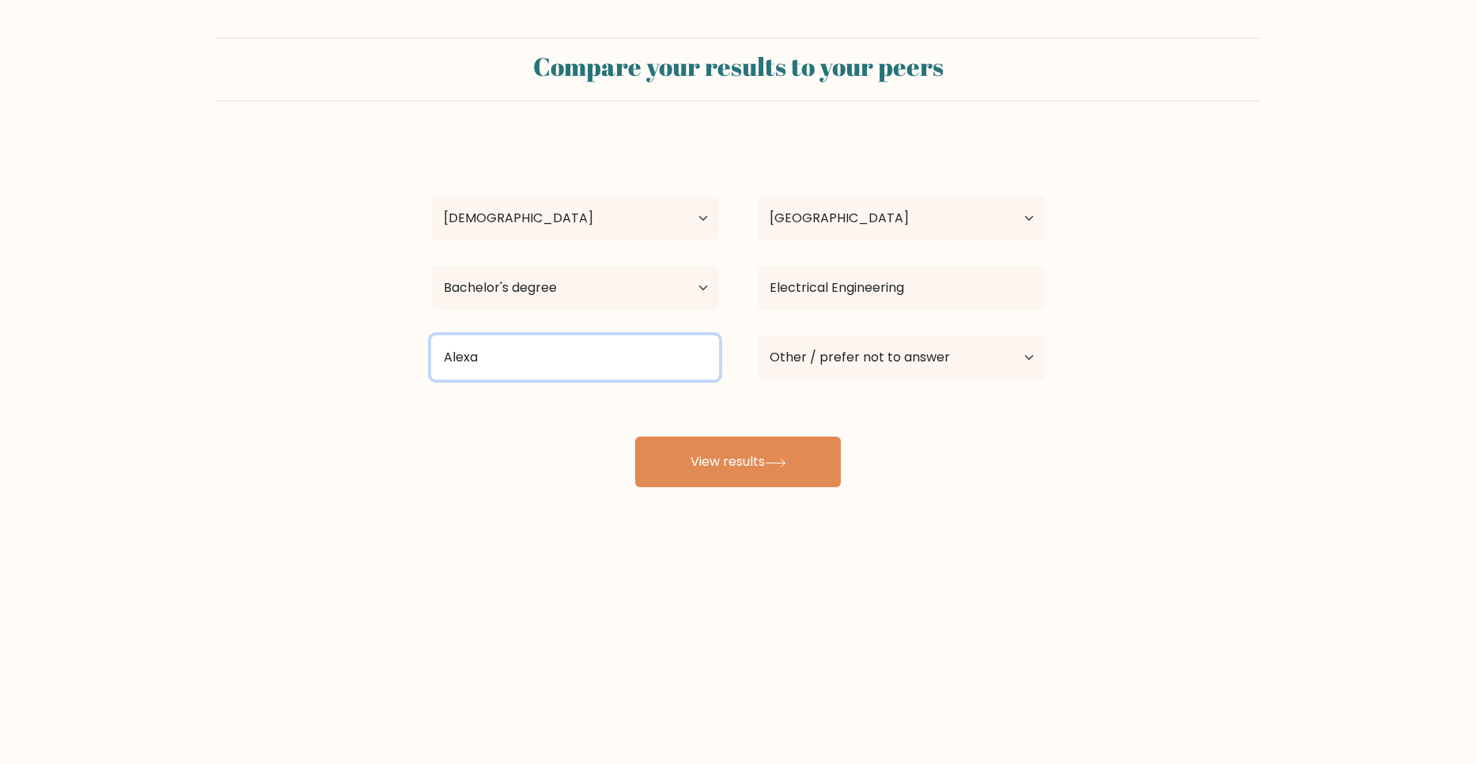
click at [535, 357] on input "Alexa" at bounding box center [575, 357] width 288 height 44
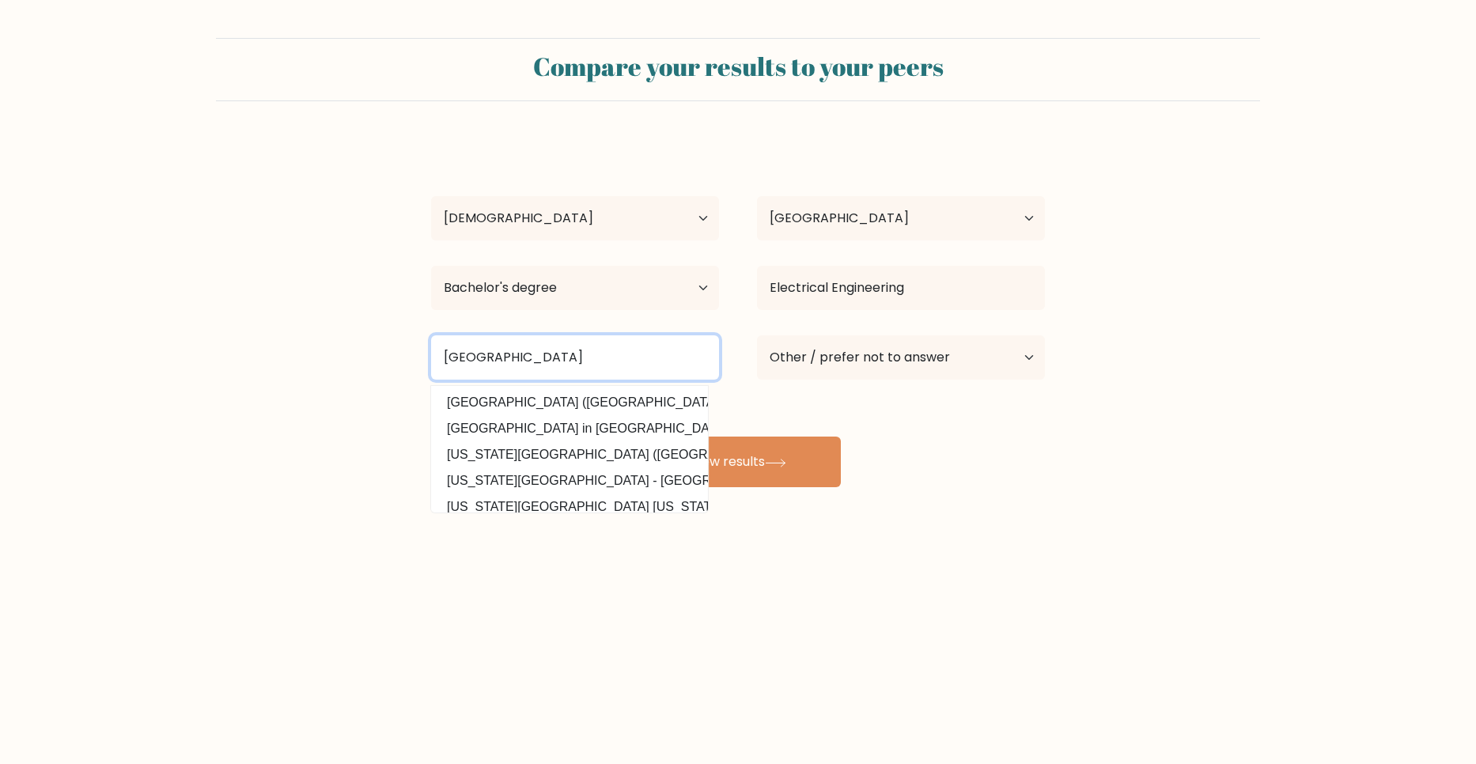
type input "[GEOGRAPHIC_DATA]"
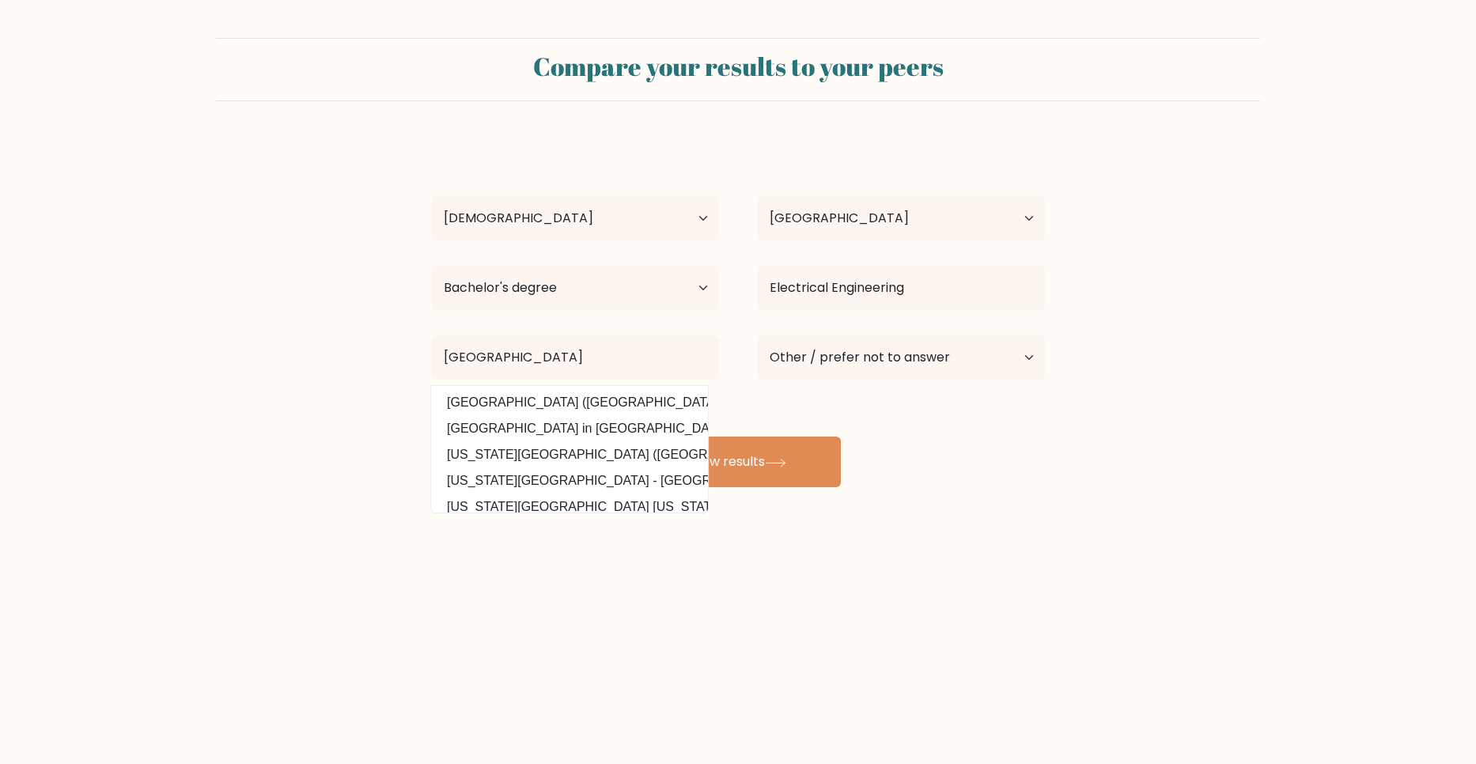
click at [362, 418] on form "Compare your results to your peers [PERSON_NAME] Age Under [DEMOGRAPHIC_DATA] […" at bounding box center [738, 262] width 1476 height 449
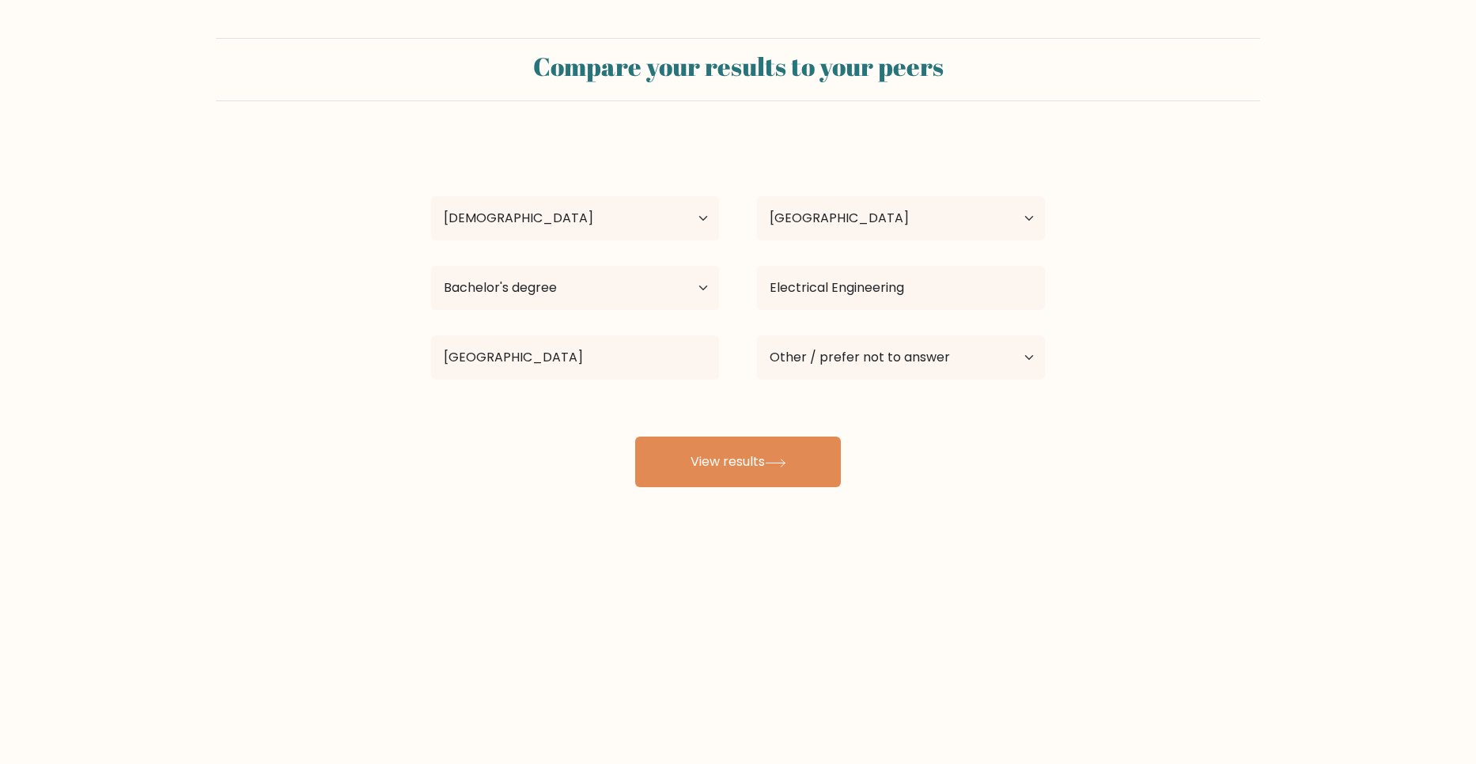
click at [1211, 197] on form "Compare your results to your peers [PERSON_NAME] Age Under [DEMOGRAPHIC_DATA] […" at bounding box center [738, 262] width 1476 height 449
